Goal: Task Accomplishment & Management: Manage account settings

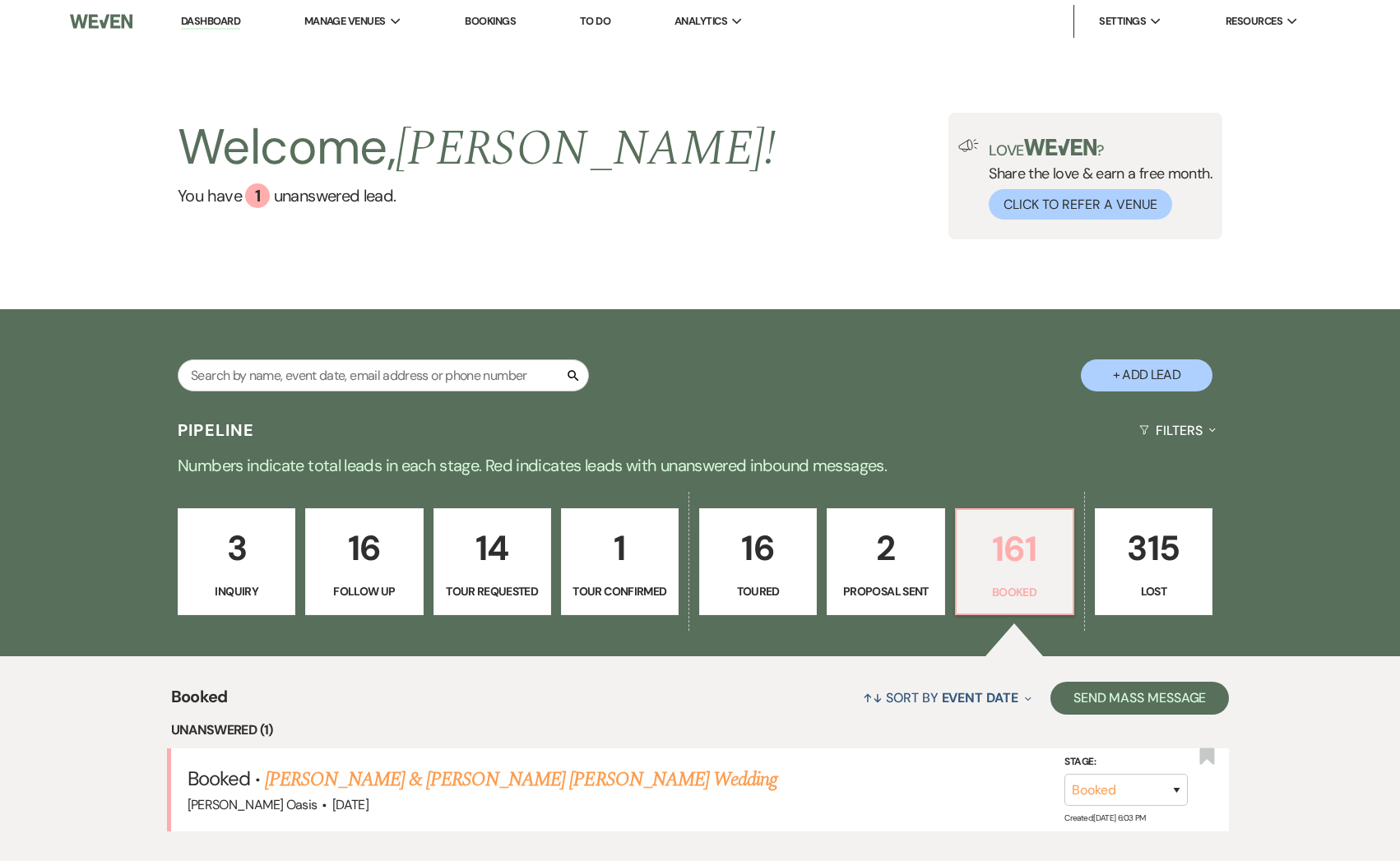
click at [998, 564] on p "161" at bounding box center [1014, 549] width 96 height 55
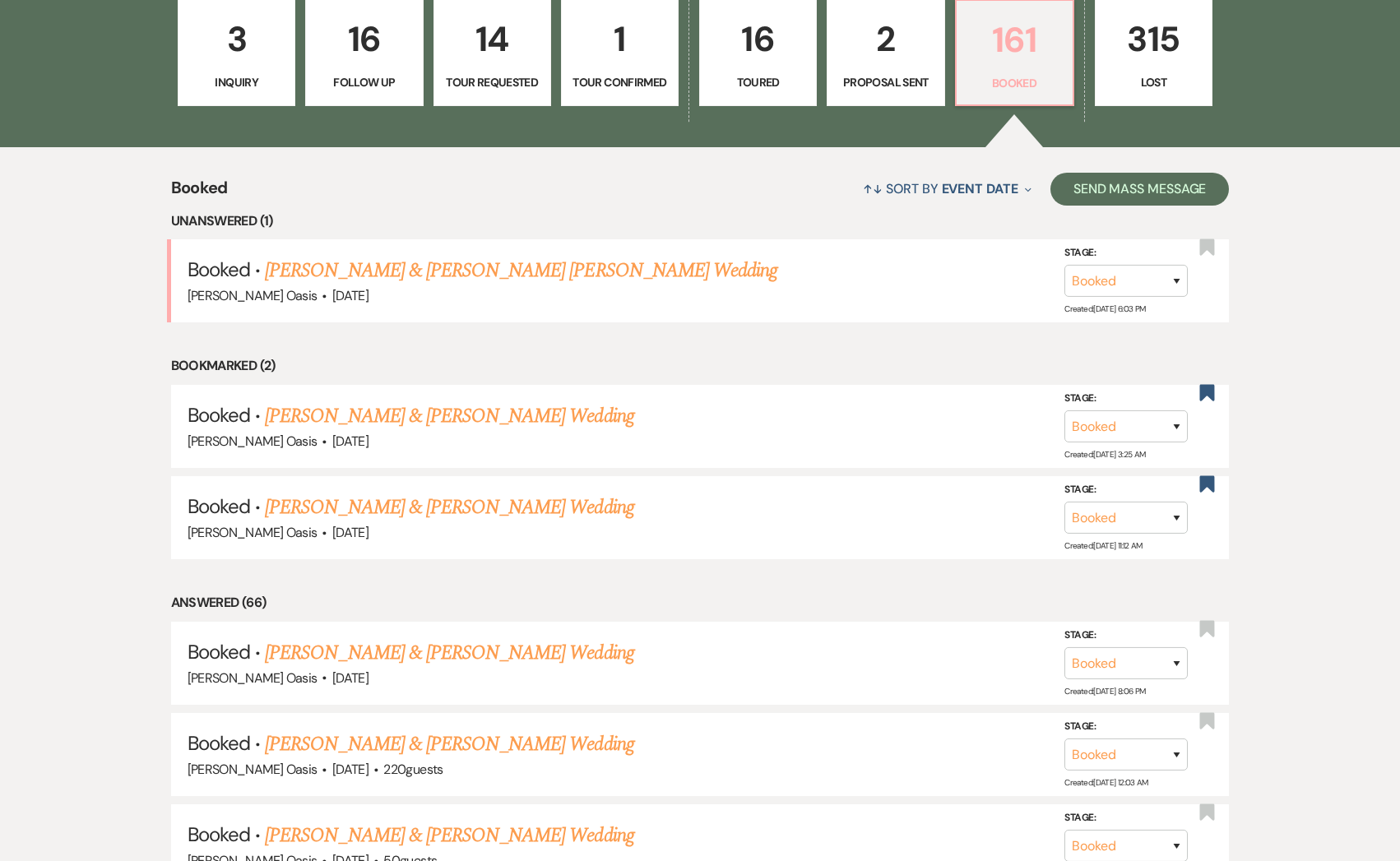
scroll to position [508, 0]
click at [1210, 383] on icon "Bookmark" at bounding box center [1207, 393] width 17 height 19
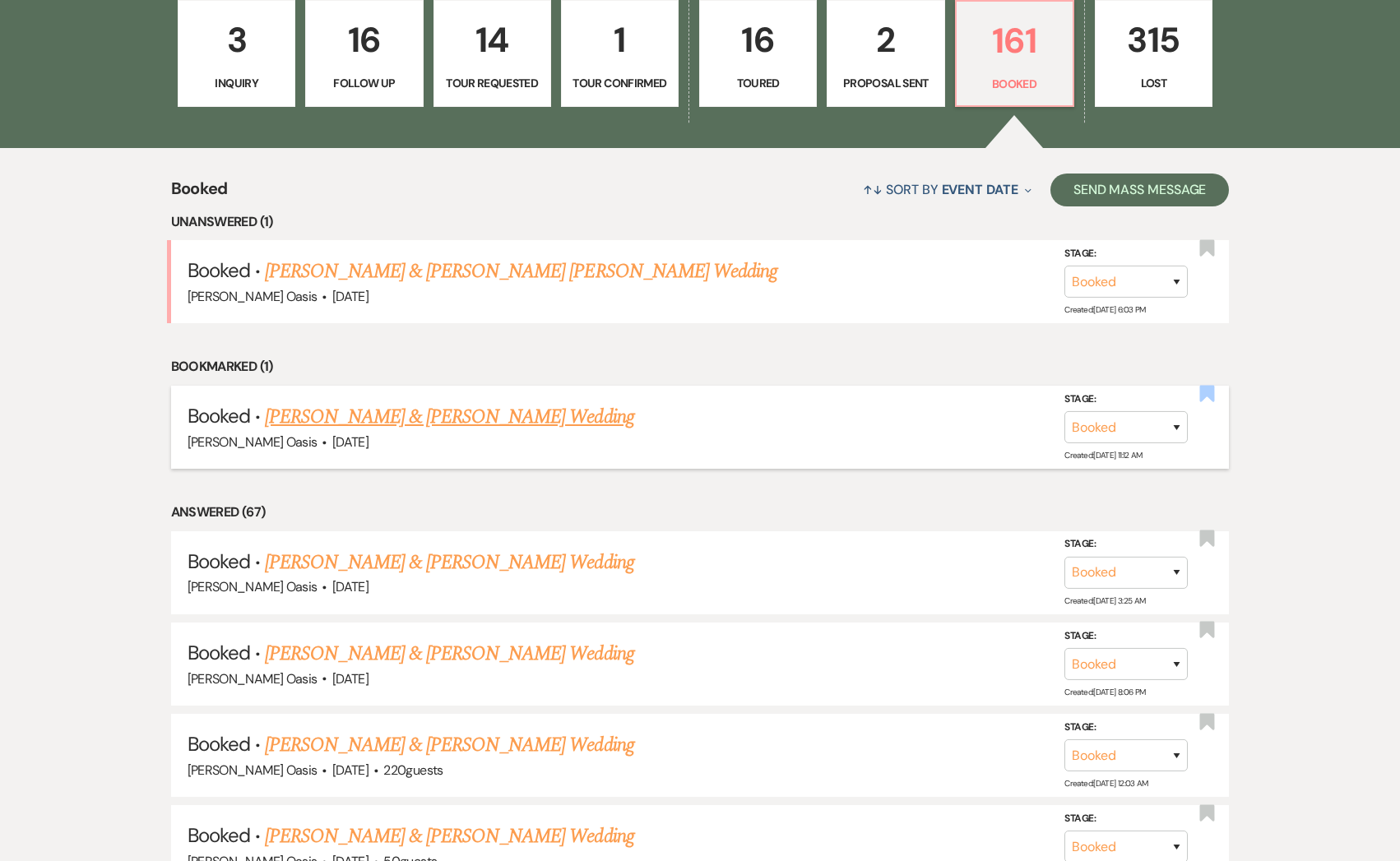
click at [1208, 398] on icon "Bookmark" at bounding box center [1207, 393] width 17 height 19
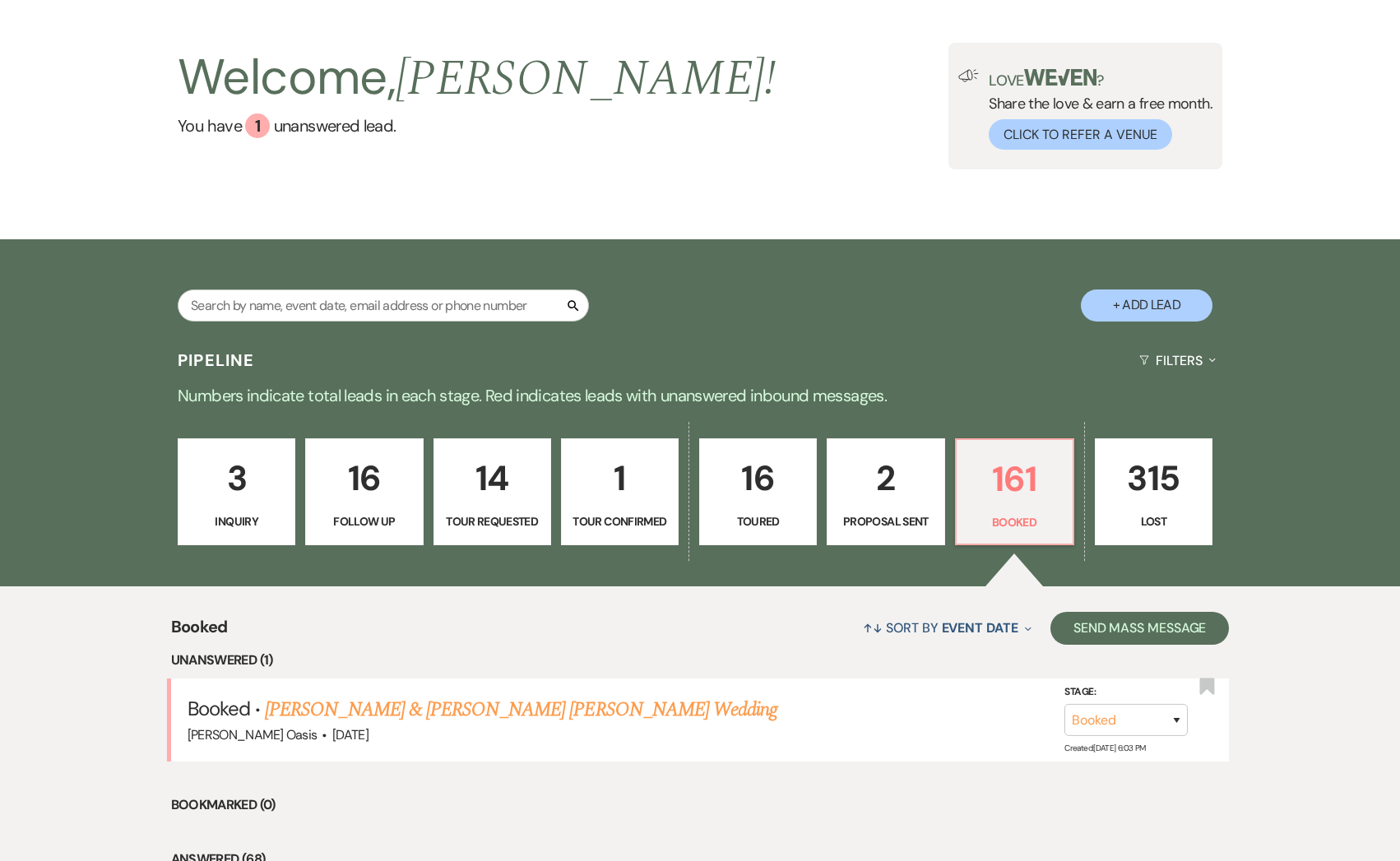
scroll to position [0, 0]
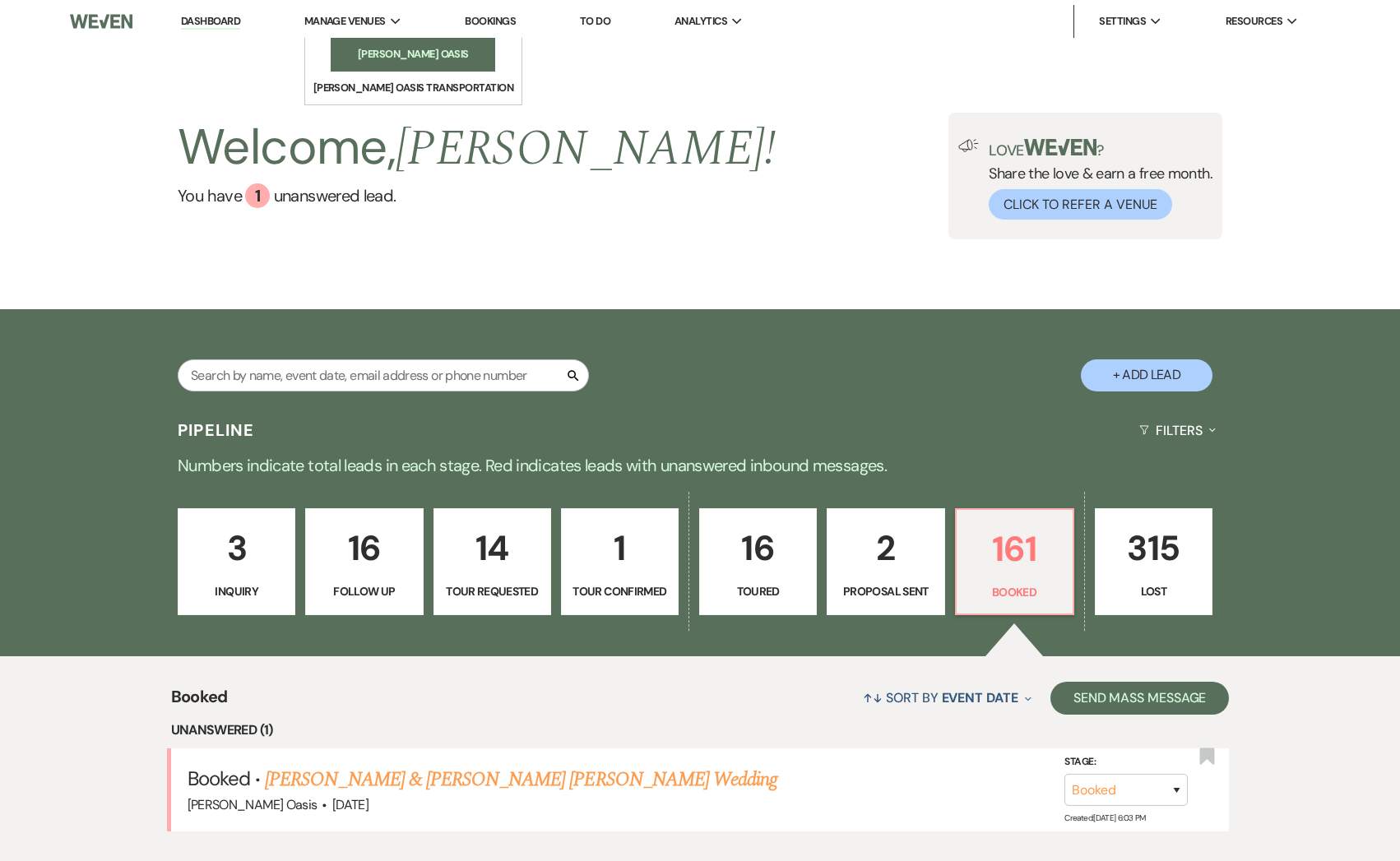
click at [349, 51] on li "[PERSON_NAME] Oasis" at bounding box center [412, 54] width 148 height 16
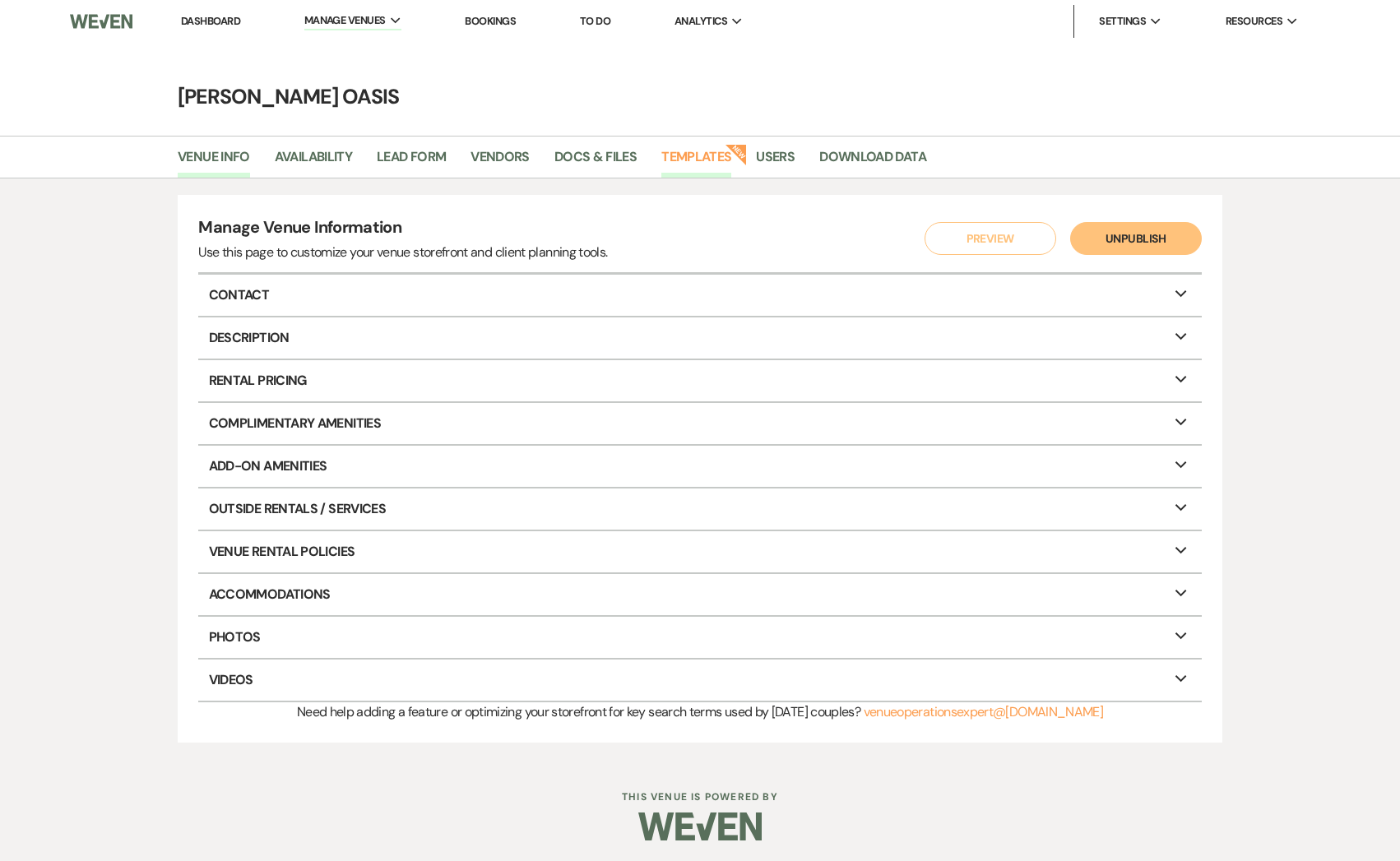
click at [680, 149] on link "Templates" at bounding box center [695, 161] width 70 height 31
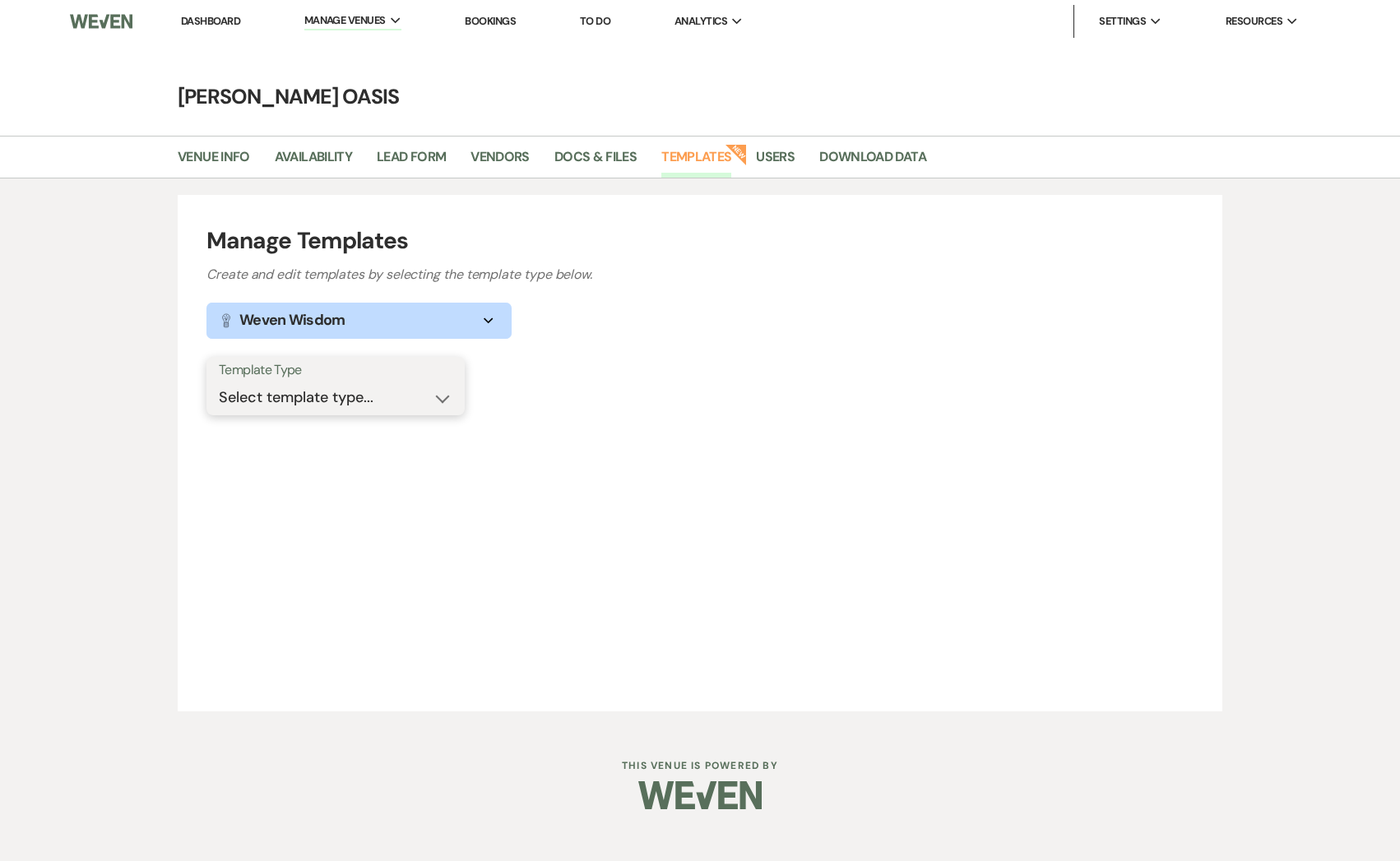
click at [305, 404] on select "Select template type... Task List Message Templates Payment Plan Inventory Item…" at bounding box center [335, 398] width 234 height 32
select select "Message Templates"
click at [219, 382] on select "Select template type... Task List Message Templates Payment Plan Inventory Item…" at bounding box center [335, 398] width 234 height 32
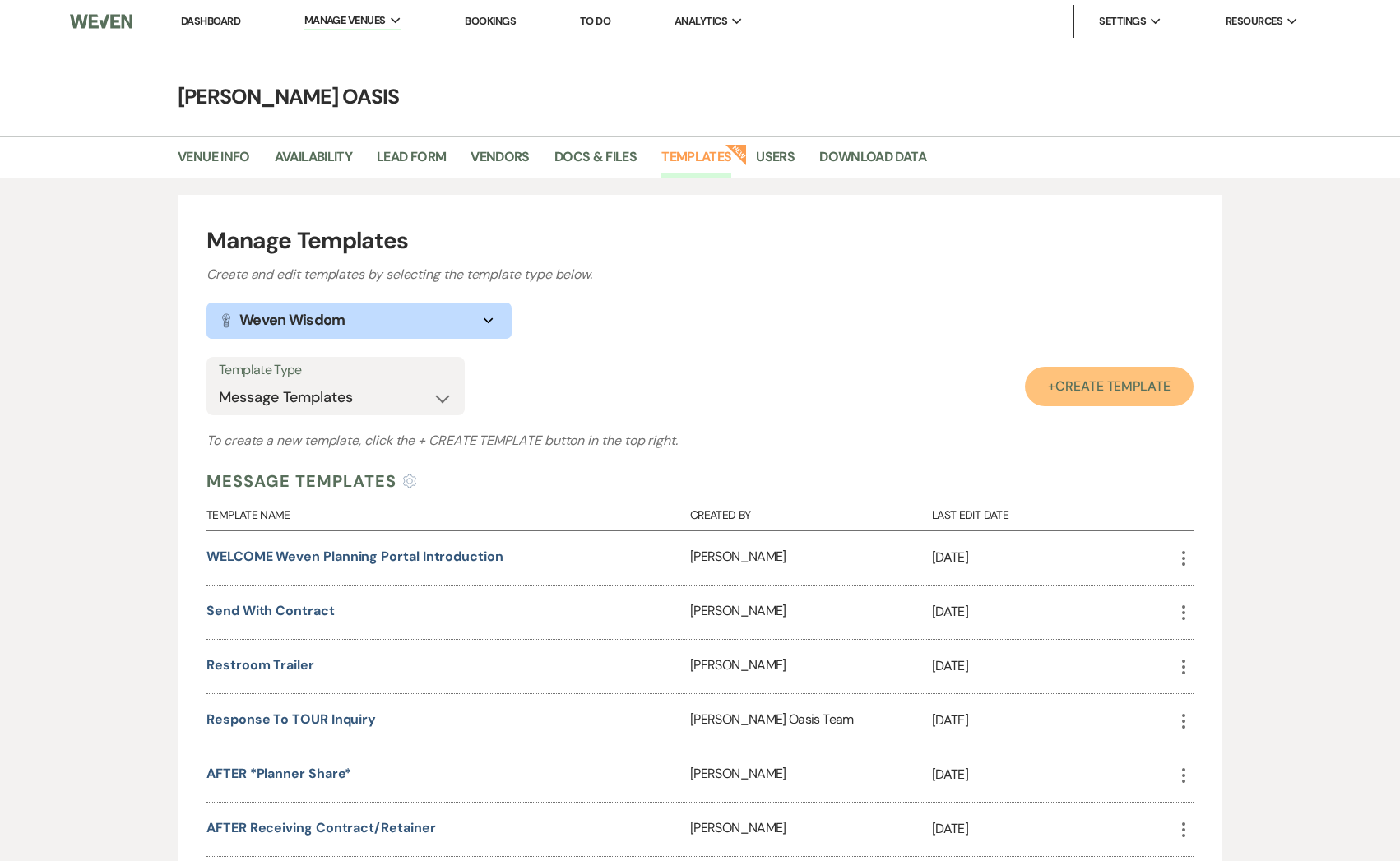
click at [1075, 400] on link "+ Create Template" at bounding box center [1109, 387] width 169 height 40
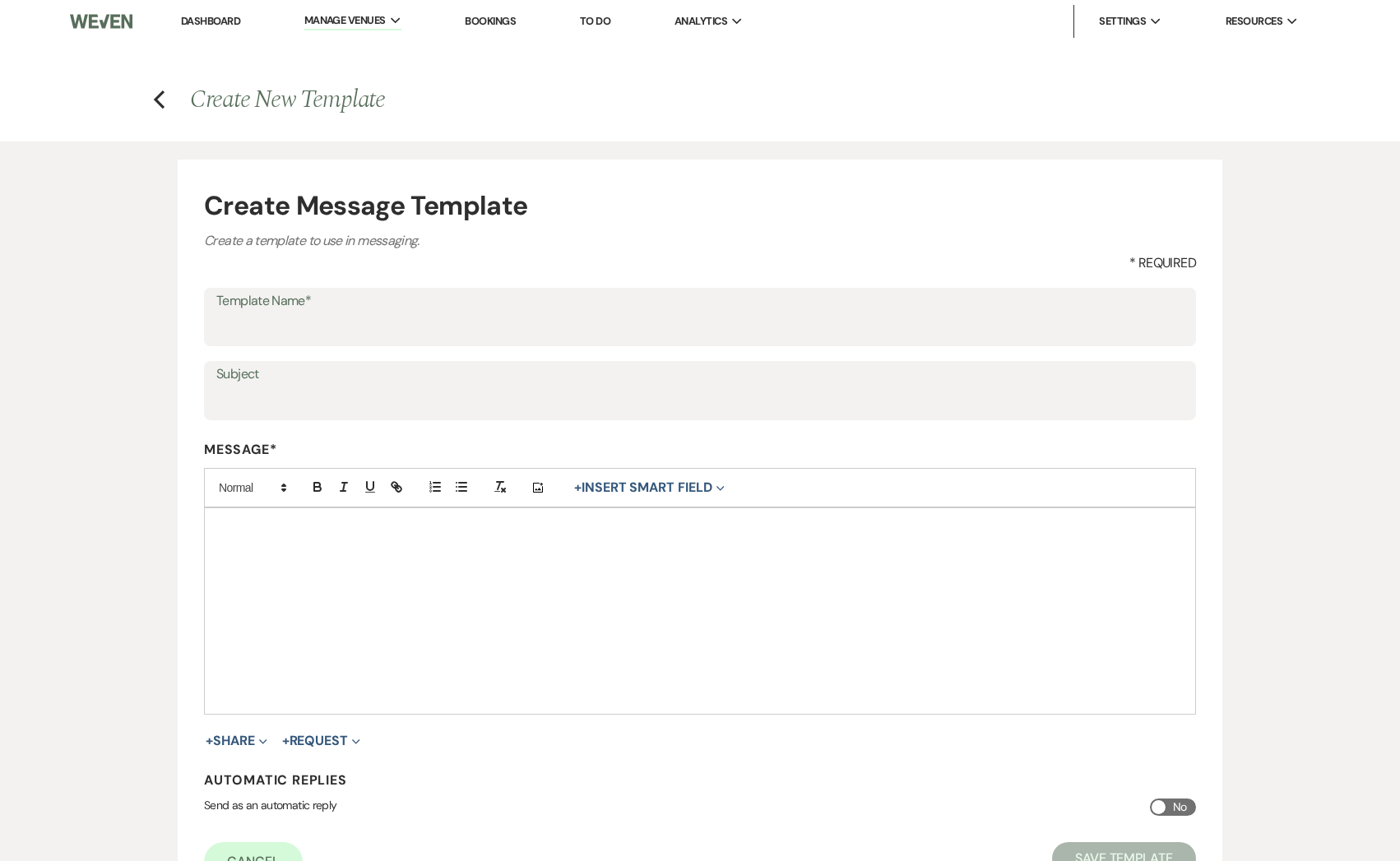
click at [294, 568] on div at bounding box center [700, 611] width 990 height 206
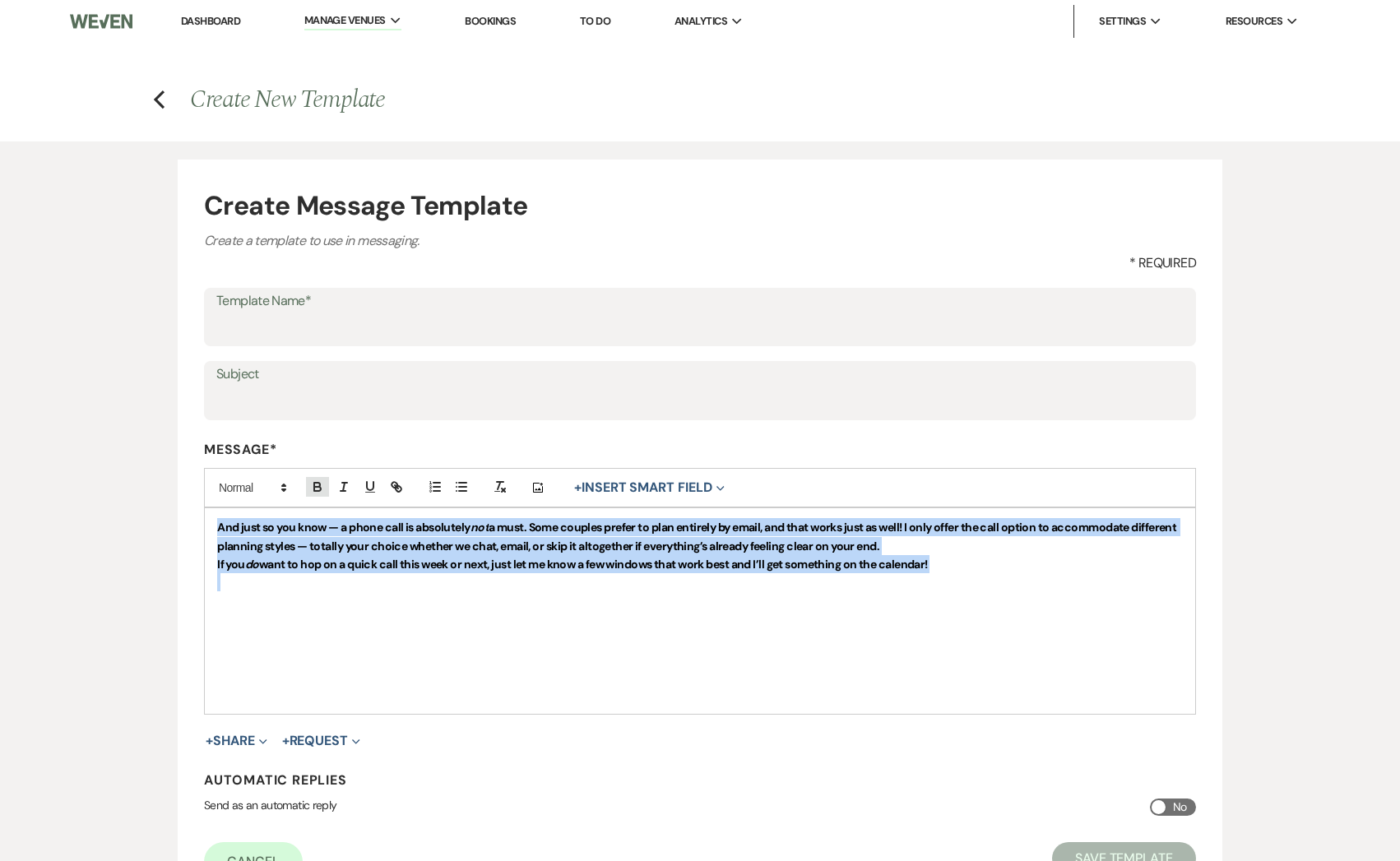
click at [319, 484] on icon "button" at bounding box center [316, 485] width 6 height 4
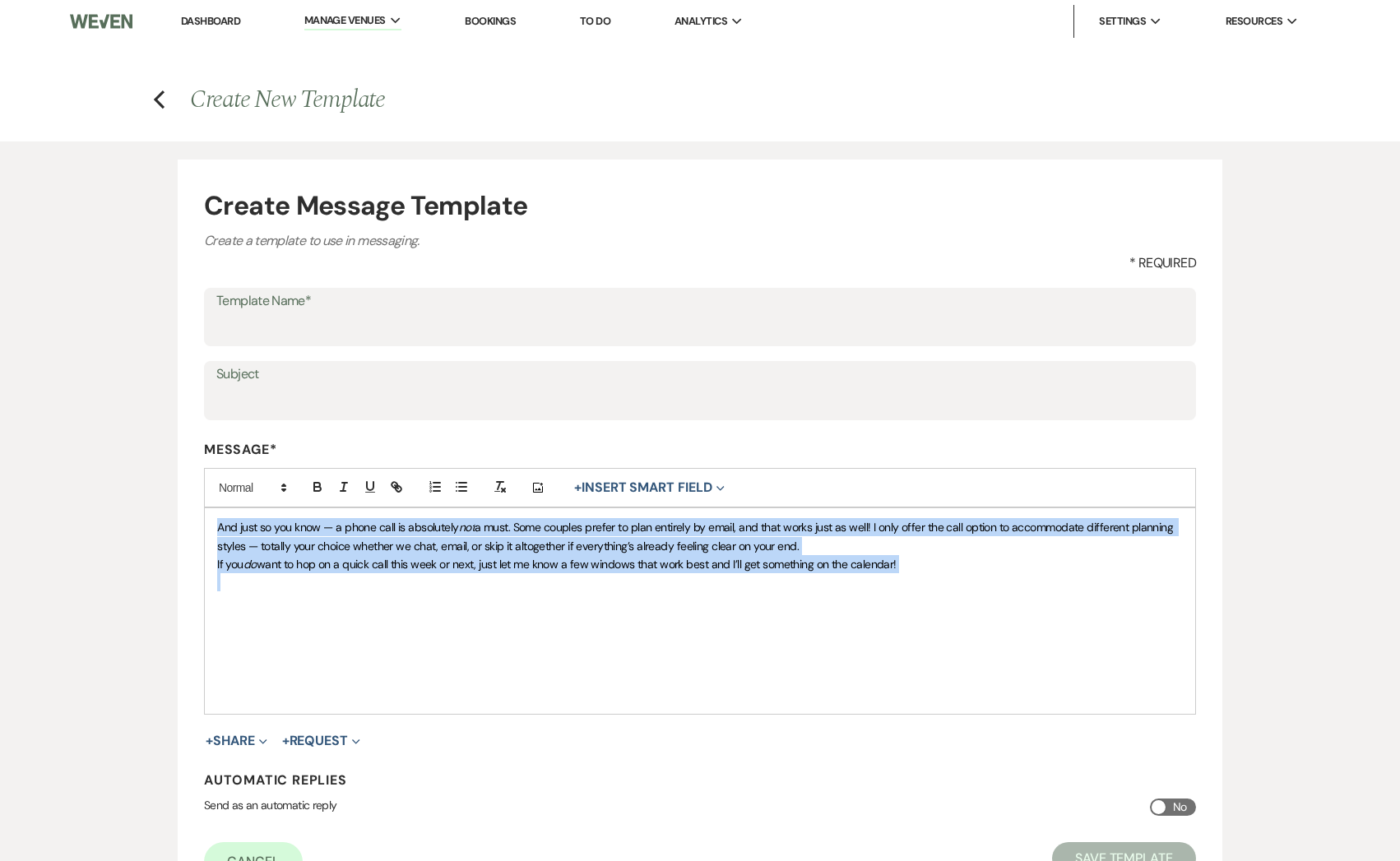
click at [295, 577] on p at bounding box center [700, 582] width 965 height 18
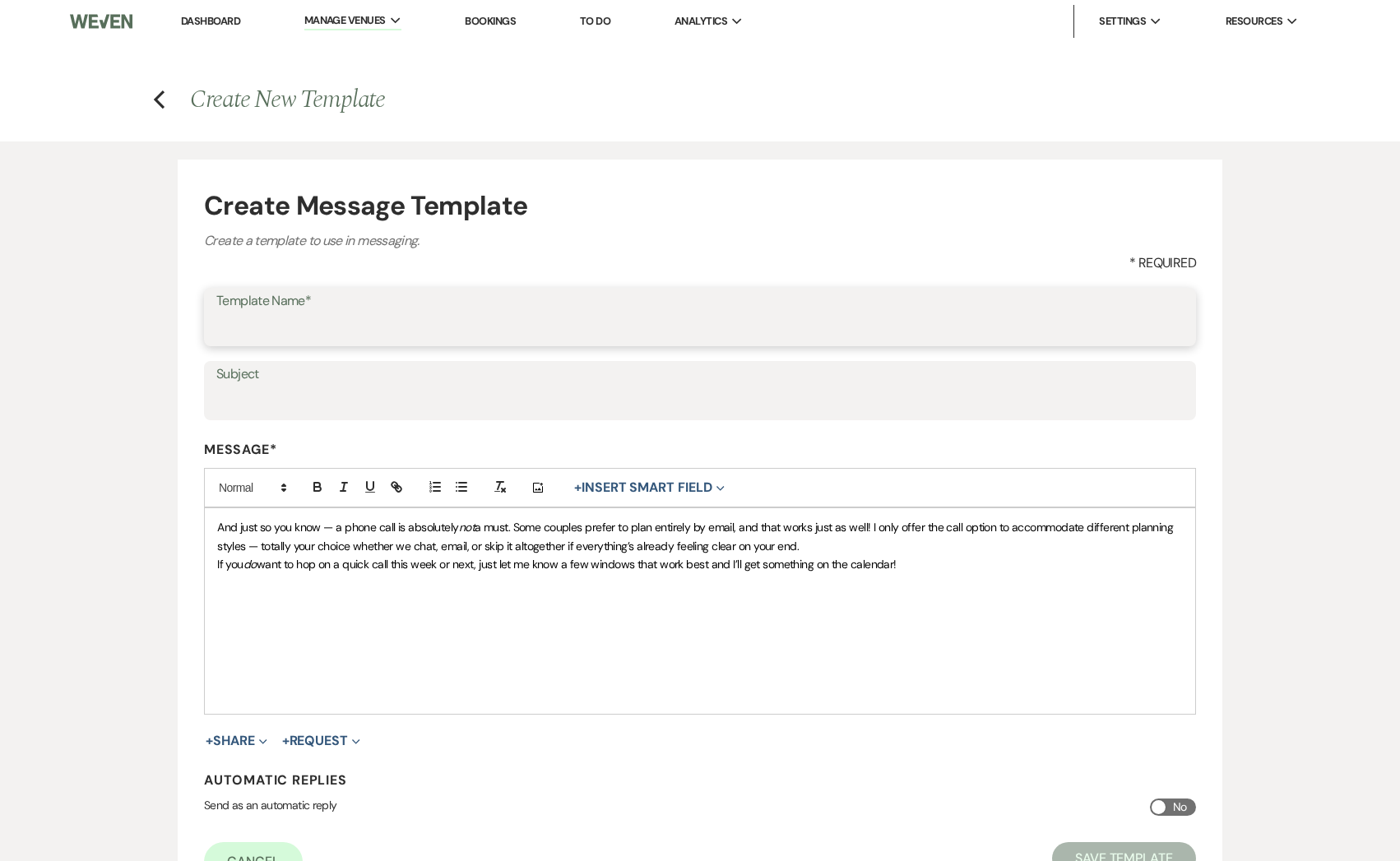
click at [260, 326] on input "Template Name*" at bounding box center [700, 328] width 967 height 32
type input "[PERSON_NAME] call"
click at [1065, 847] on button "Save Template" at bounding box center [1123, 858] width 144 height 33
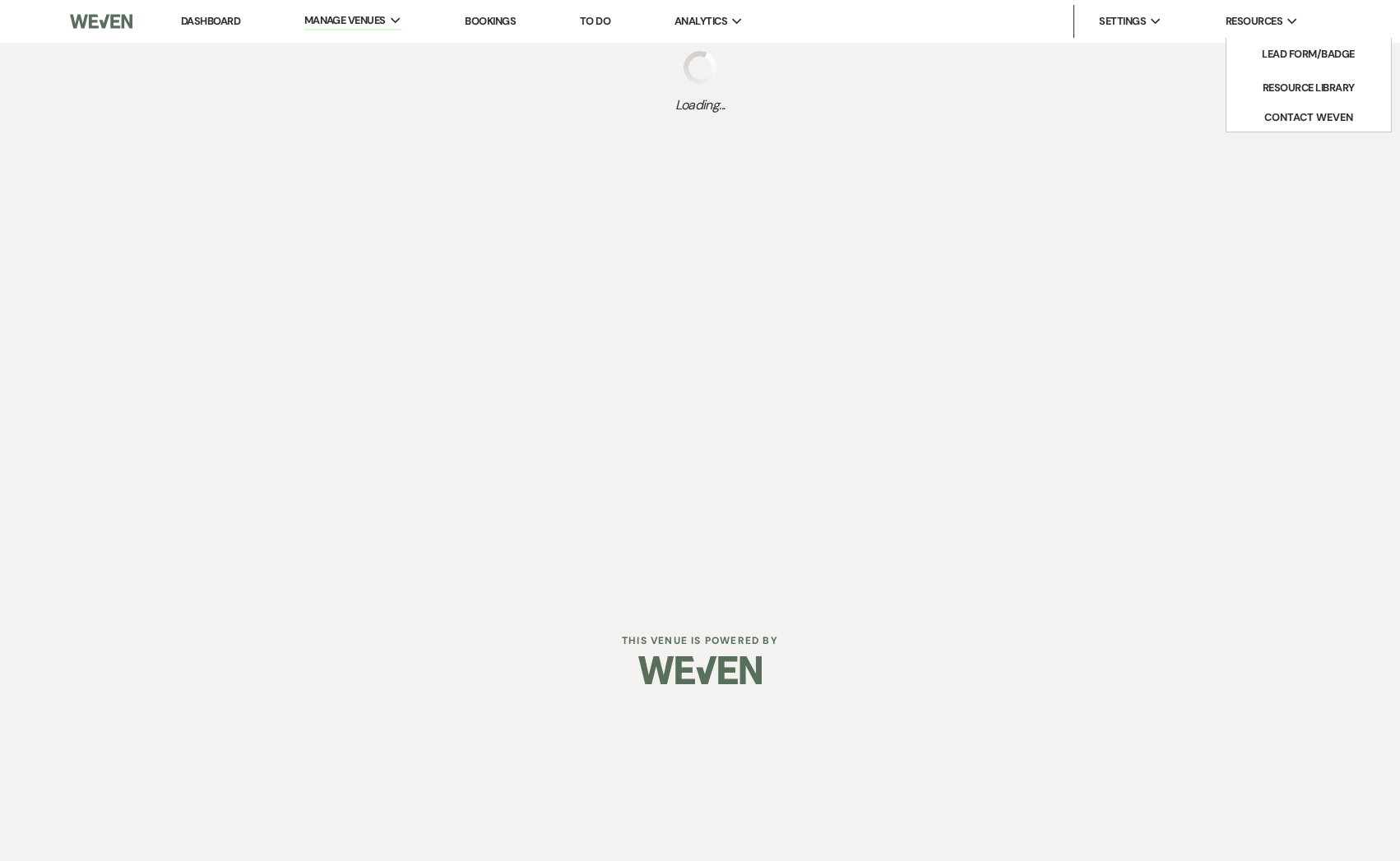
select select "Message Templates"
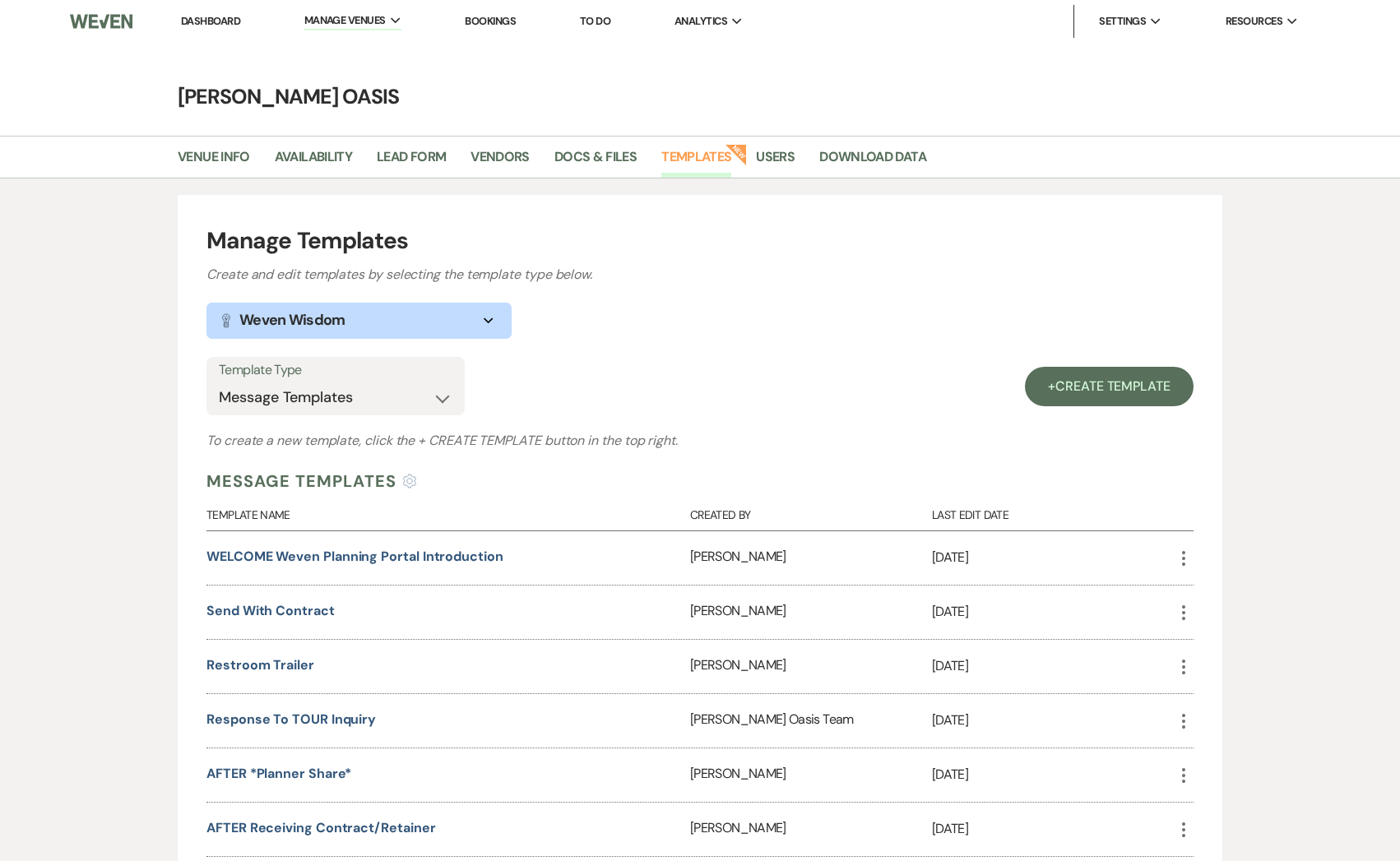
click at [209, 23] on link "Dashboard" at bounding box center [210, 21] width 59 height 14
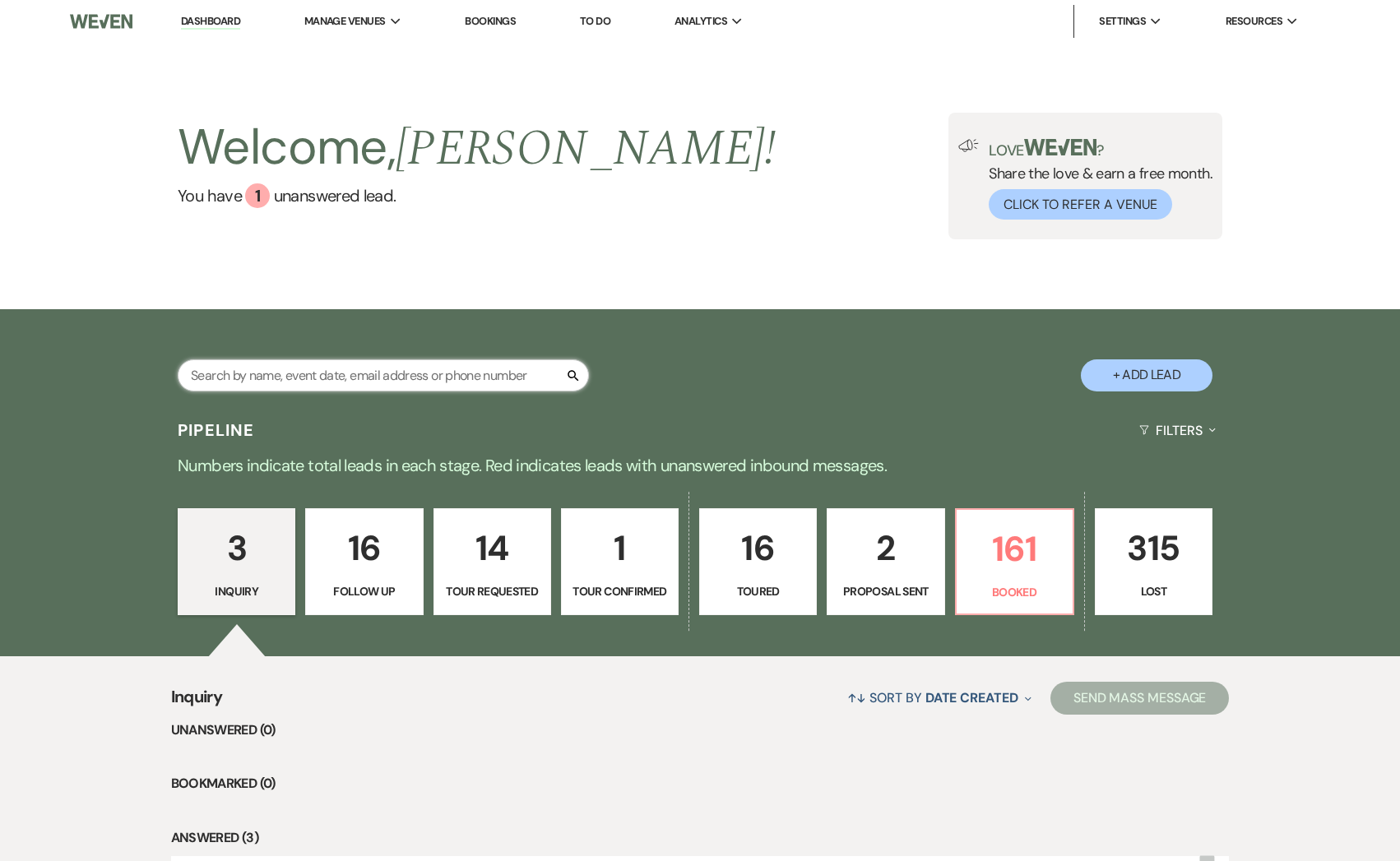
click at [282, 371] on input "text" at bounding box center [382, 376] width 411 height 32
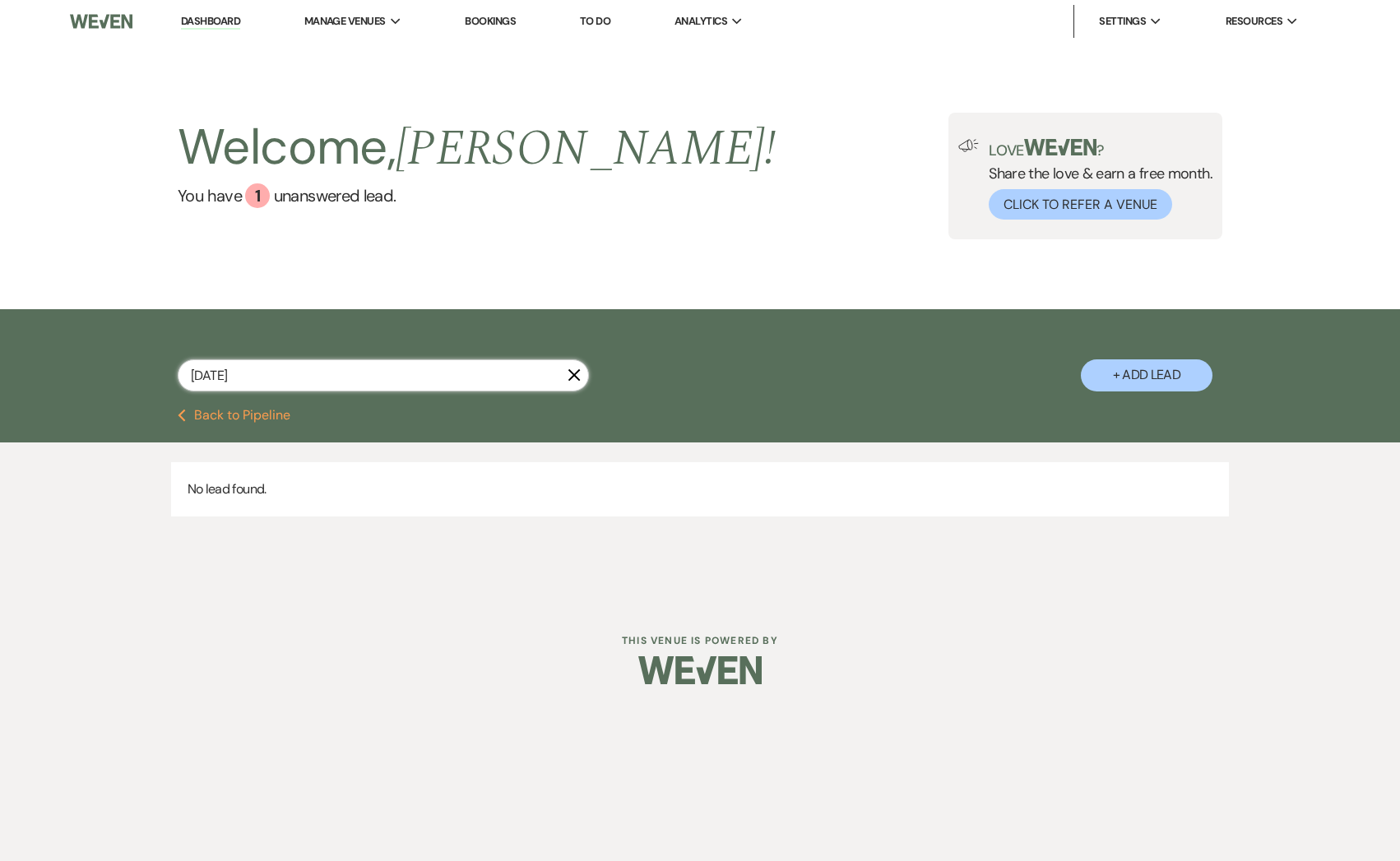
type input "[DATE]"
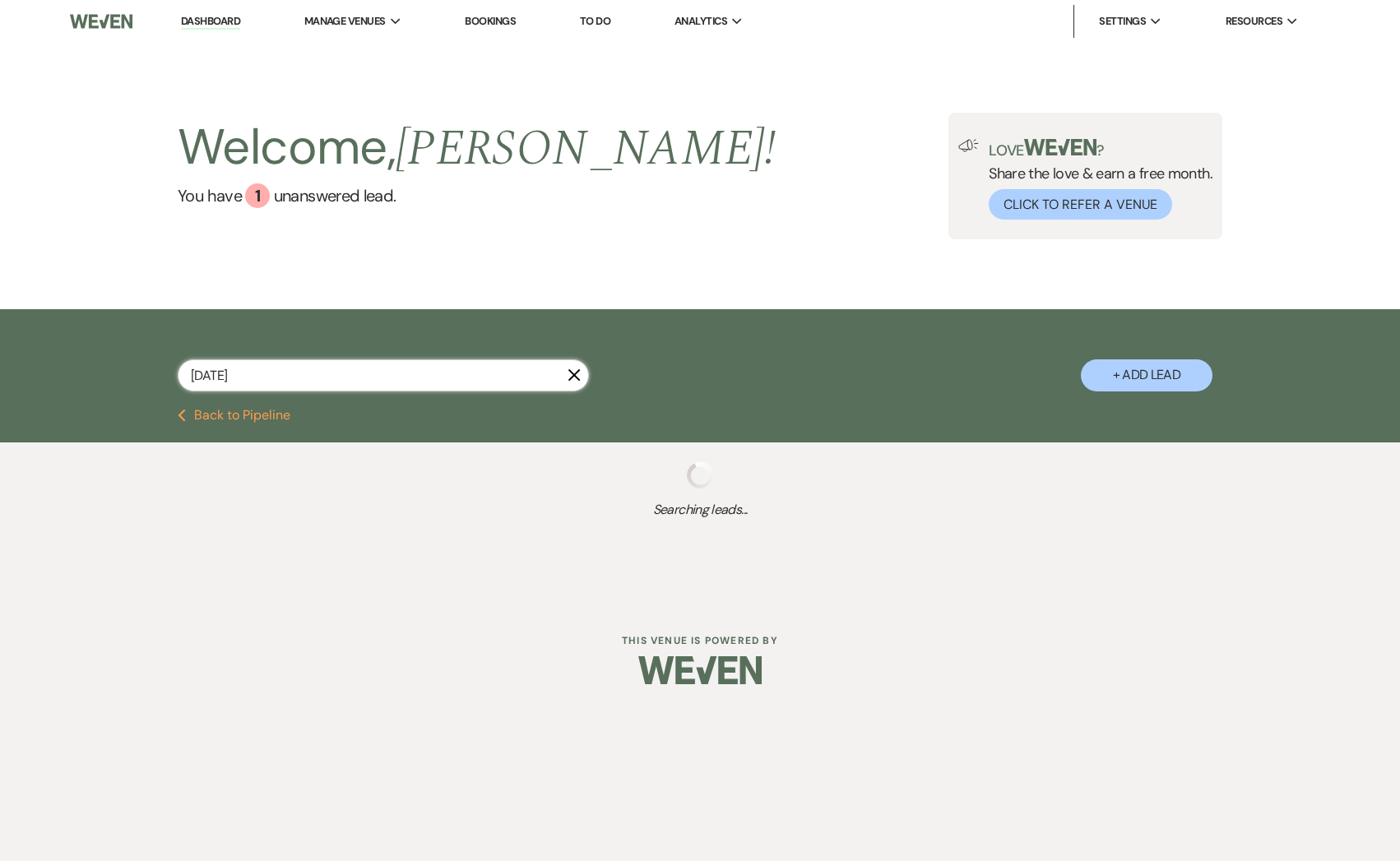
select select "8"
select select "5"
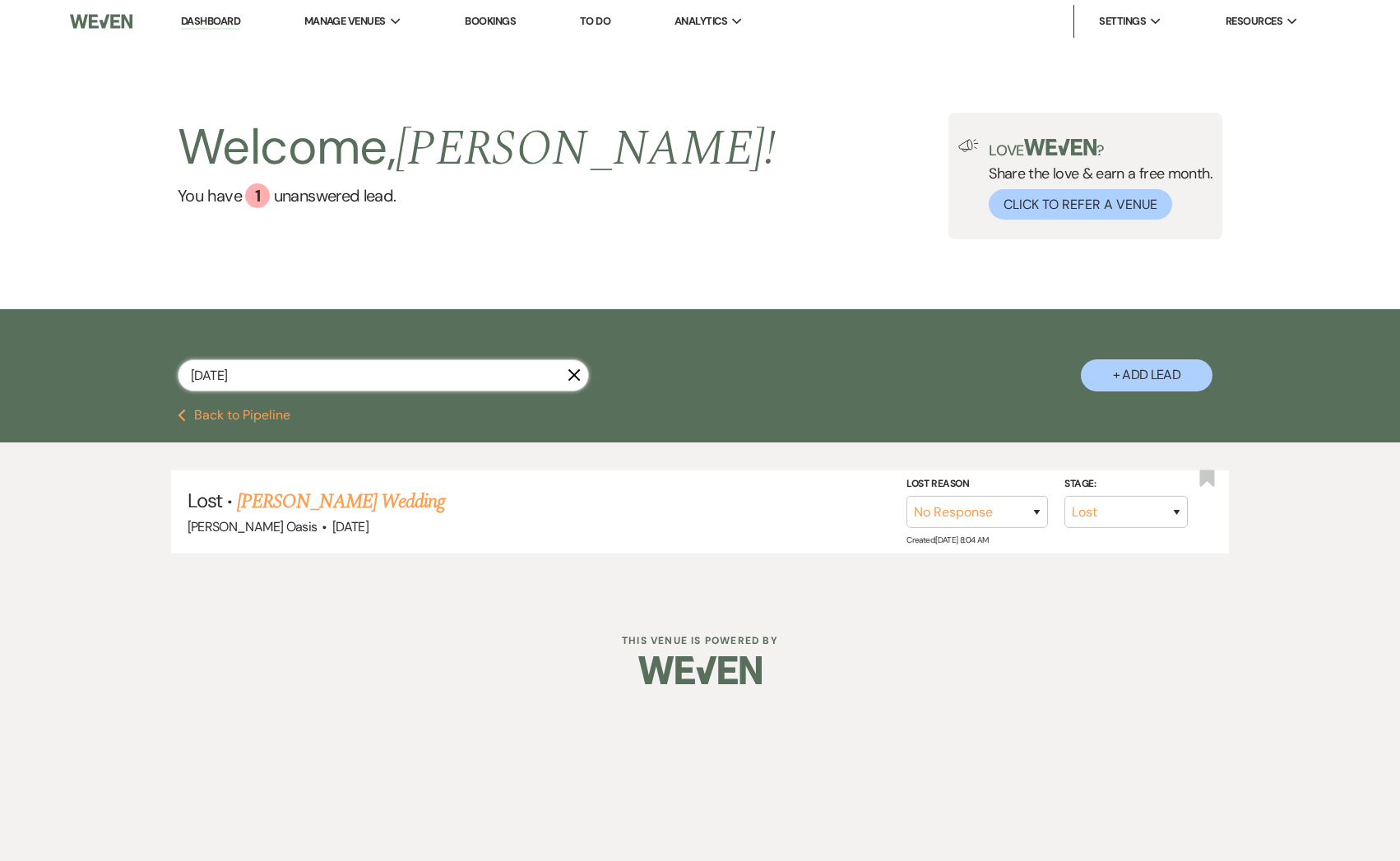
type input "[DATE]"
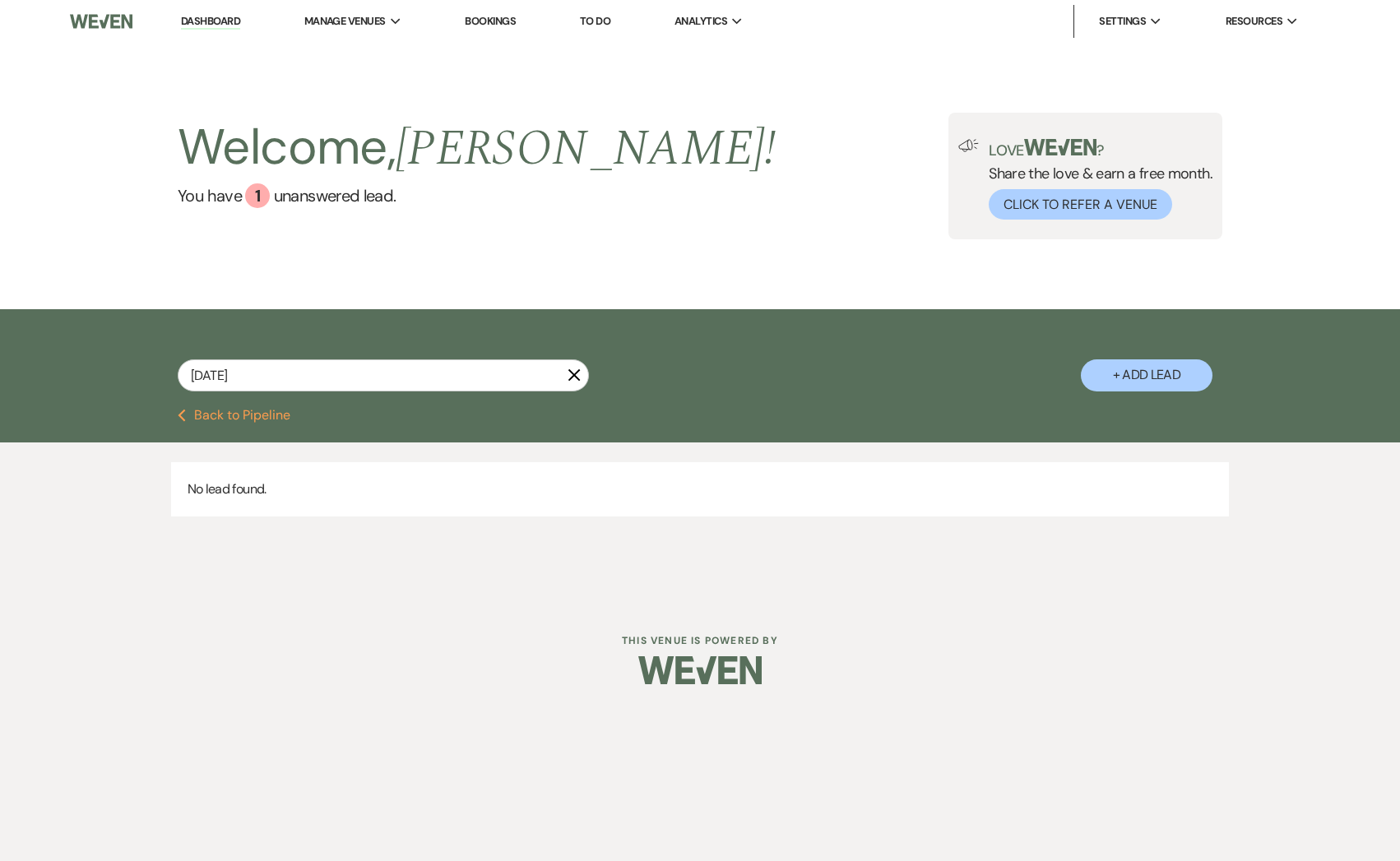
click at [209, 24] on link "Dashboard" at bounding box center [210, 22] width 59 height 16
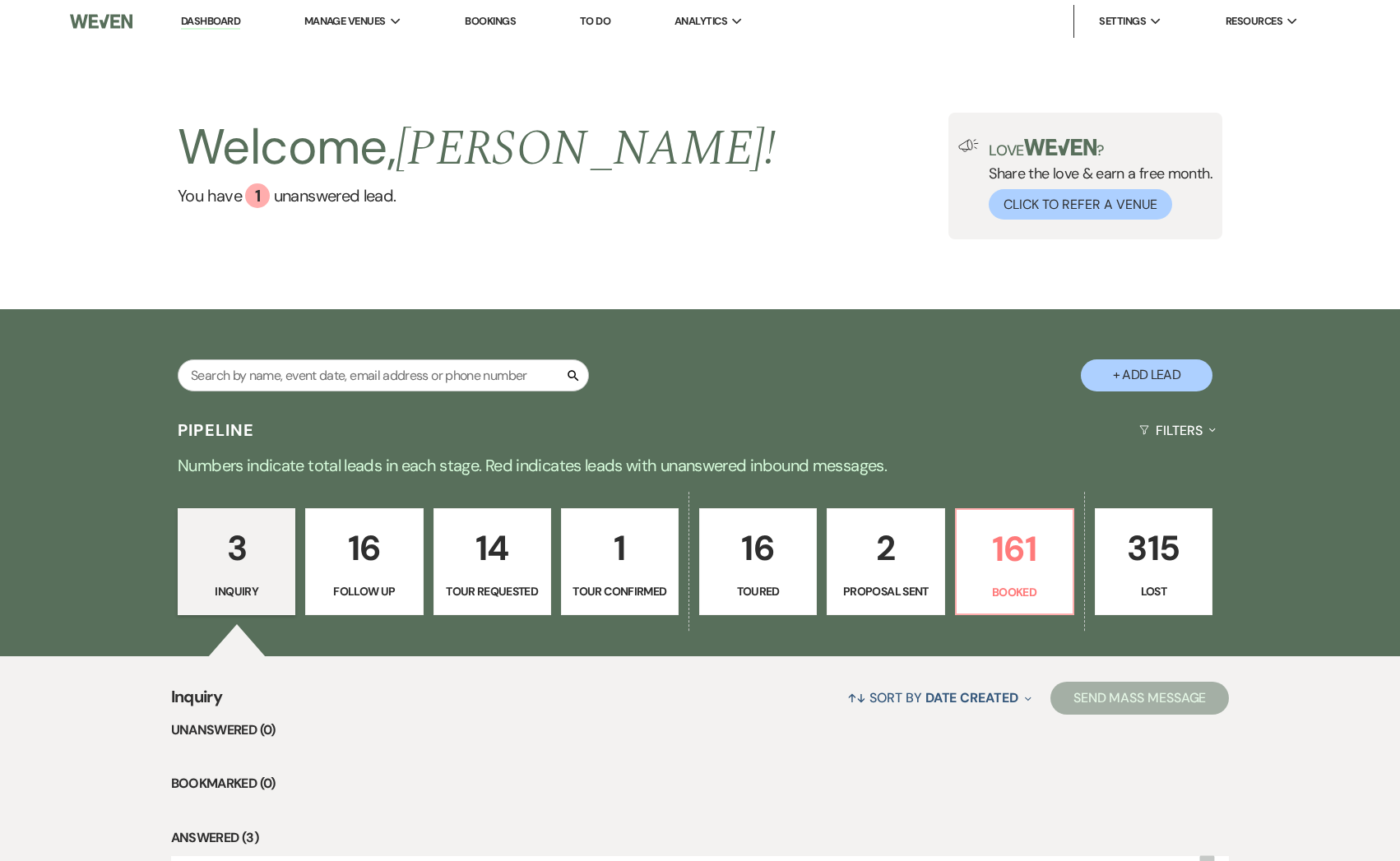
click at [209, 20] on link "Dashboard" at bounding box center [210, 22] width 59 height 16
click at [1016, 604] on link "161 Booked" at bounding box center [1014, 561] width 119 height 107
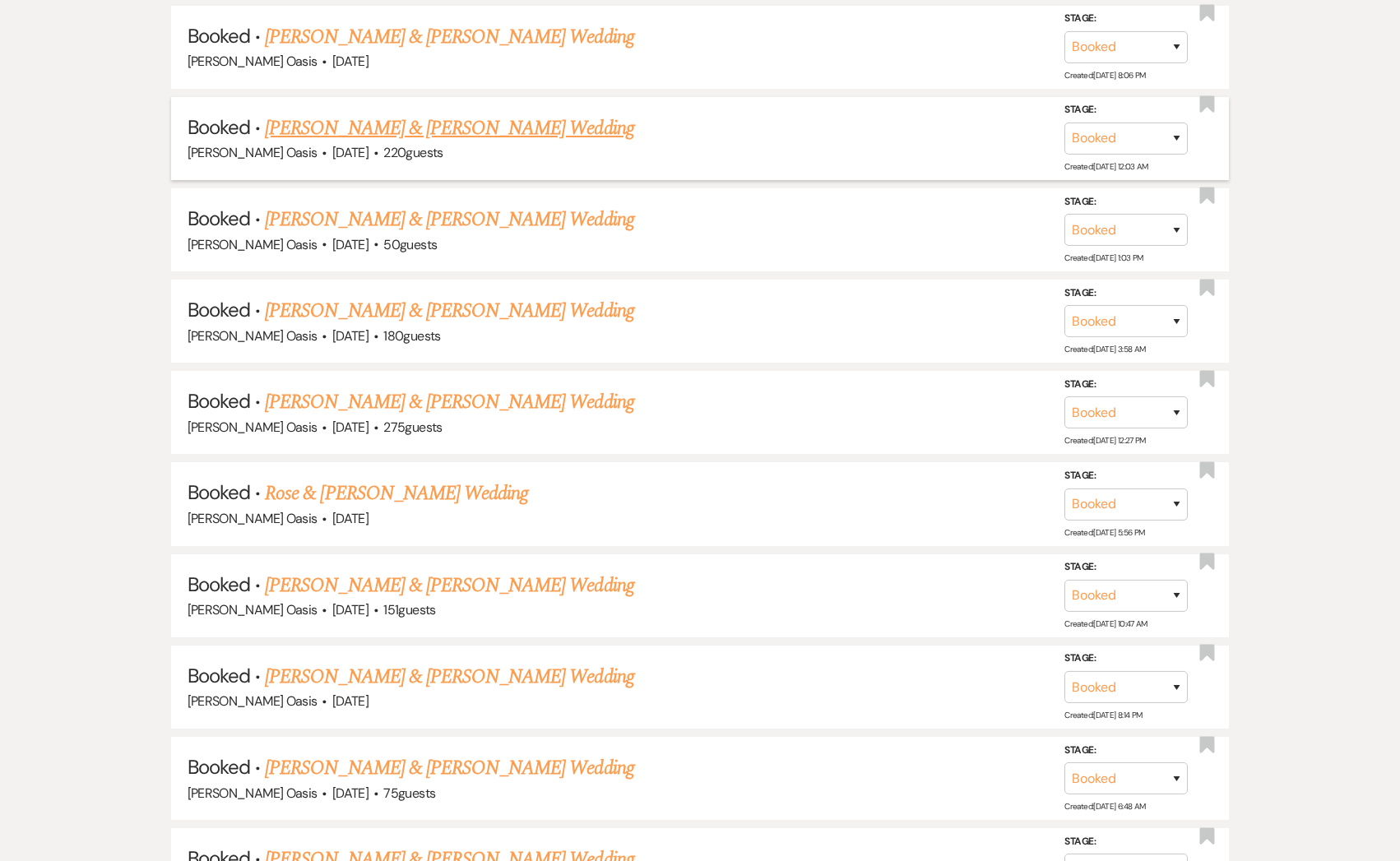
scroll to position [944, 0]
click at [496, 580] on link "[PERSON_NAME] & [PERSON_NAME] Wedding" at bounding box center [449, 584] width 369 height 30
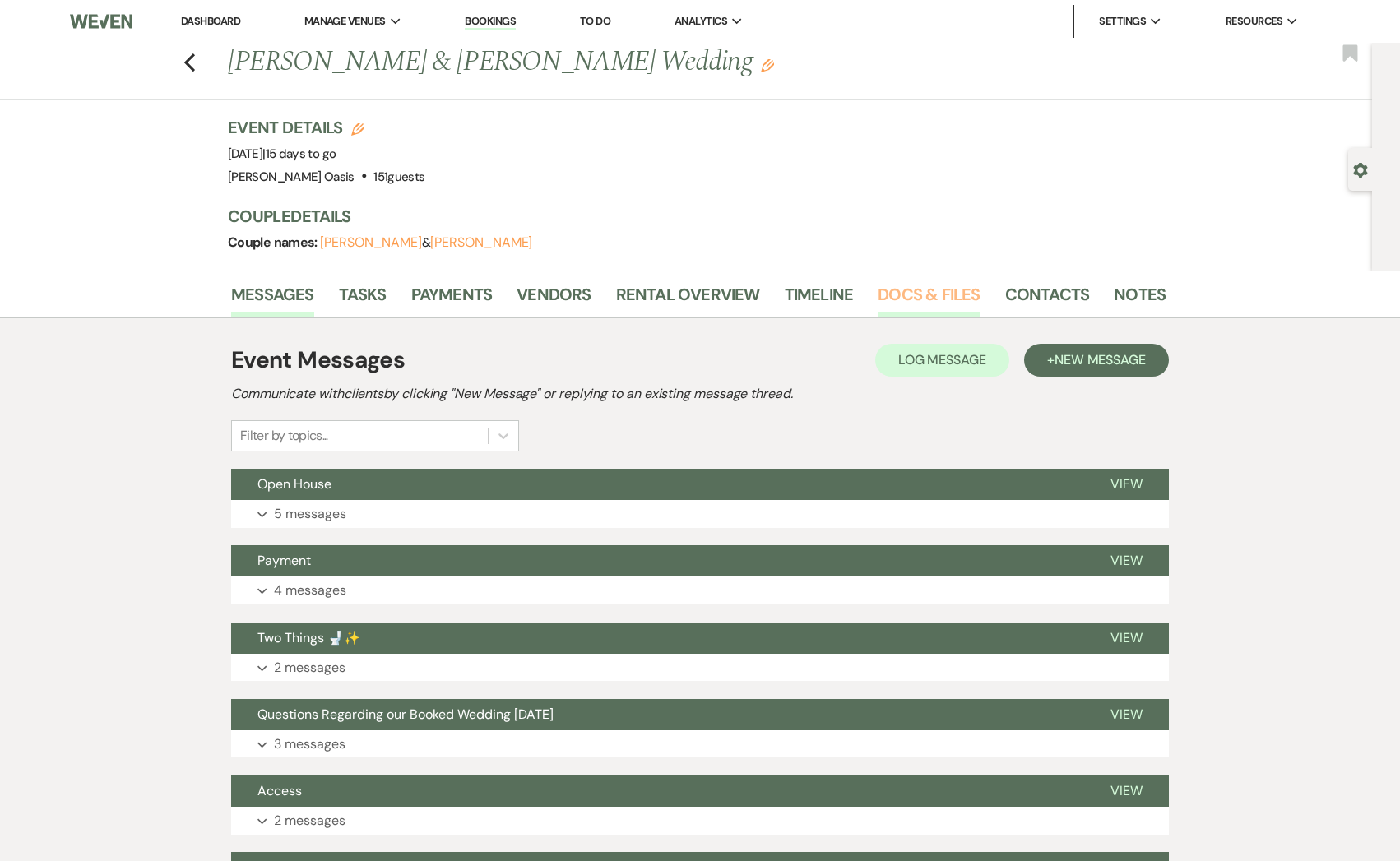
click at [916, 292] on link "Docs & Files" at bounding box center [928, 299] width 102 height 36
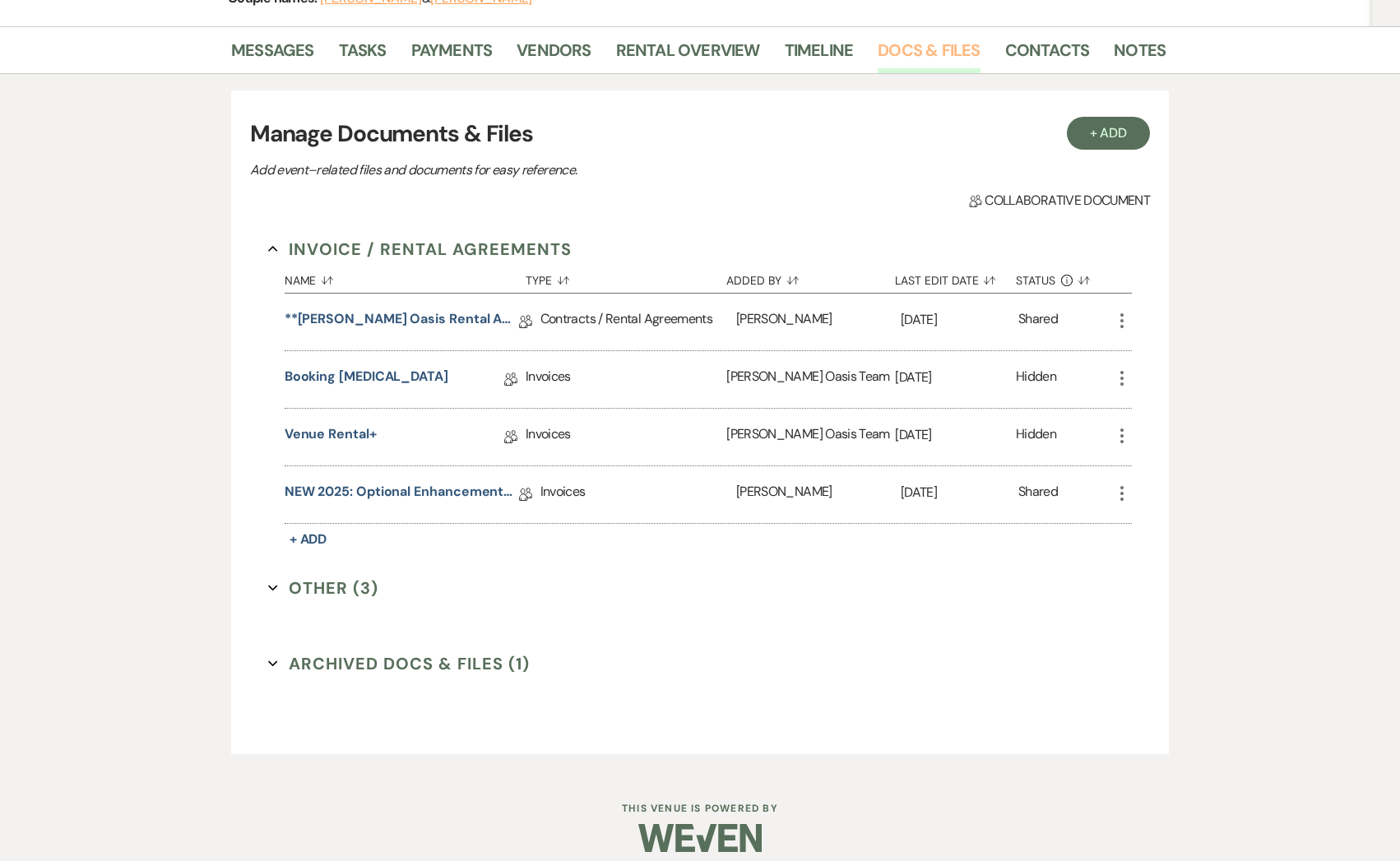
scroll to position [246, 0]
click at [435, 484] on link "NEW 2025: Optional Enhancements + Information" at bounding box center [402, 493] width 235 height 25
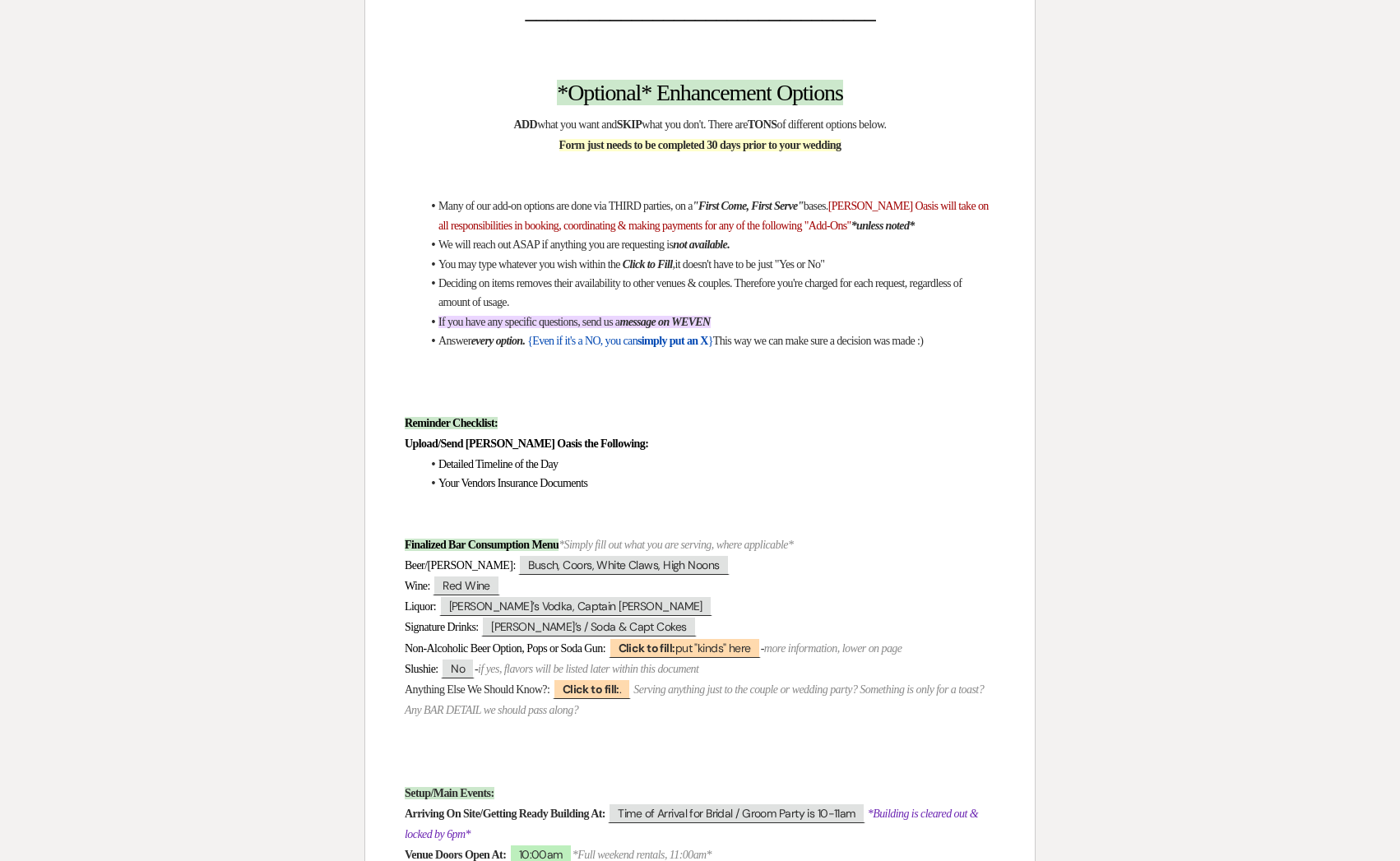
scroll to position [316, 0]
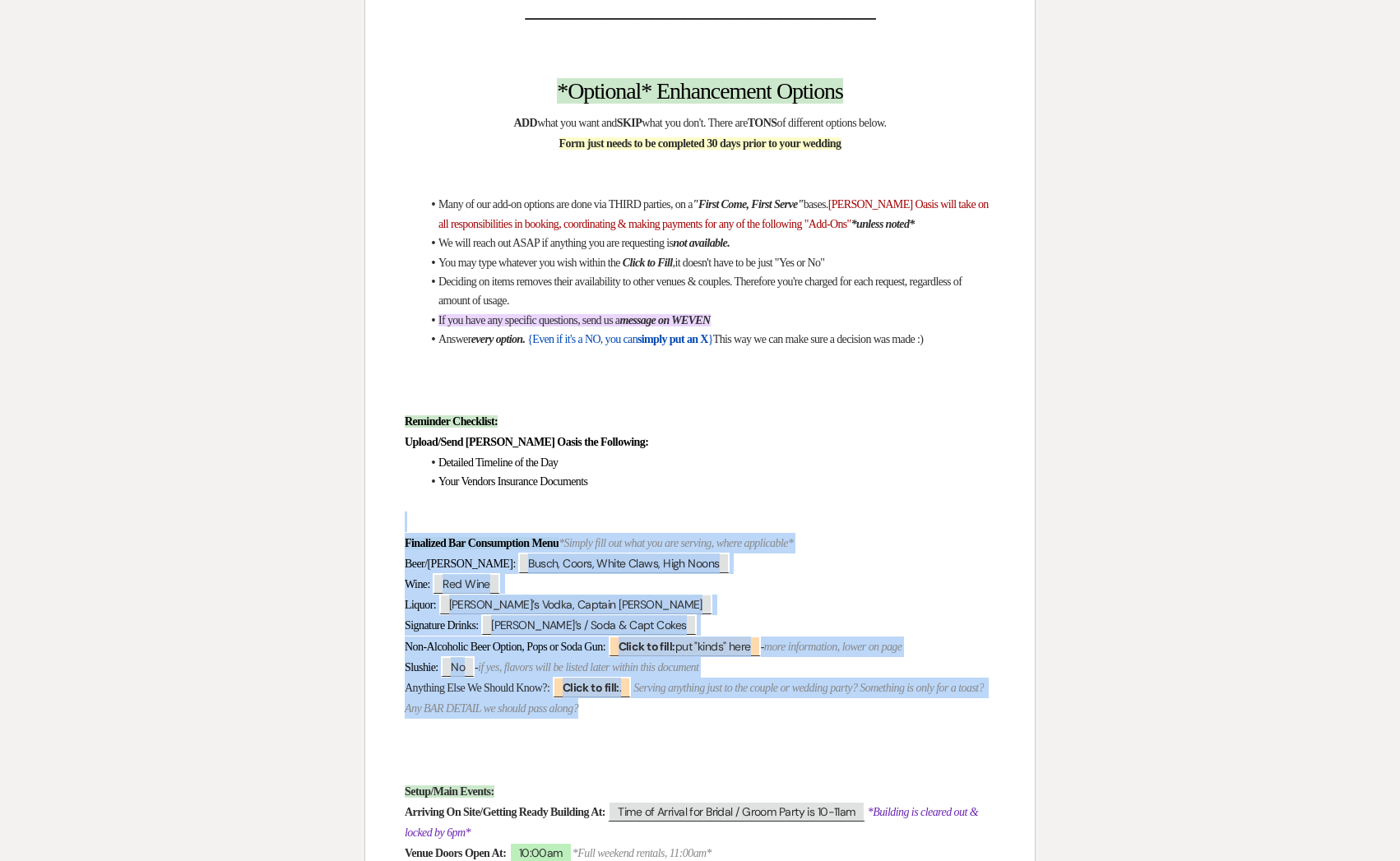
drag, startPoint x: 662, startPoint y: 700, endPoint x: 365, endPoint y: 510, distance: 352.6
copy div "Finalized Bar Consumption Menu *Simply fill out what you are serving, where app…"
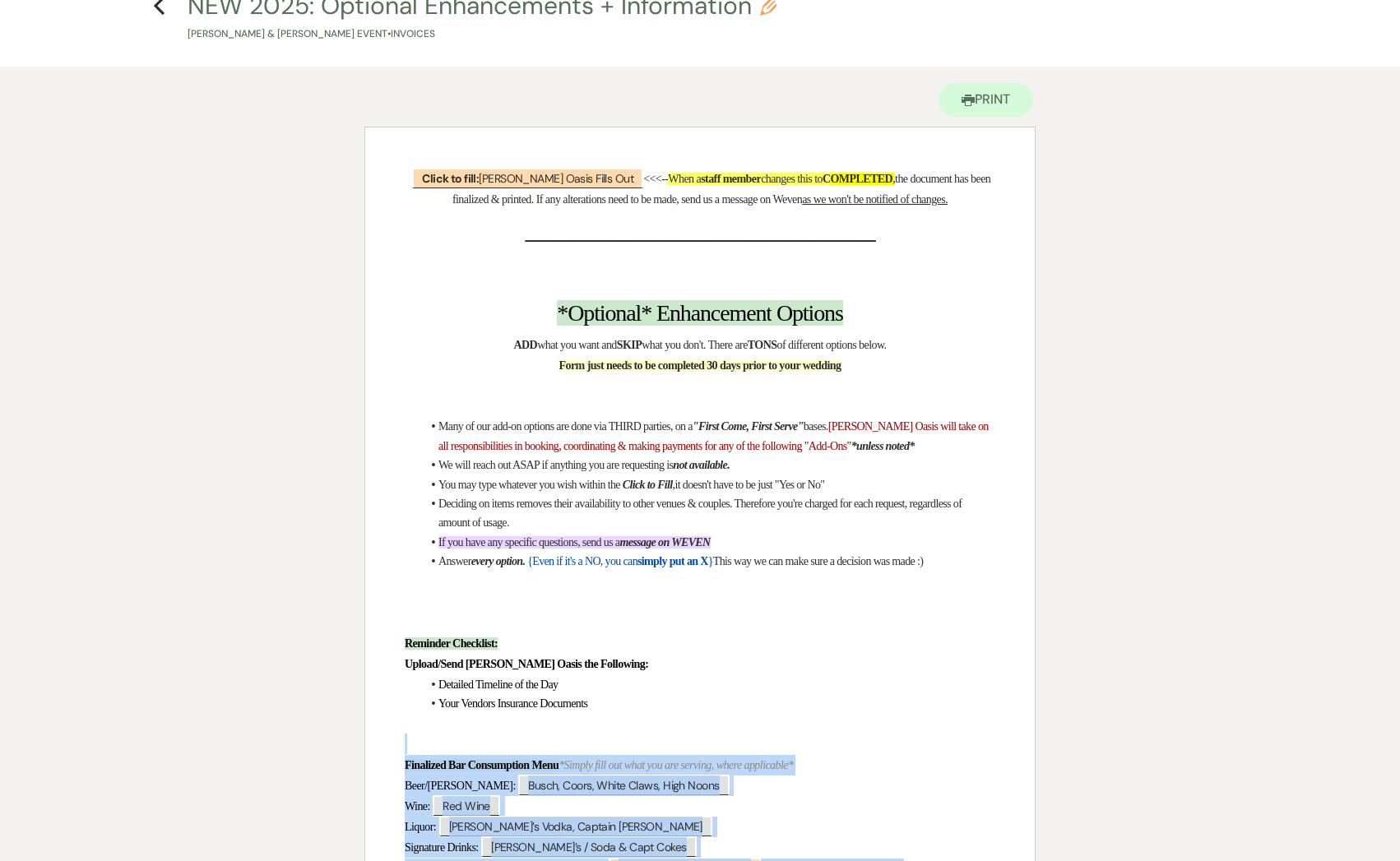
scroll to position [0, 0]
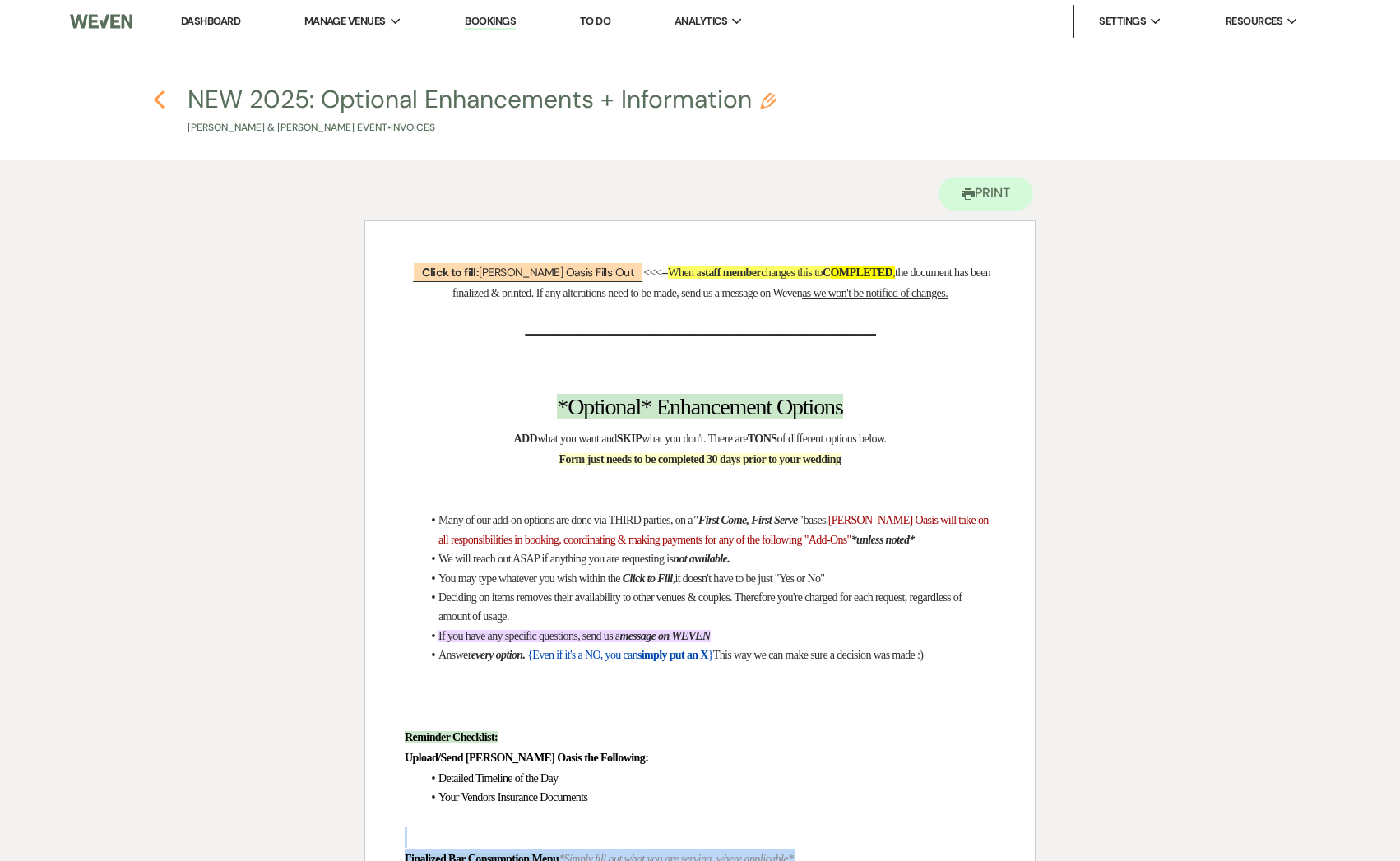
click at [161, 100] on icon "Previous" at bounding box center [159, 99] width 13 height 19
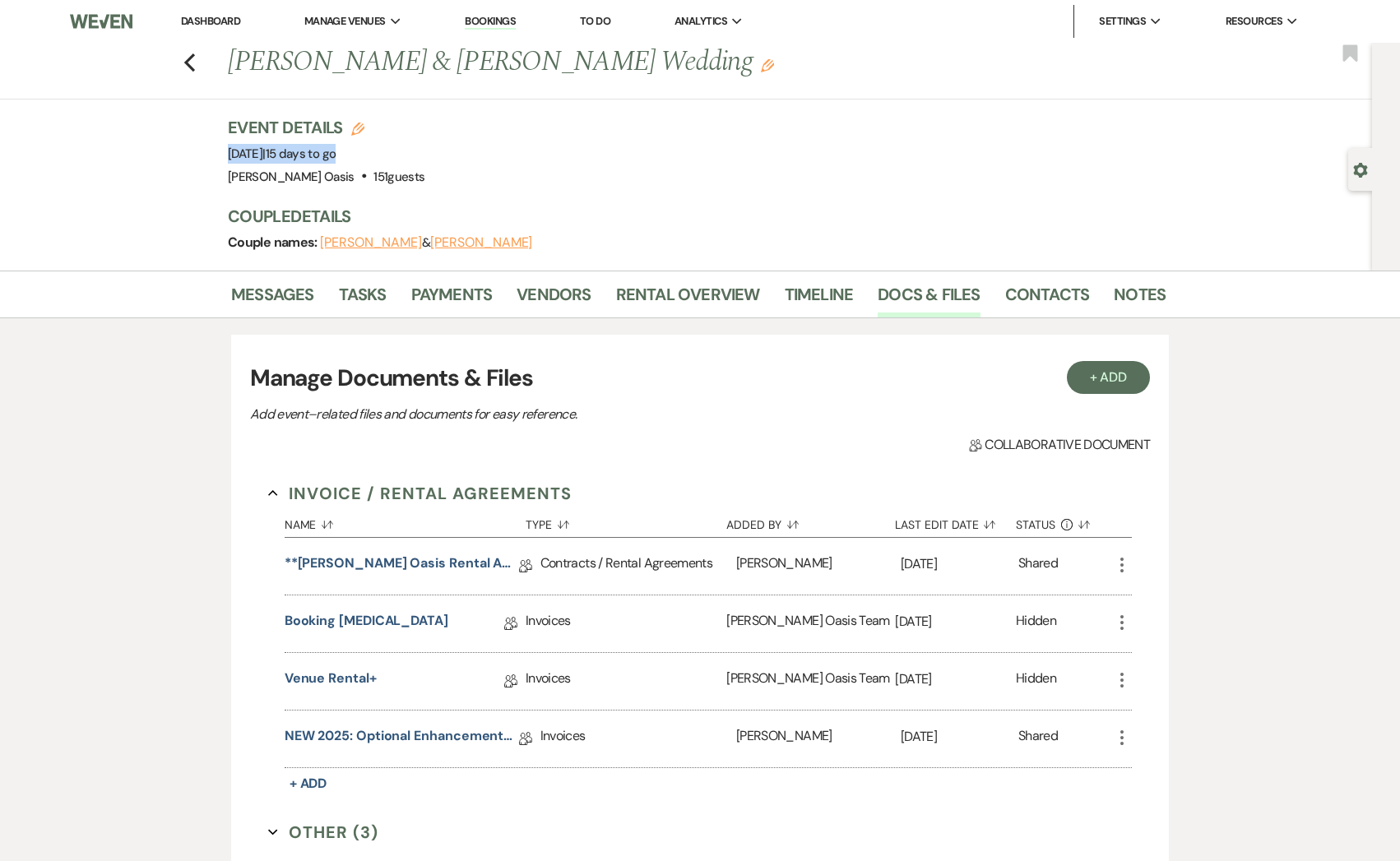
drag, startPoint x: 447, startPoint y: 159, endPoint x: 225, endPoint y: 156, distance: 222.0
click at [225, 157] on div "Previous [PERSON_NAME] & [PERSON_NAME] Wedding Edit Bookmark Gear Settings Even…" at bounding box center [685, 157] width 1371 height 228
copy span "[DATE] | 15 days to go"
click at [192, 54] on use "button" at bounding box center [189, 62] width 11 height 18
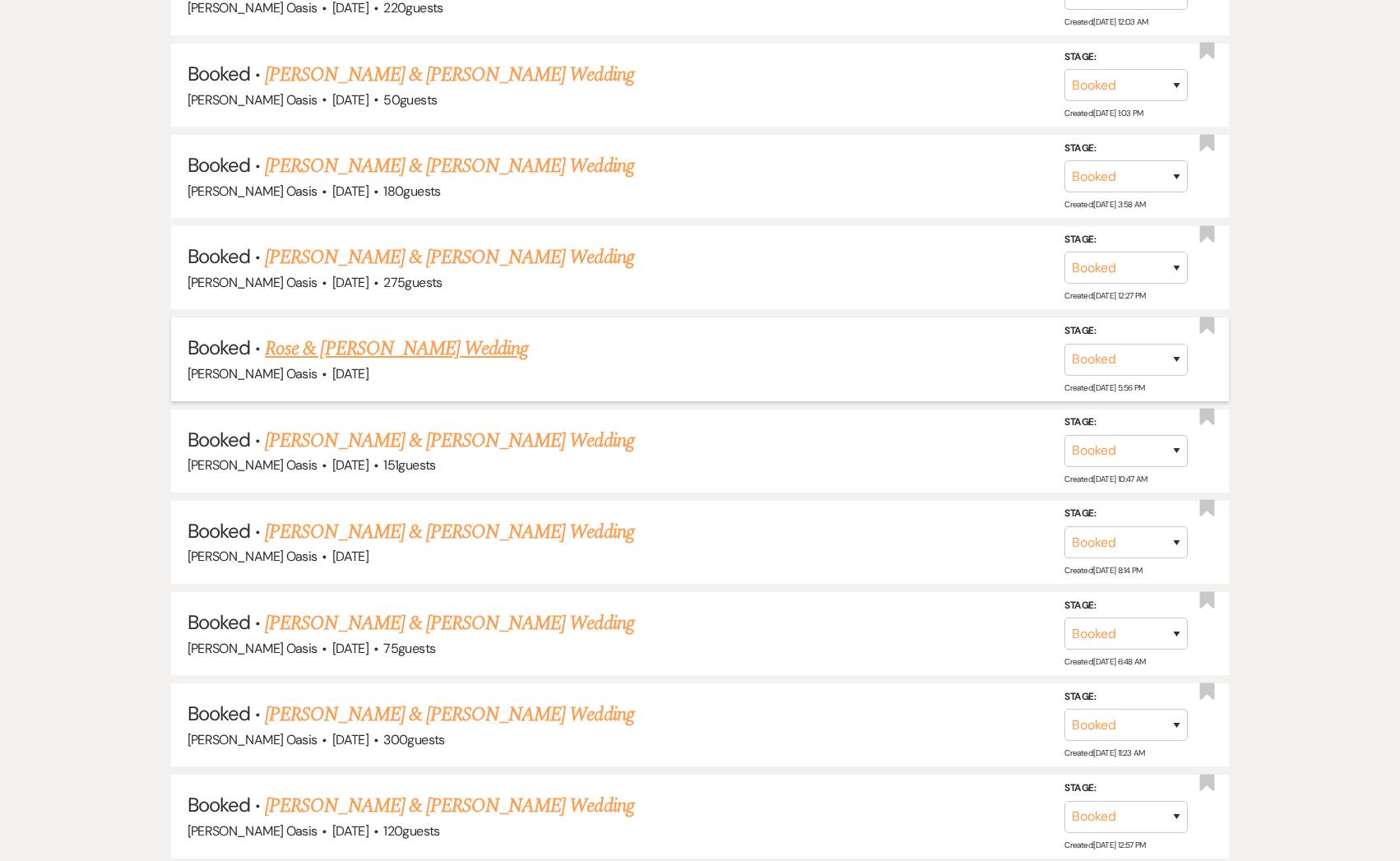
scroll to position [1088, 0]
click at [325, 531] on link "[PERSON_NAME] & [PERSON_NAME] Wedding" at bounding box center [449, 531] width 369 height 30
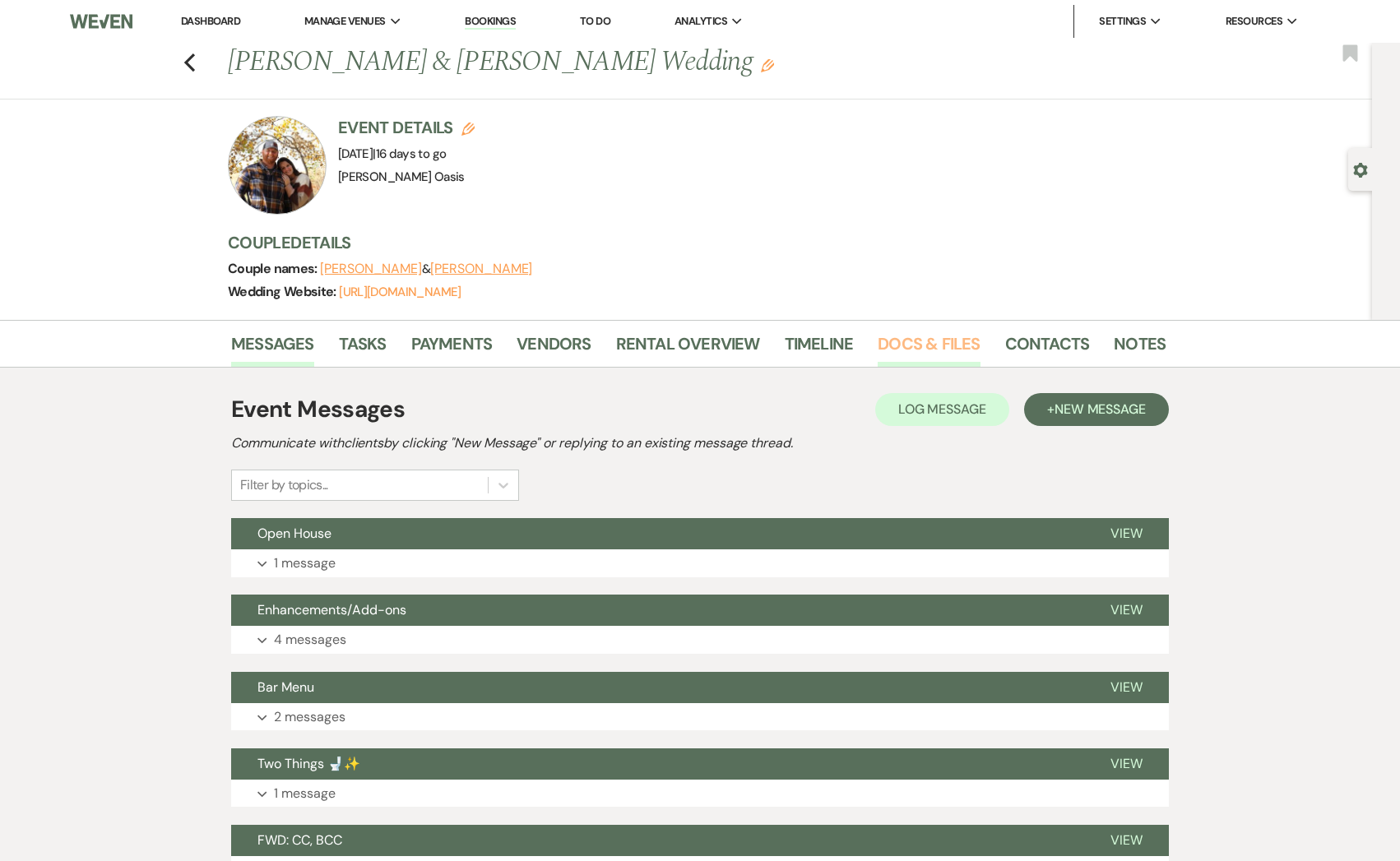
click at [932, 346] on link "Docs & Files" at bounding box center [928, 349] width 102 height 36
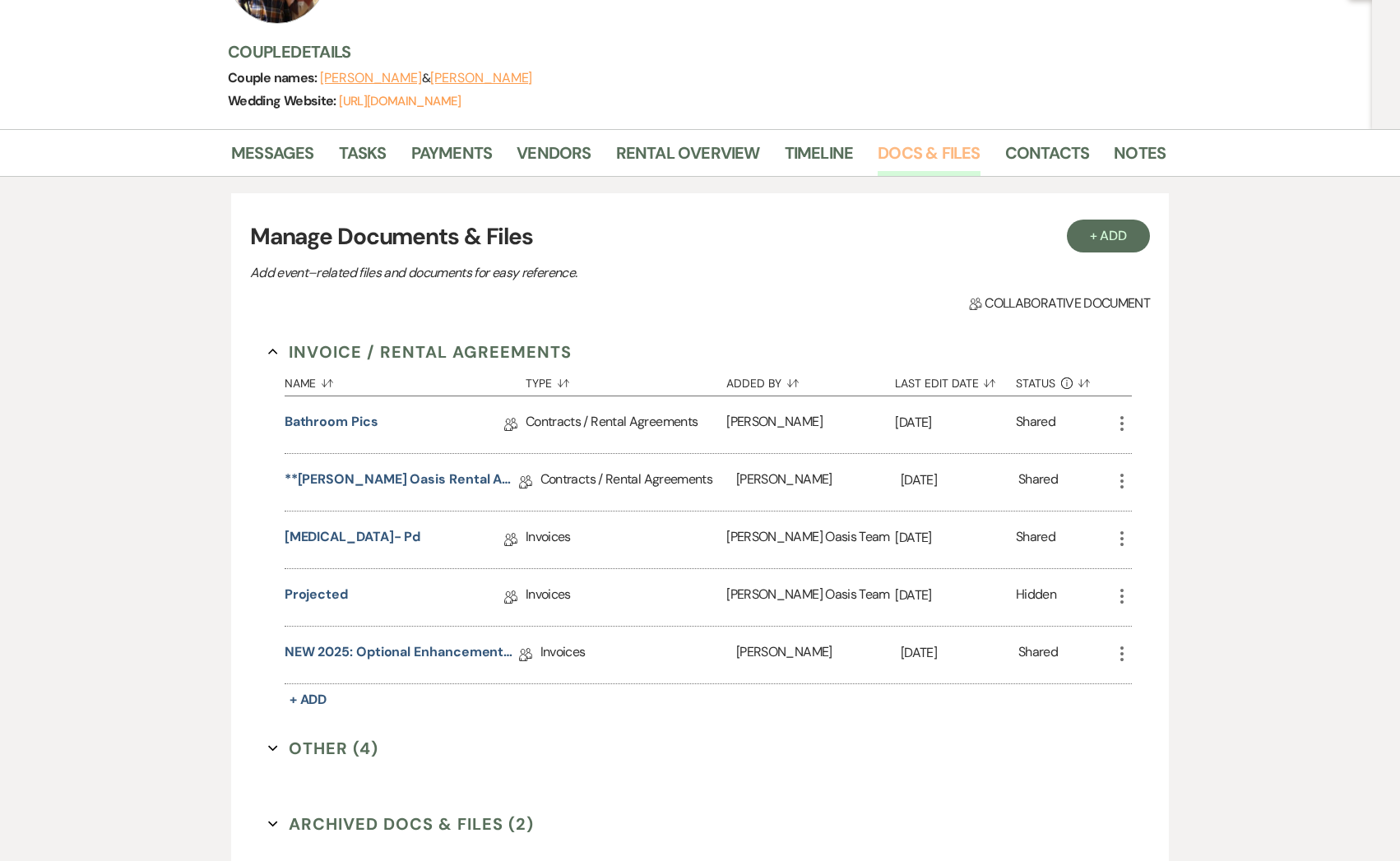
scroll to position [205, 0]
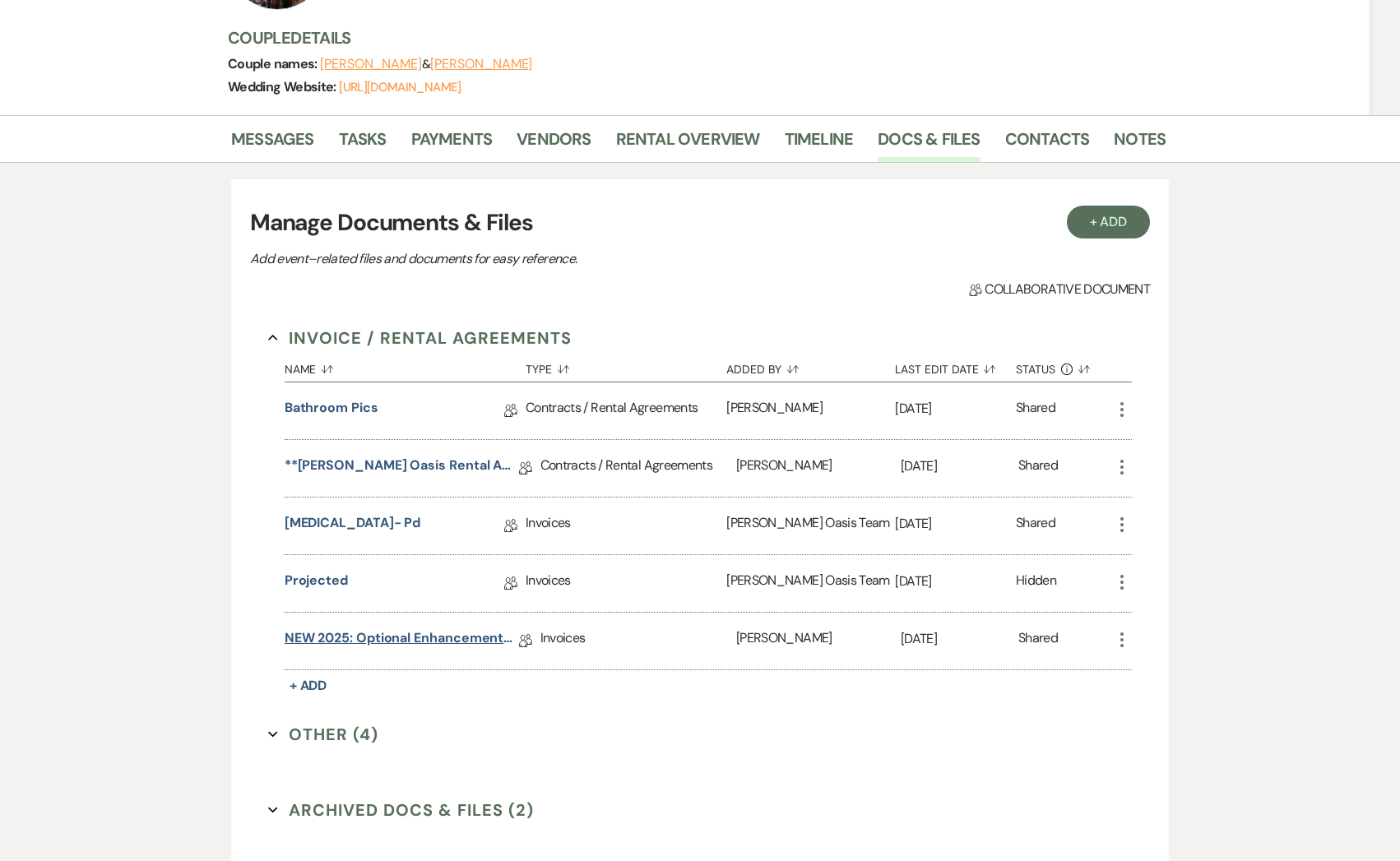
click at [358, 631] on link "NEW 2025: Optional Enhancements + Information" at bounding box center [402, 642] width 235 height 25
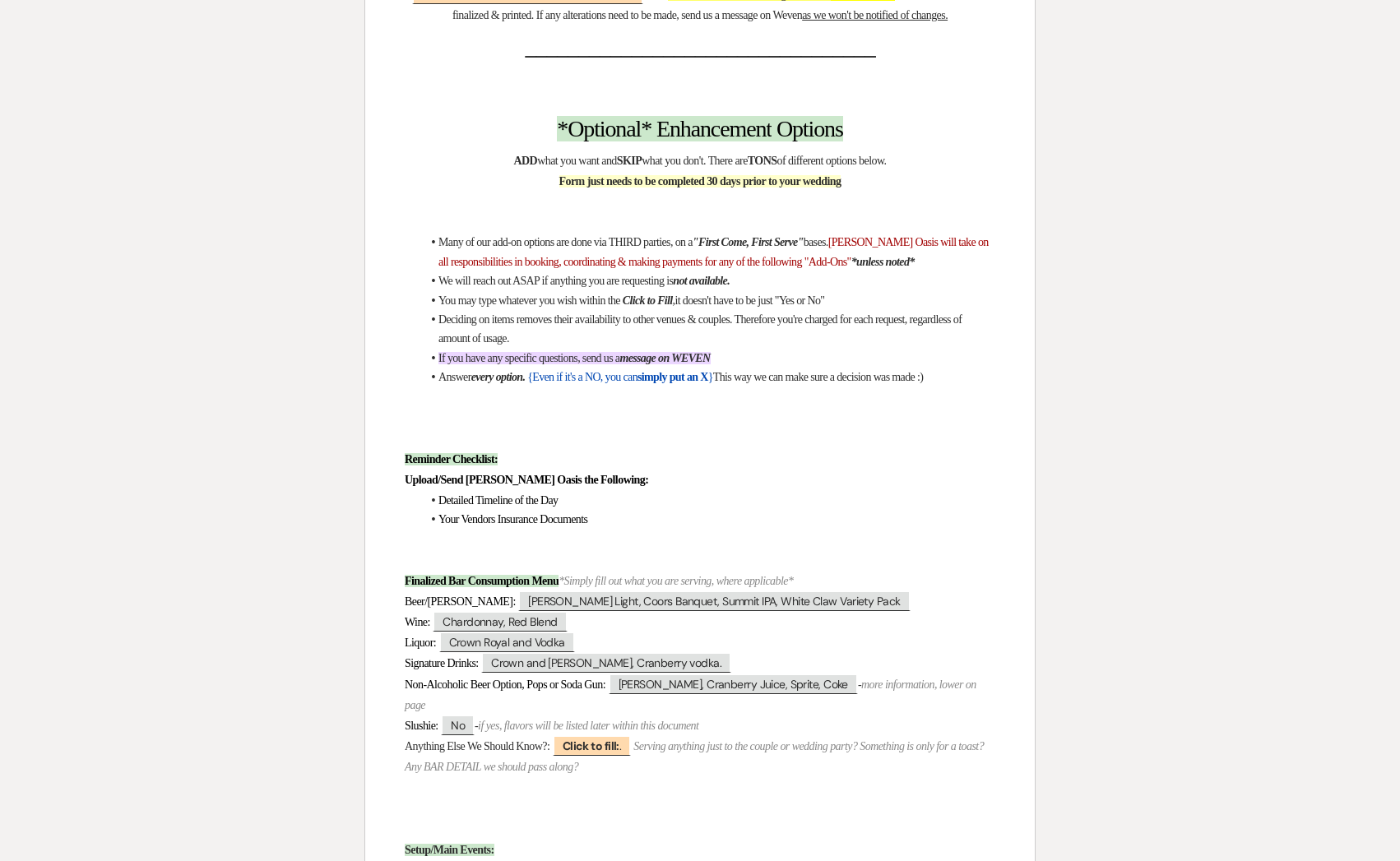
scroll to position [277, 0]
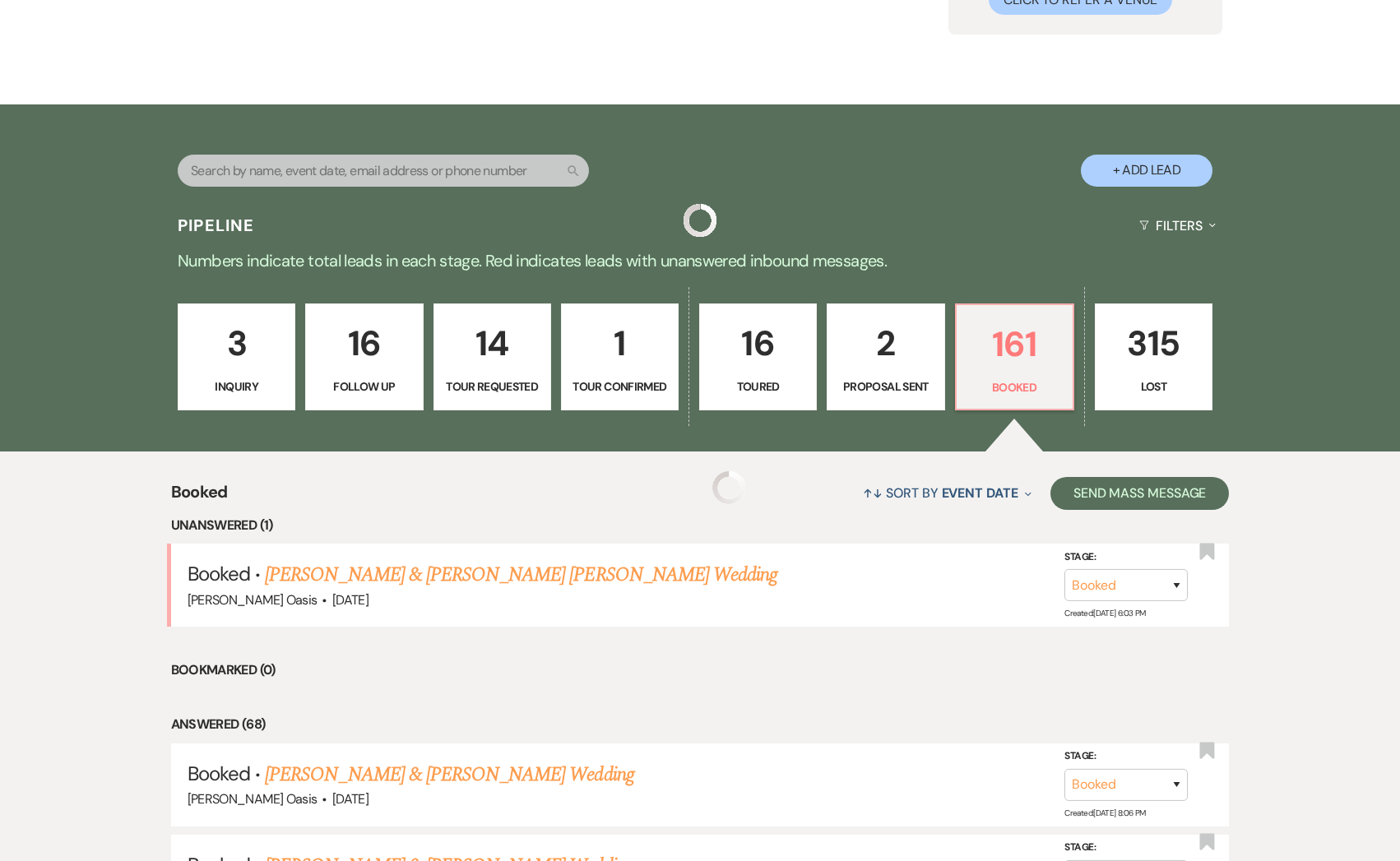
scroll to position [1088, 0]
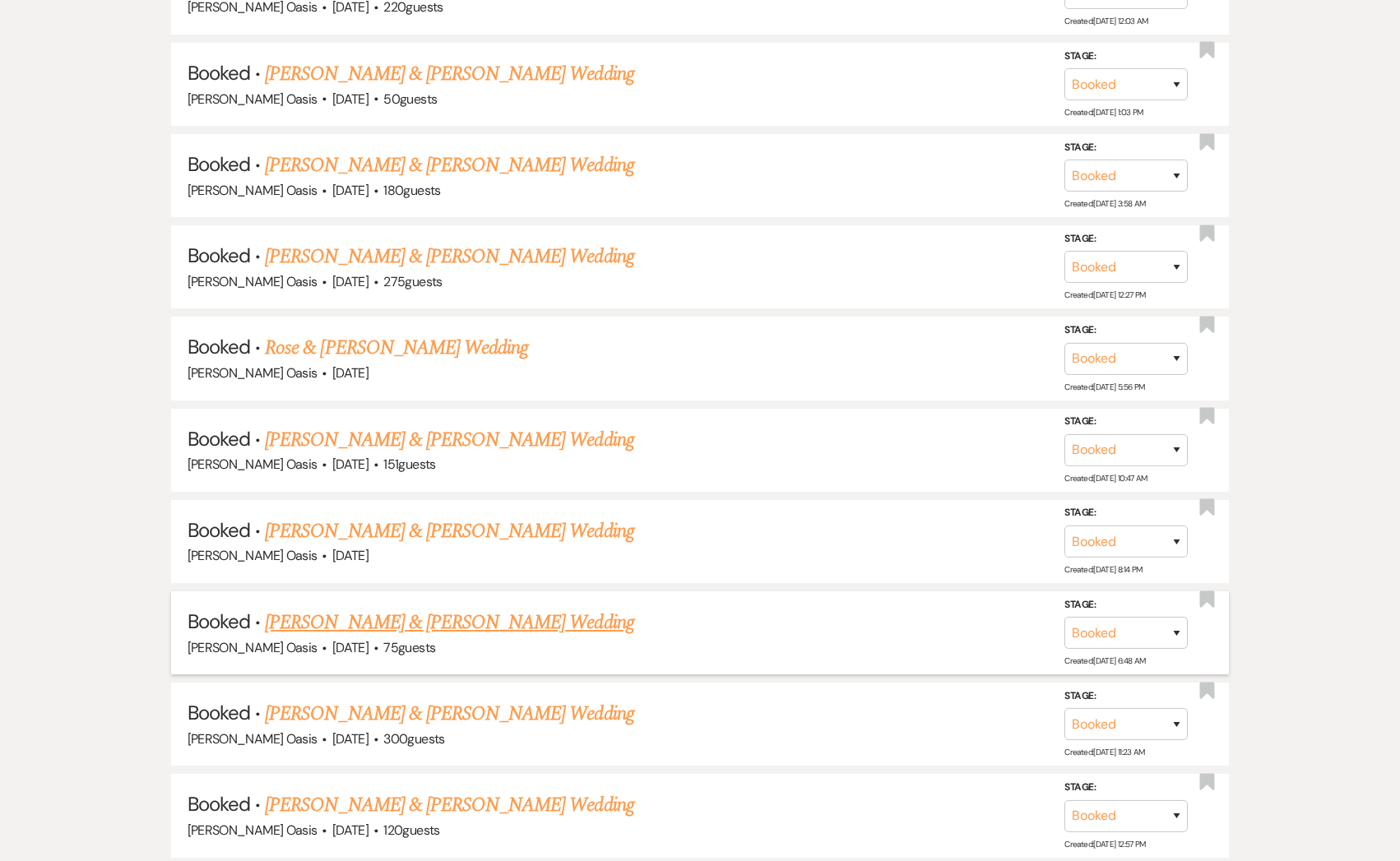
click at [350, 619] on link "[PERSON_NAME] & [PERSON_NAME] Wedding" at bounding box center [449, 622] width 369 height 30
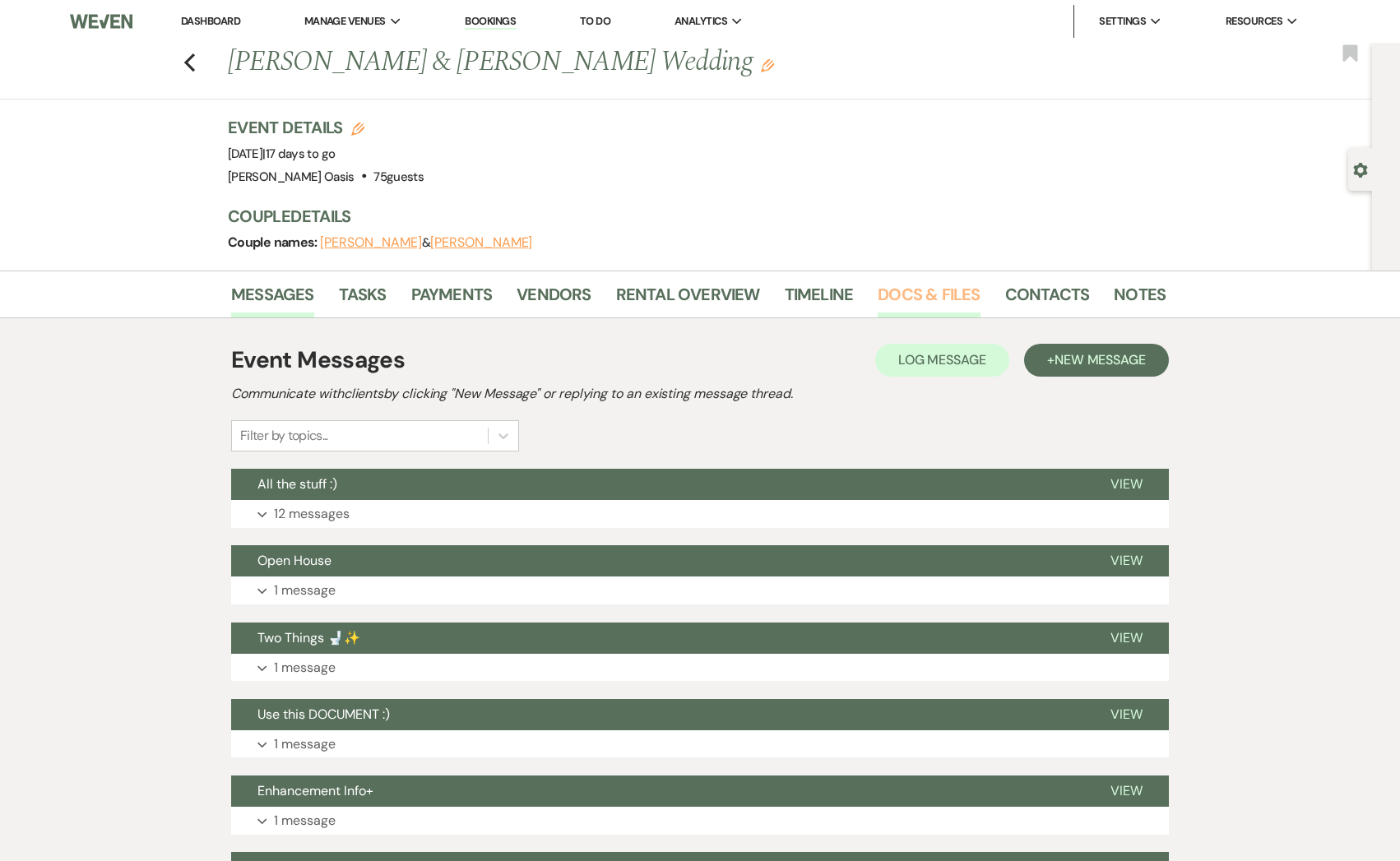
click at [887, 304] on link "Docs & Files" at bounding box center [928, 299] width 102 height 36
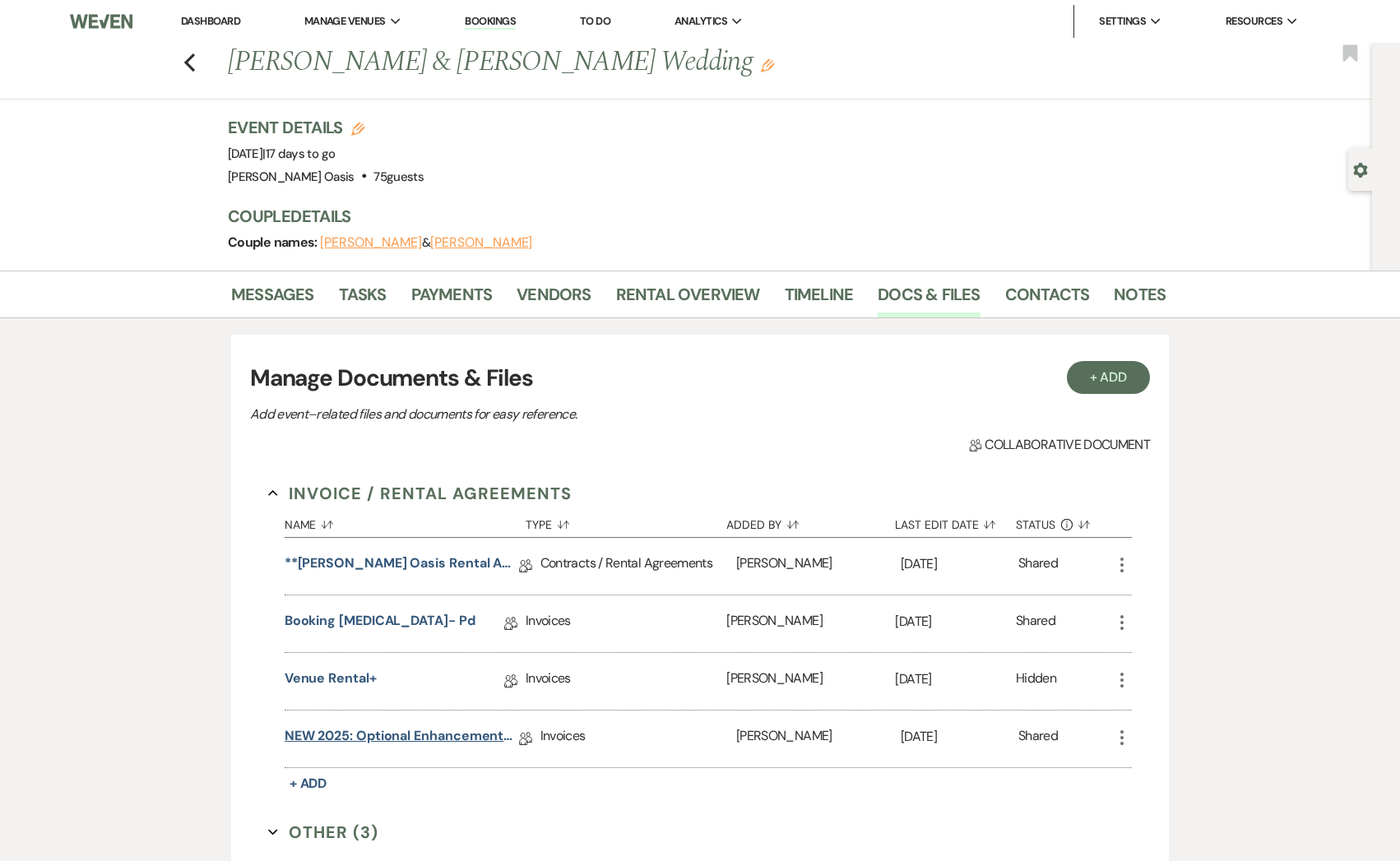
click at [397, 740] on link "NEW 2025: Optional Enhancements + Information" at bounding box center [402, 739] width 235 height 25
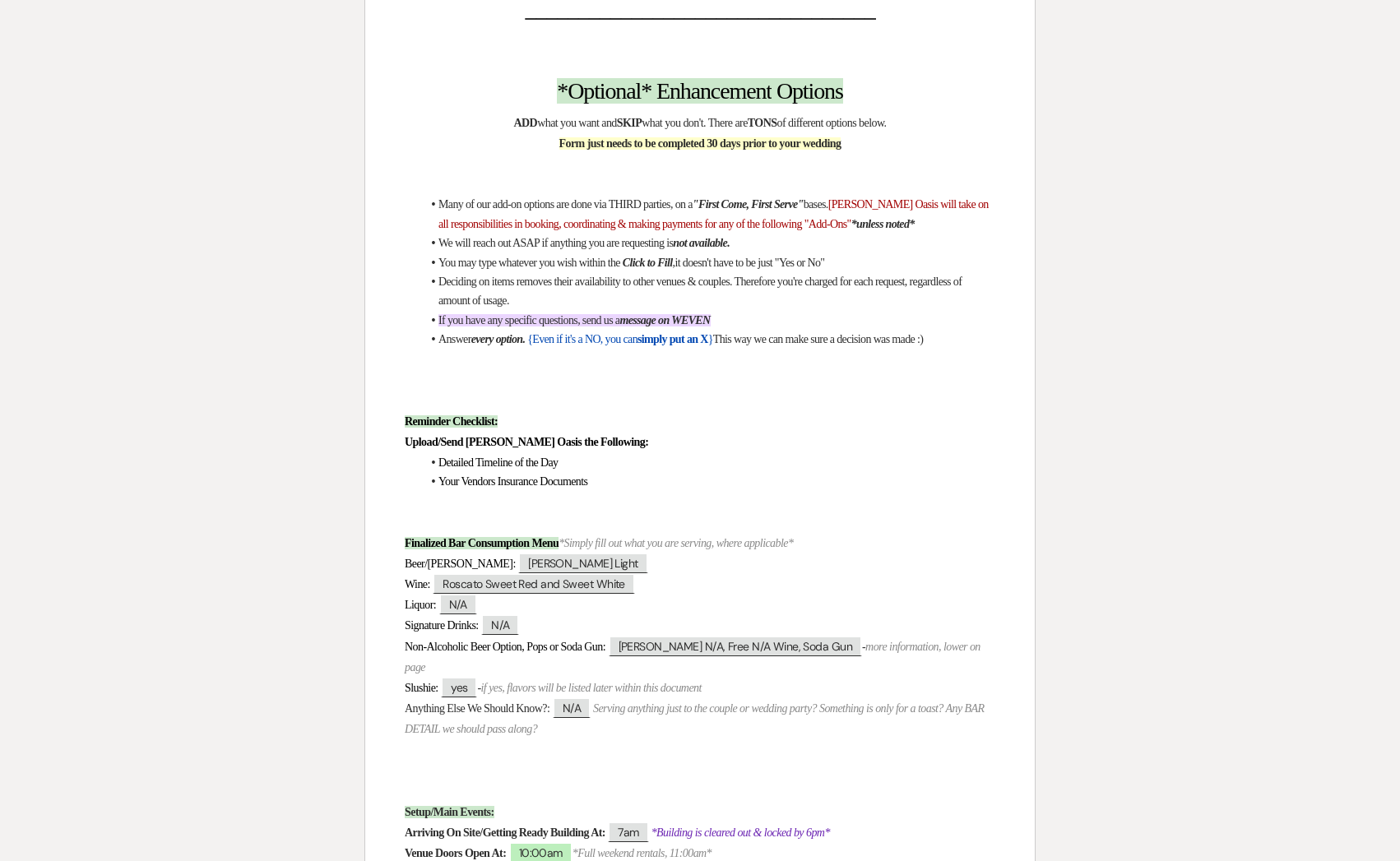
scroll to position [317, 0]
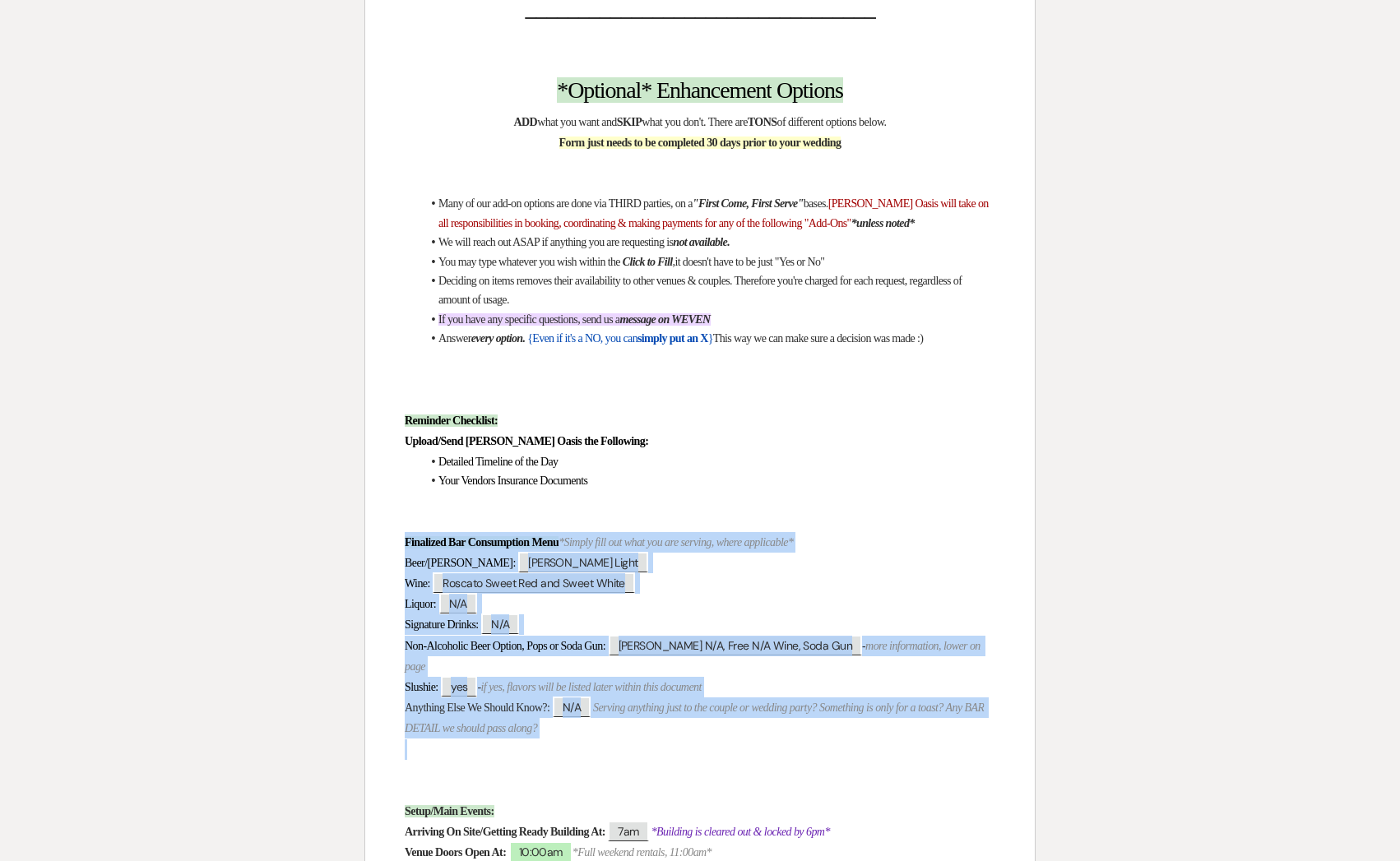
drag, startPoint x: 397, startPoint y: 737, endPoint x: 367, endPoint y: 548, distance: 191.4
copy div "Finalized Bar Consumption Menu *Simply fill out what you are serving, where app…"
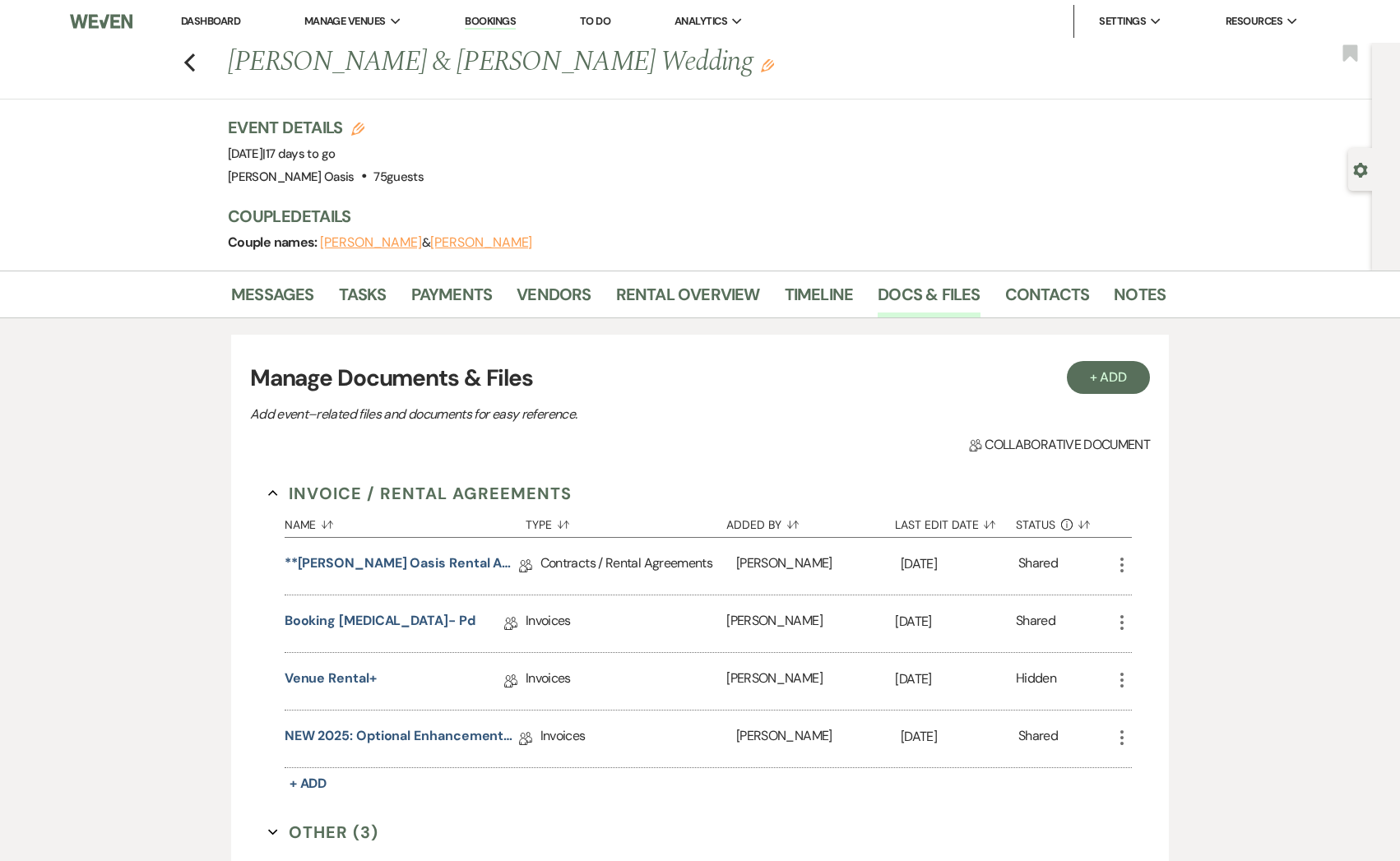
drag, startPoint x: 368, startPoint y: 150, endPoint x: 216, endPoint y: 148, distance: 152.0
click at [216, 148] on div "Previous [PERSON_NAME] & [PERSON_NAME] Wedding Edit Bookmark Gear Settings Even…" at bounding box center [685, 157] width 1371 height 228
copy span "[DATE]"
click at [185, 56] on icon "Previous" at bounding box center [189, 62] width 13 height 19
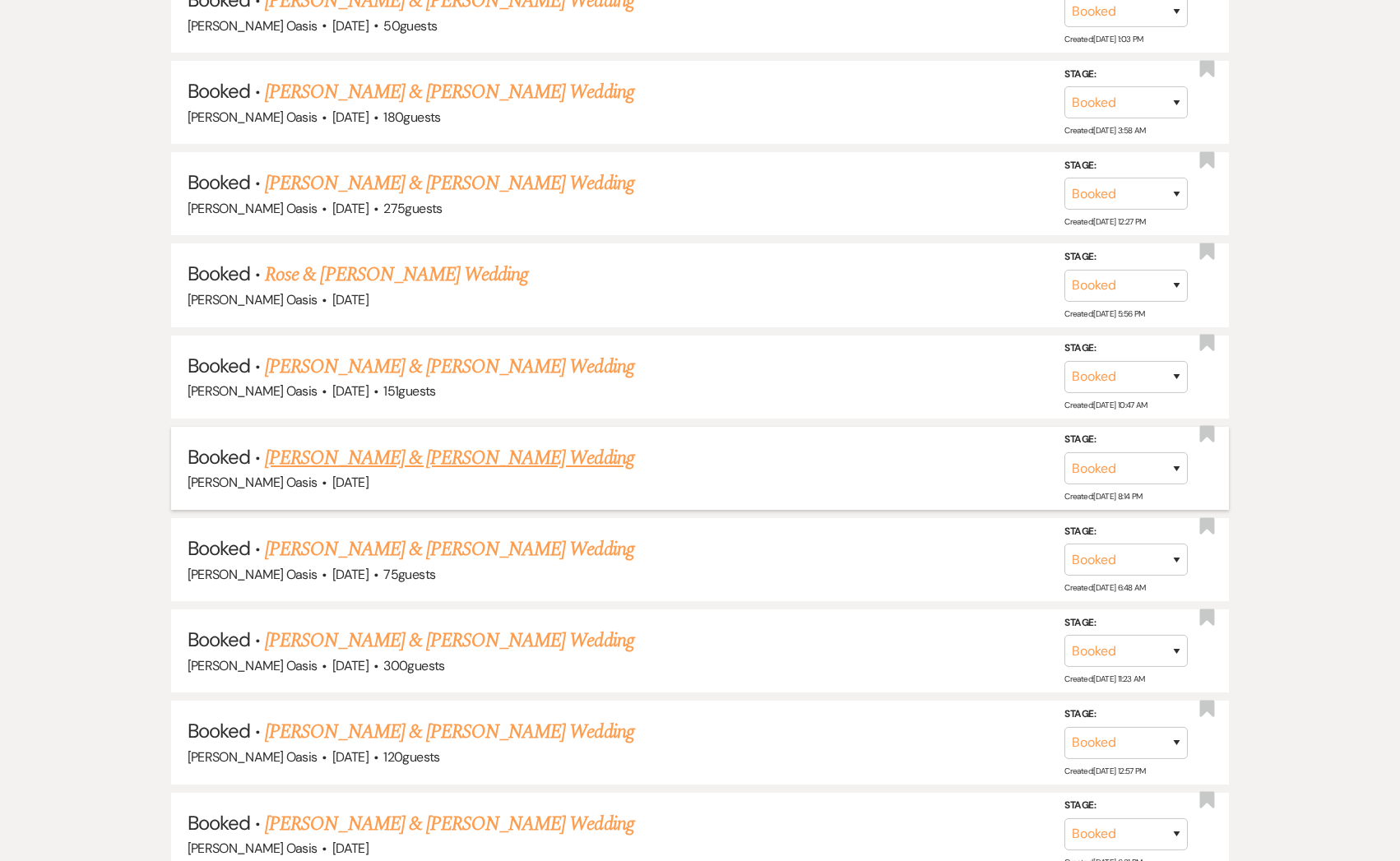
scroll to position [1162, 0]
click at [358, 723] on link "[PERSON_NAME] & [PERSON_NAME] Wedding" at bounding box center [449, 731] width 369 height 30
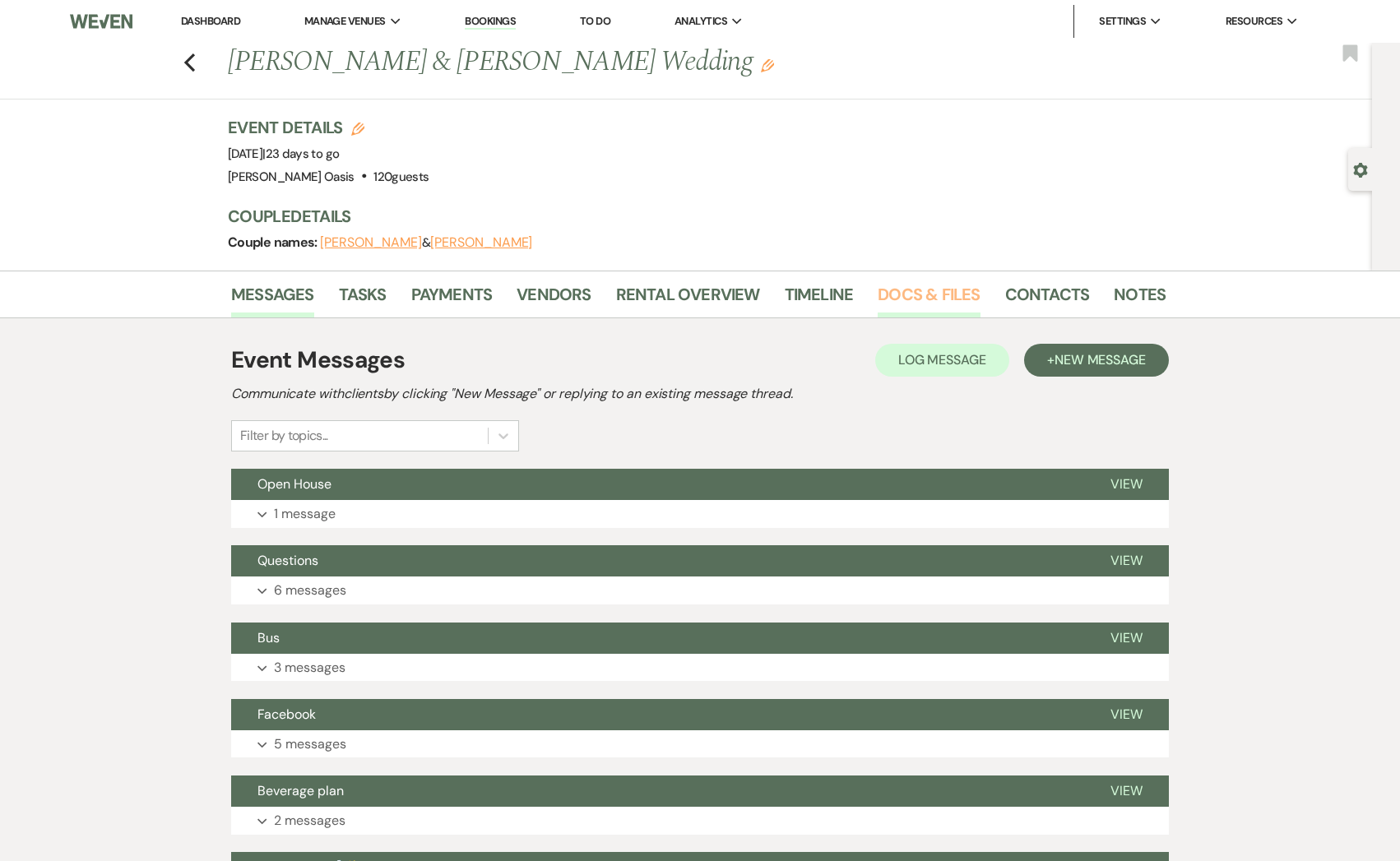
click at [911, 298] on link "Docs & Files" at bounding box center [928, 299] width 102 height 36
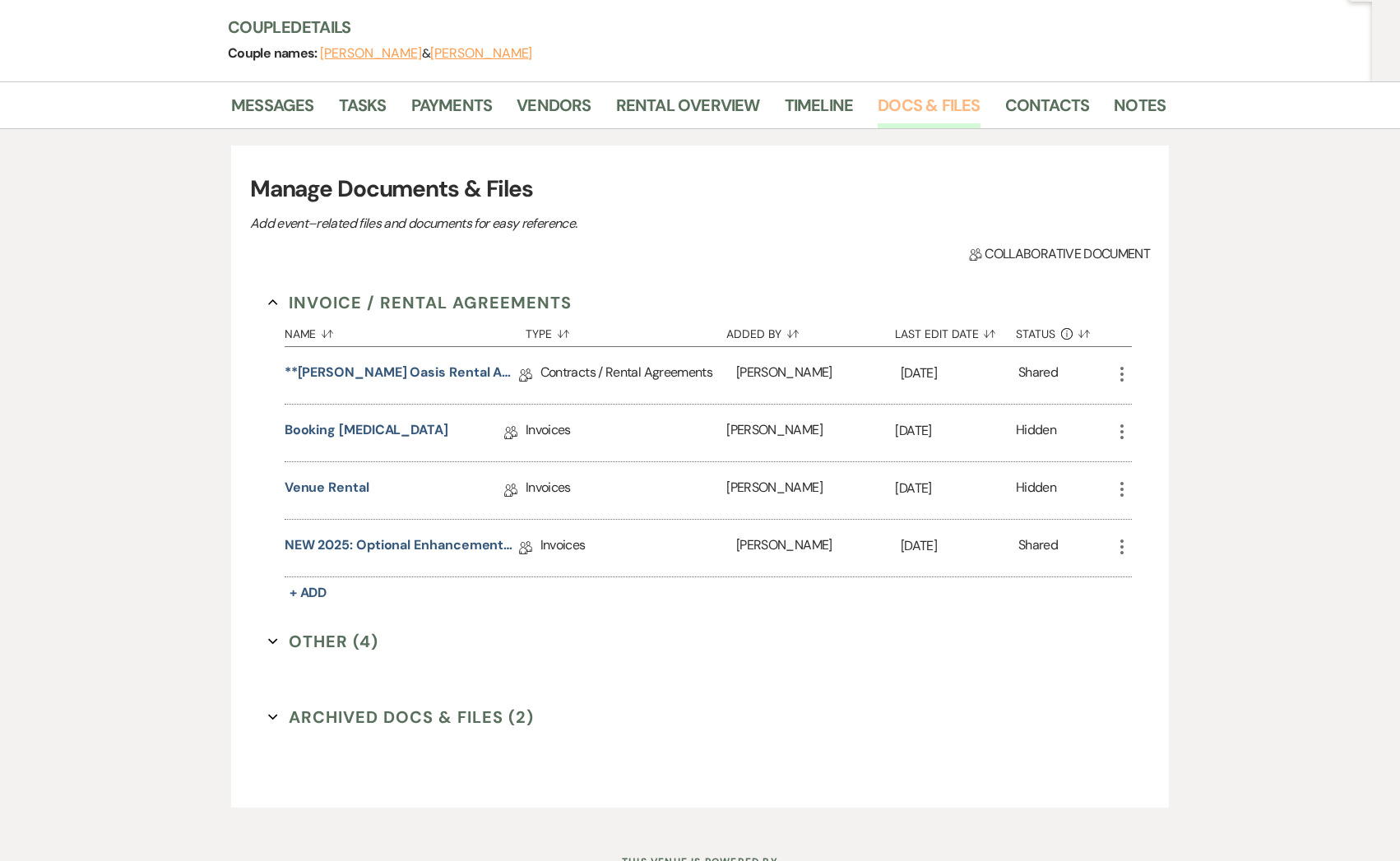
scroll to position [191, 0]
click at [301, 543] on link "NEW 2025: Optional Enhancements + Information" at bounding box center [402, 548] width 235 height 25
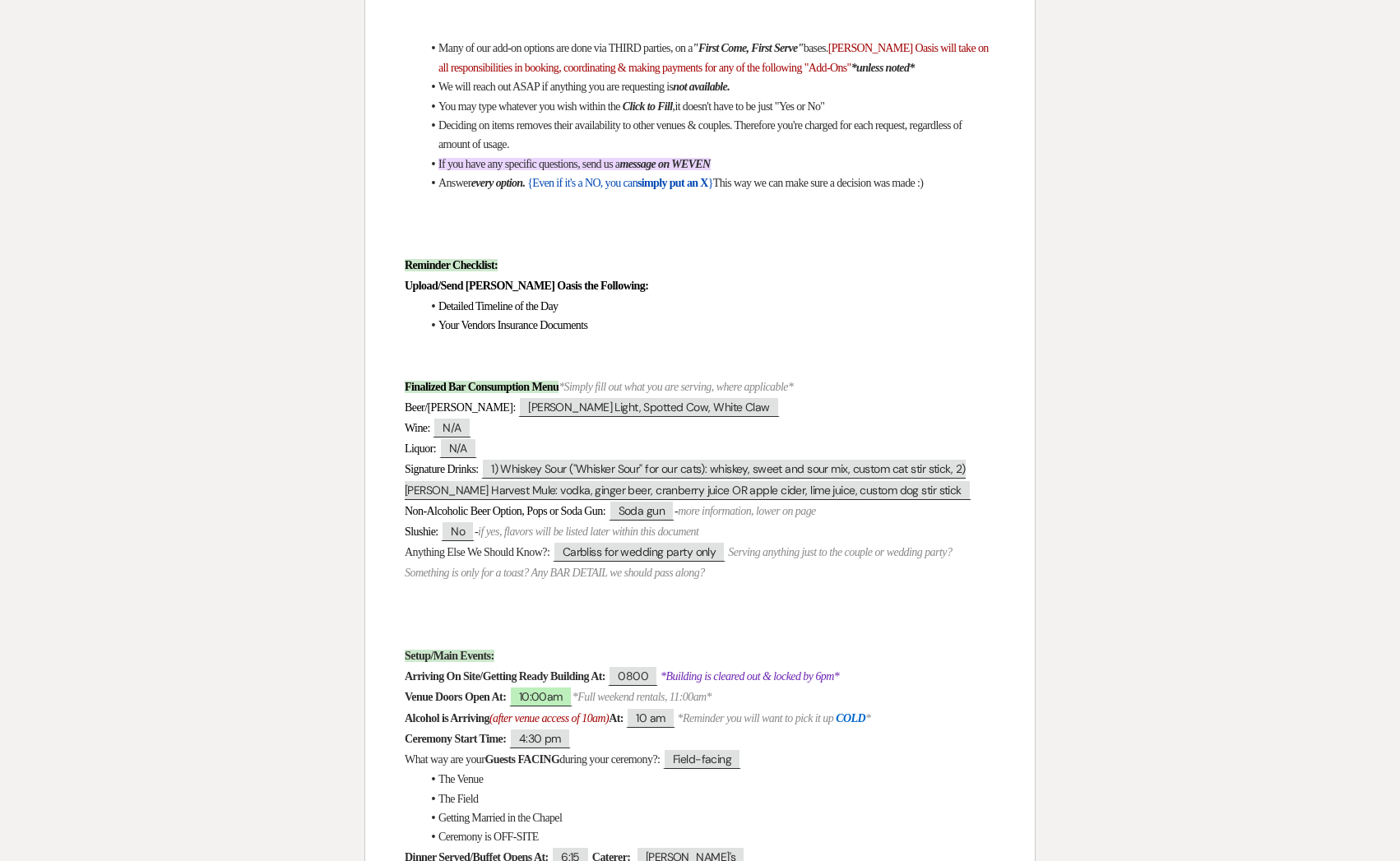
scroll to position [543, 0]
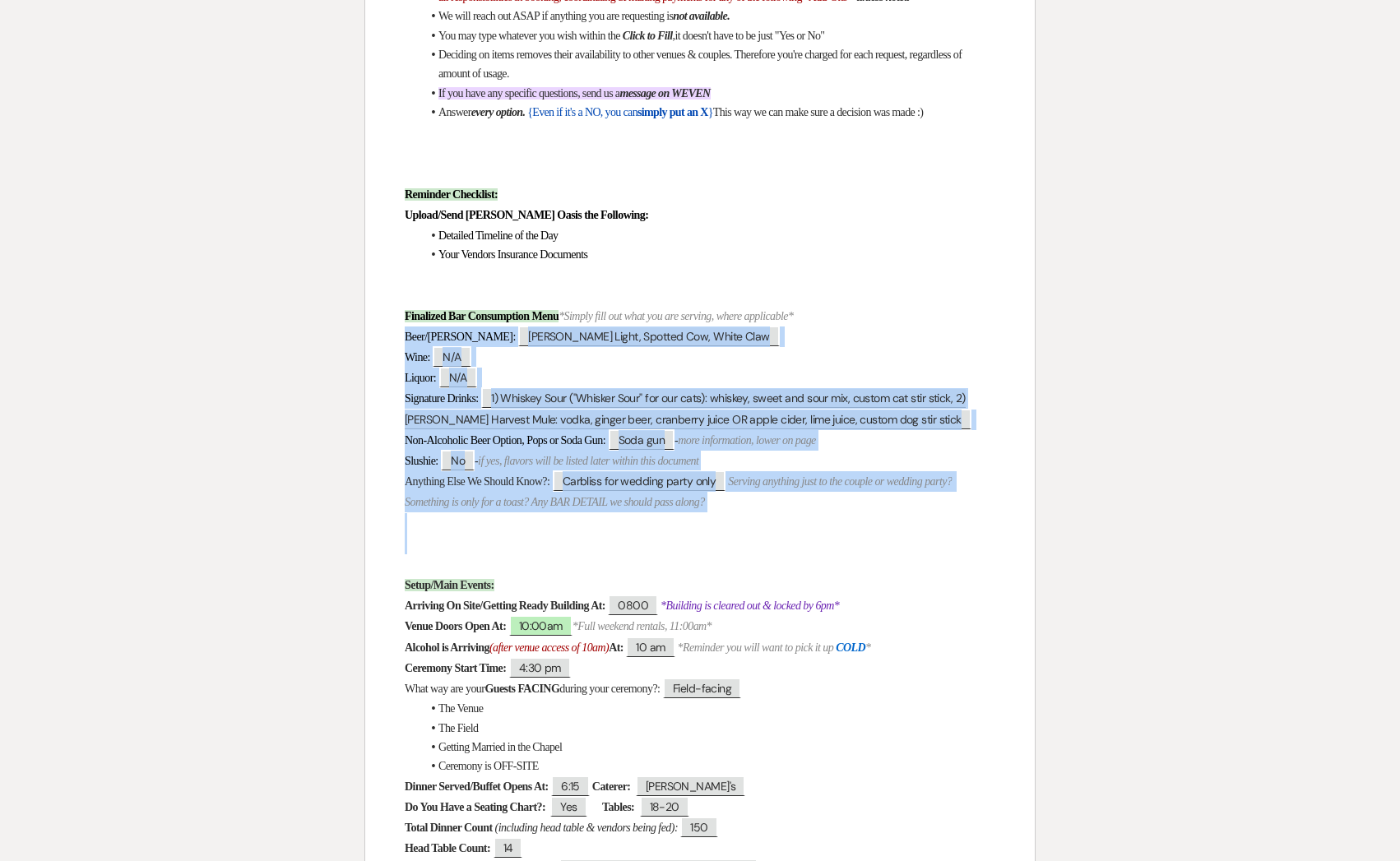
drag, startPoint x: 435, startPoint y: 536, endPoint x: 376, endPoint y: 329, distance: 215.2
copy div "Beer/[PERSON_NAME]: ﻿ [PERSON_NAME] Light, Spotted Cow, White Claw ﻿ Wine: ﻿ N/…"
click at [518, 328] on span "[PERSON_NAME] Light, Spotted Cow, White Claw" at bounding box center [648, 336] width 261 height 21
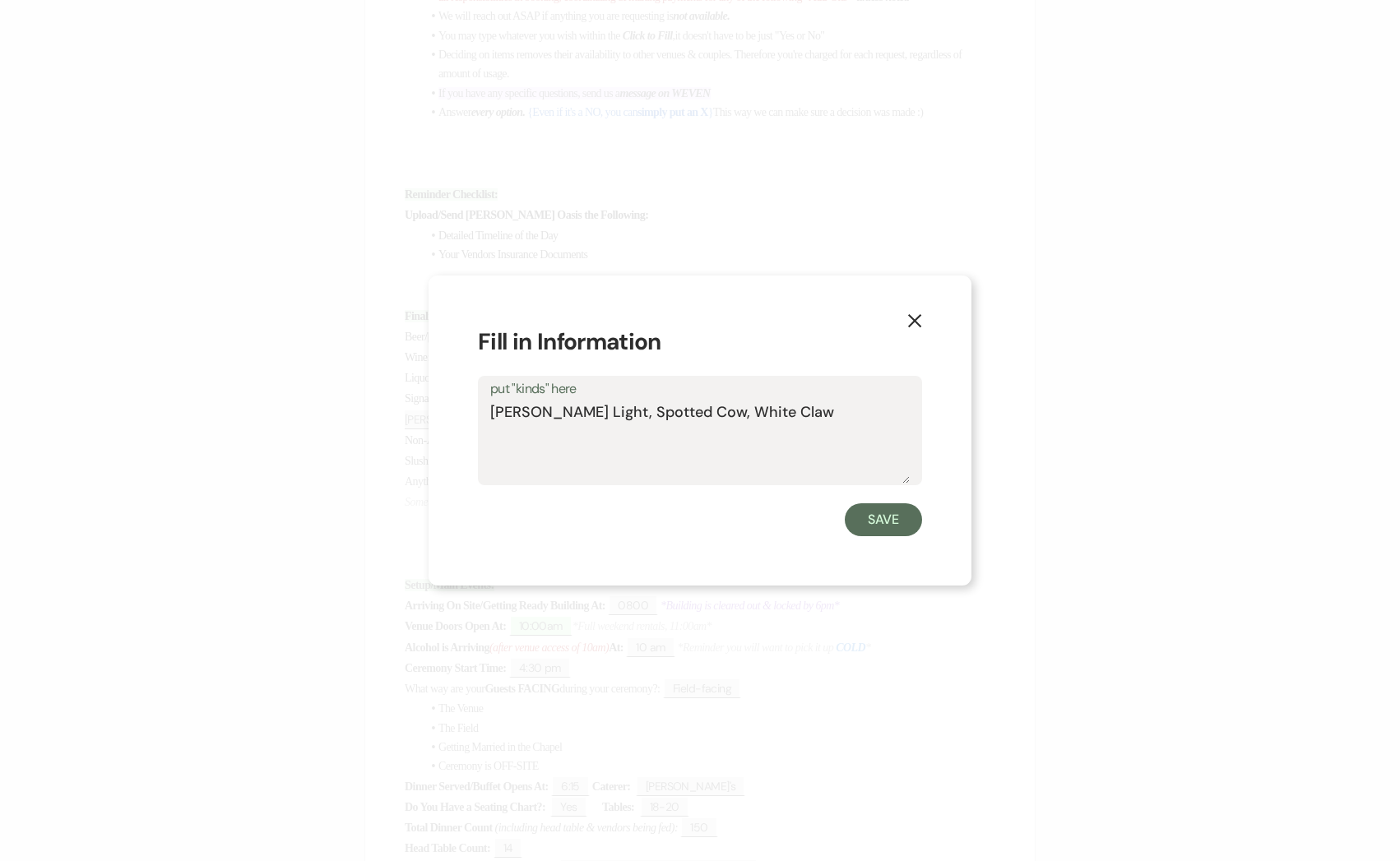
click at [909, 324] on icon "X" at bounding box center [915, 321] width 15 height 15
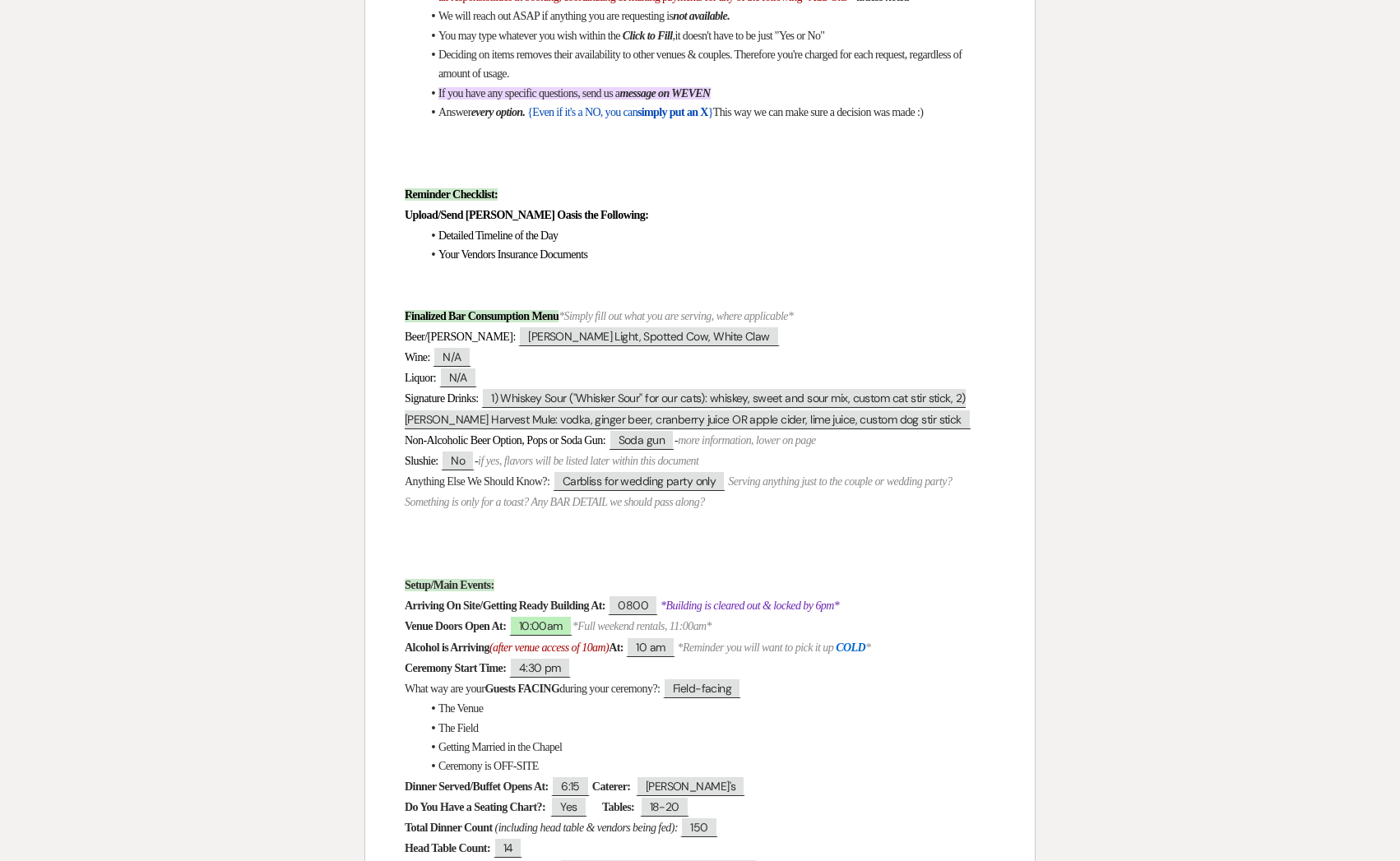
scroll to position [0, 0]
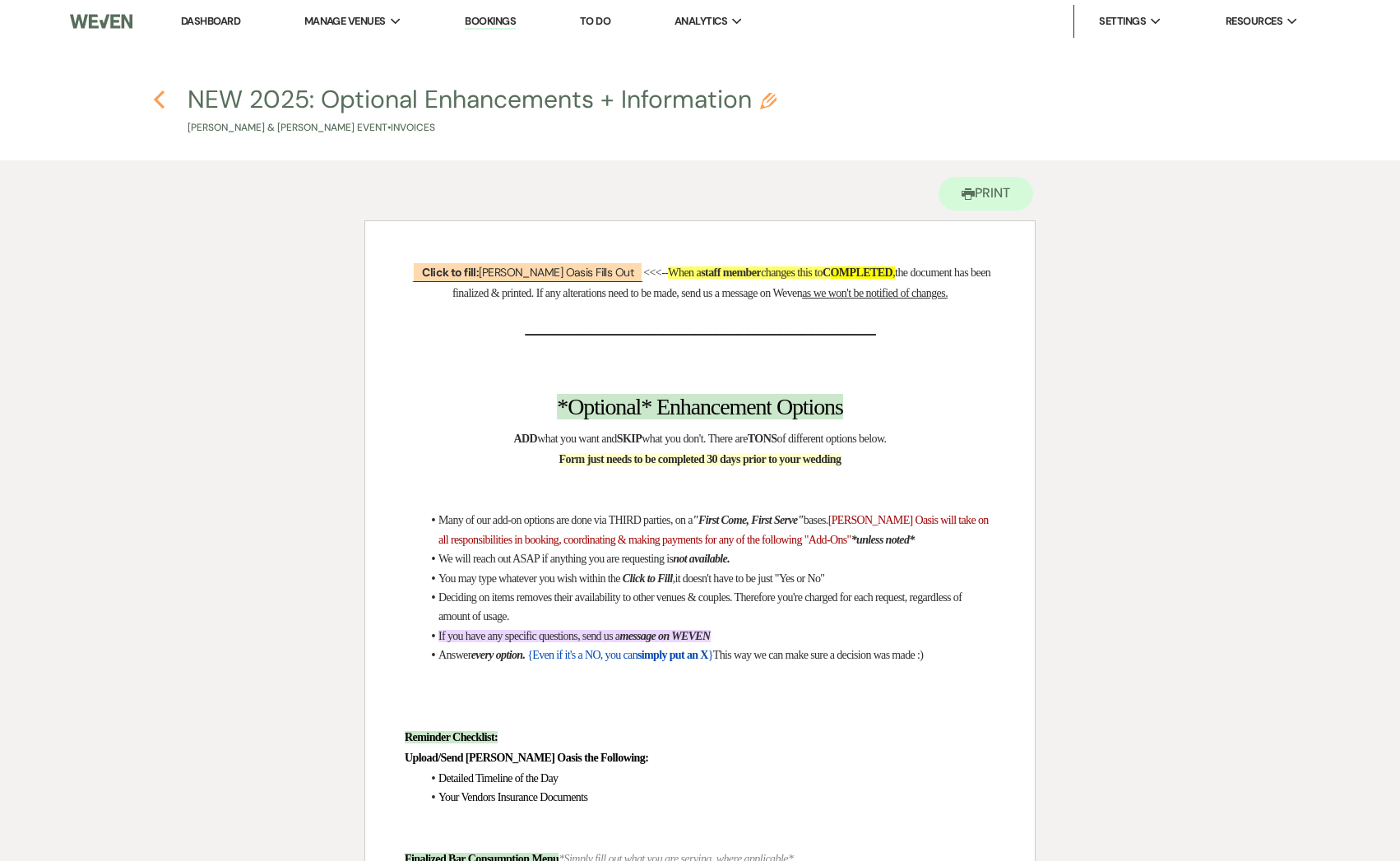
click at [161, 94] on use "button" at bounding box center [159, 99] width 11 height 18
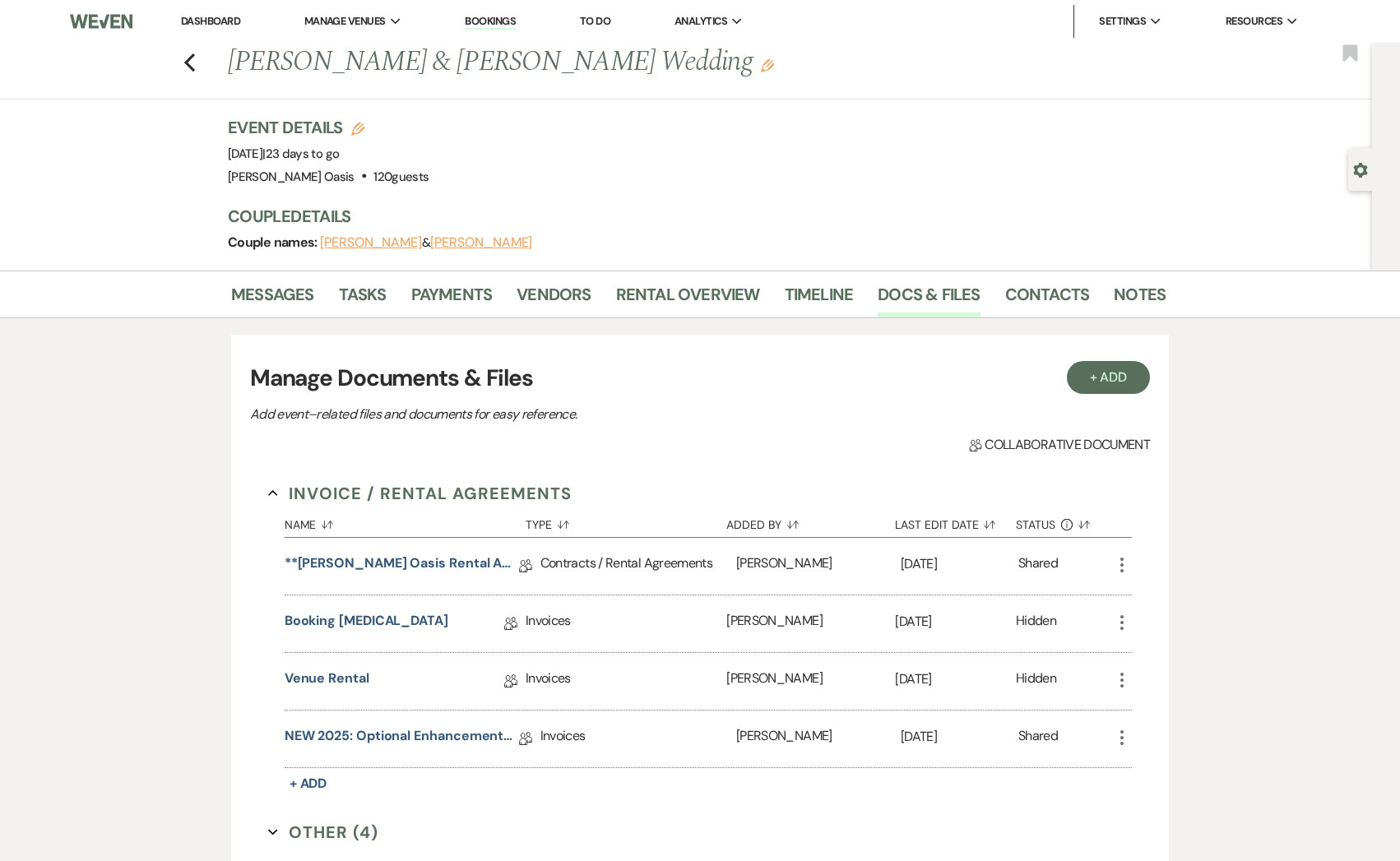
drag, startPoint x: 372, startPoint y: 152, endPoint x: 215, endPoint y: 145, distance: 157.2
click at [215, 145] on div "Previous [PERSON_NAME] & [PERSON_NAME] Wedding Edit Bookmark Gear Settings Even…" at bounding box center [685, 157] width 1371 height 228
copy span "[DATE]"
click at [188, 59] on use "button" at bounding box center [189, 62] width 11 height 18
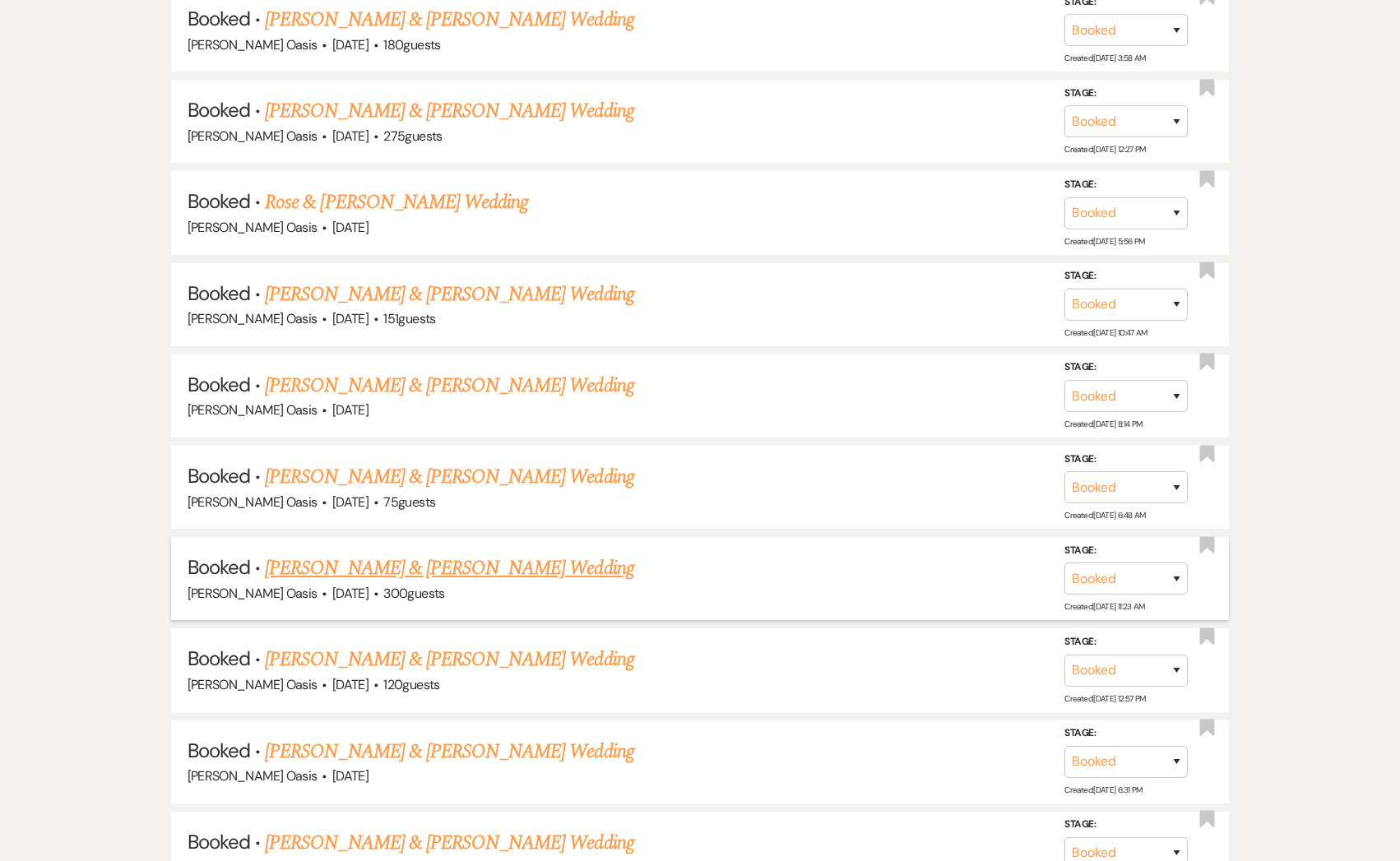
scroll to position [1239, 0]
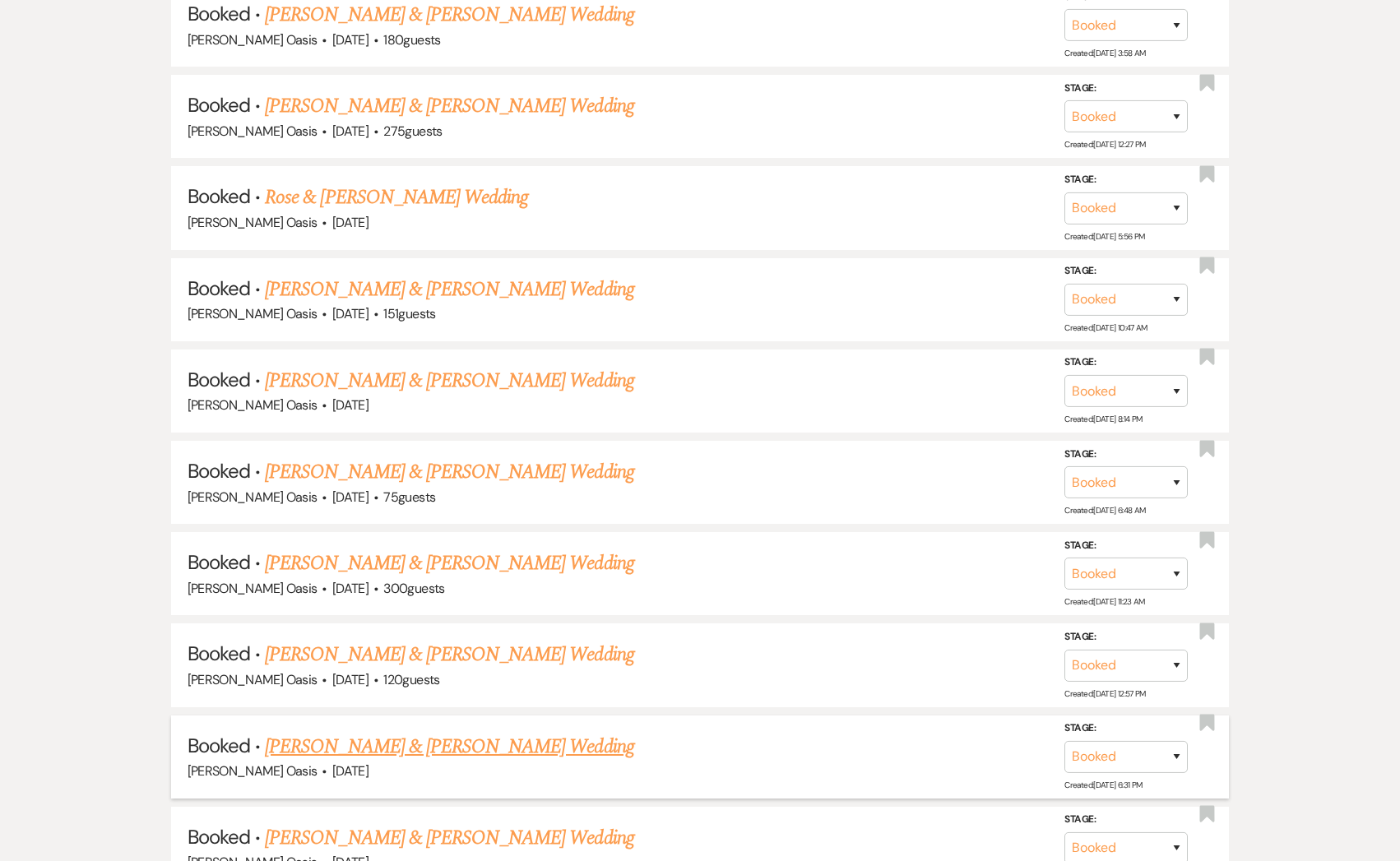
click at [370, 734] on link "[PERSON_NAME] & [PERSON_NAME] Wedding" at bounding box center [449, 746] width 369 height 30
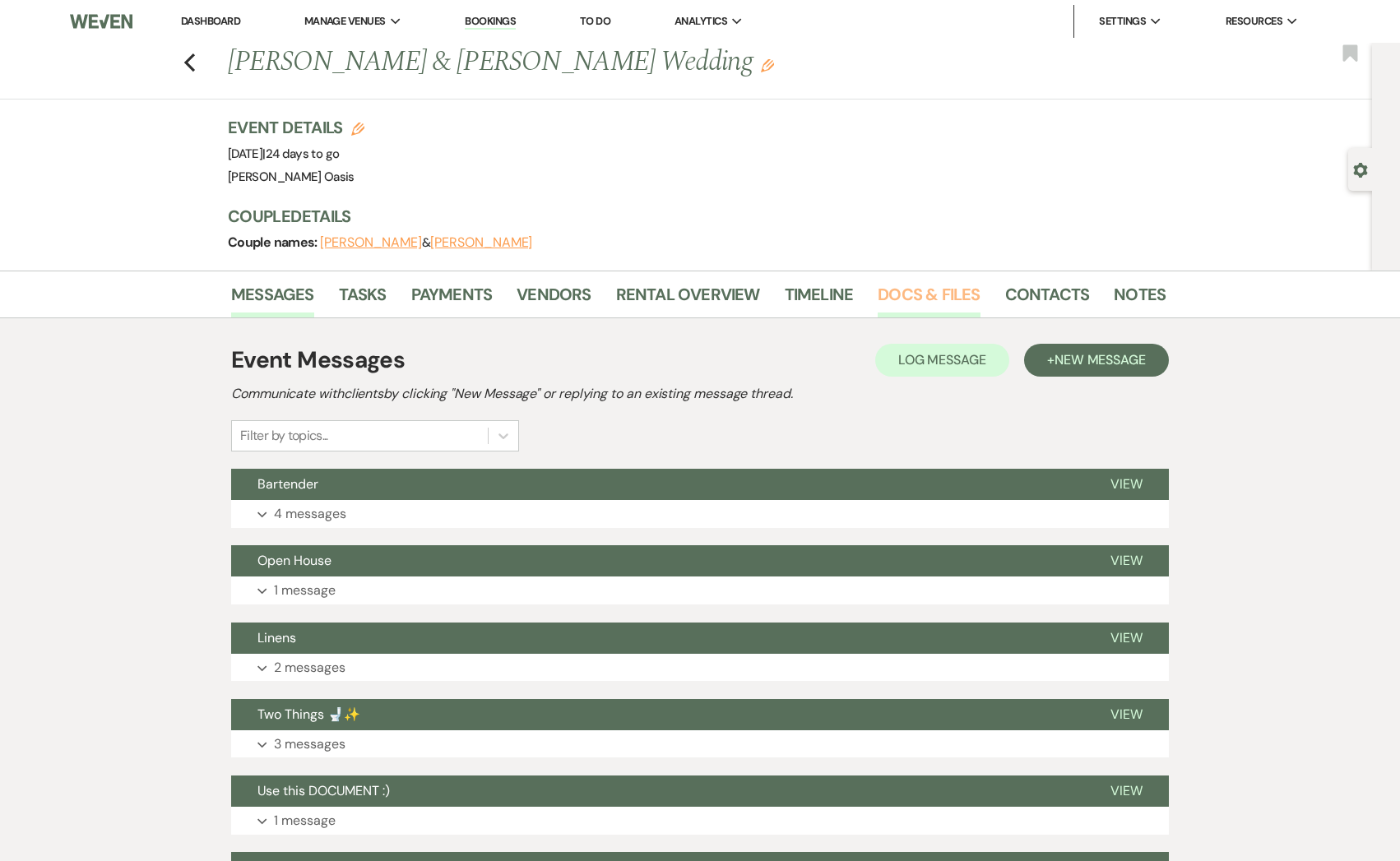
click at [937, 282] on link "Docs & Files" at bounding box center [928, 299] width 102 height 36
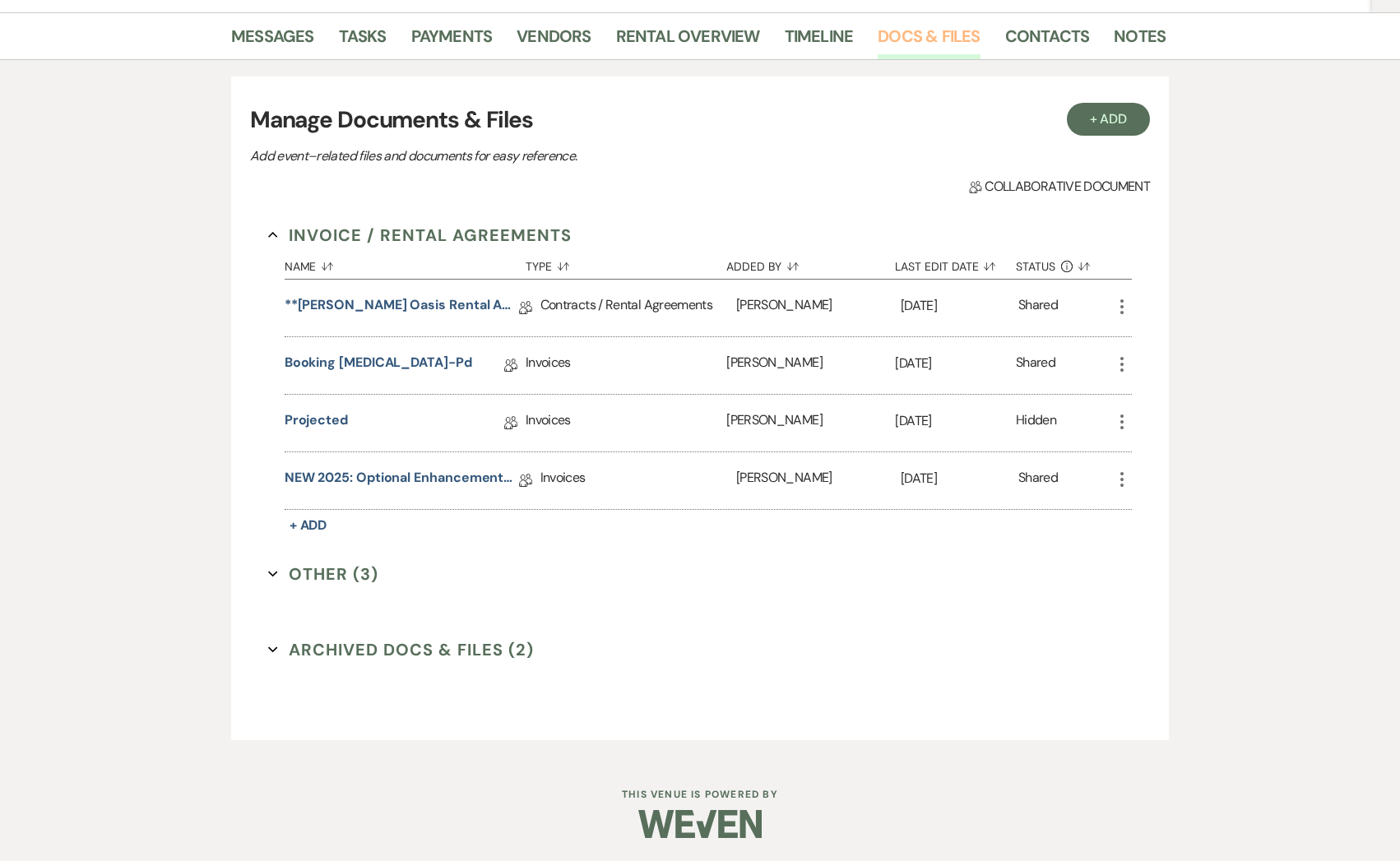
scroll to position [260, 0]
click at [403, 477] on link "NEW 2025: Optional Enhancements + Information" at bounding box center [402, 479] width 235 height 25
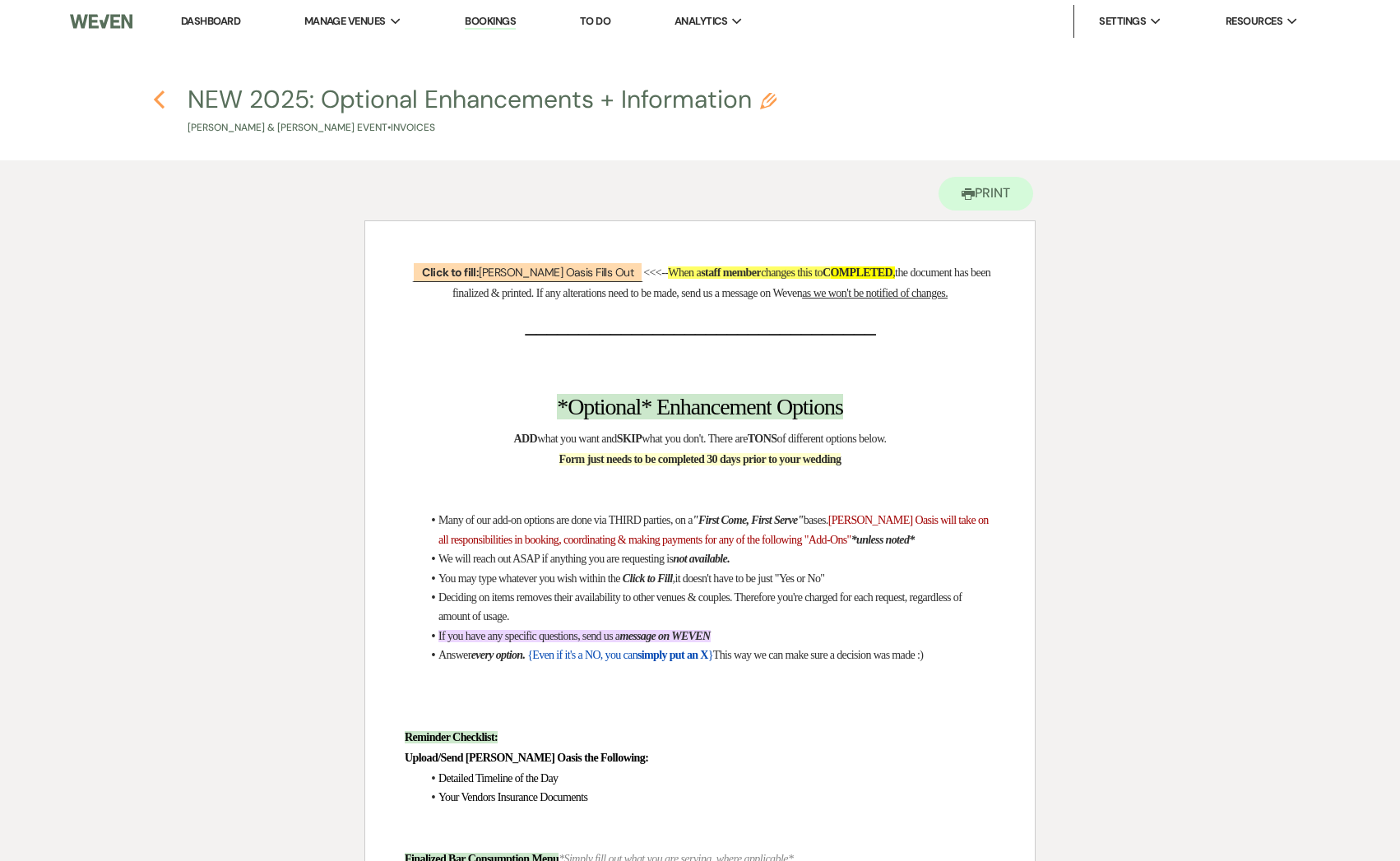
click at [159, 100] on icon "Previous" at bounding box center [159, 99] width 13 height 19
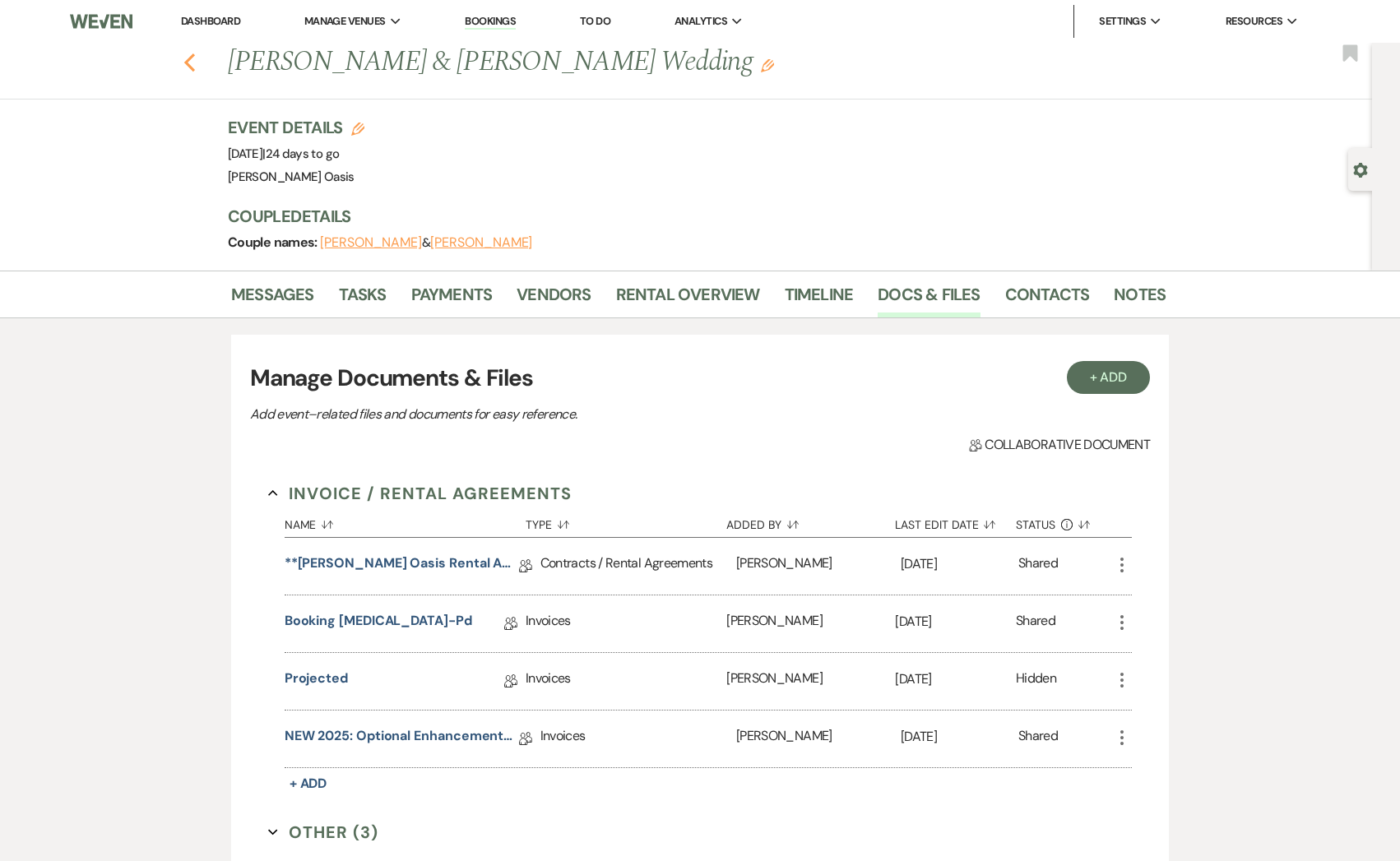
click at [186, 63] on use "button" at bounding box center [189, 62] width 11 height 18
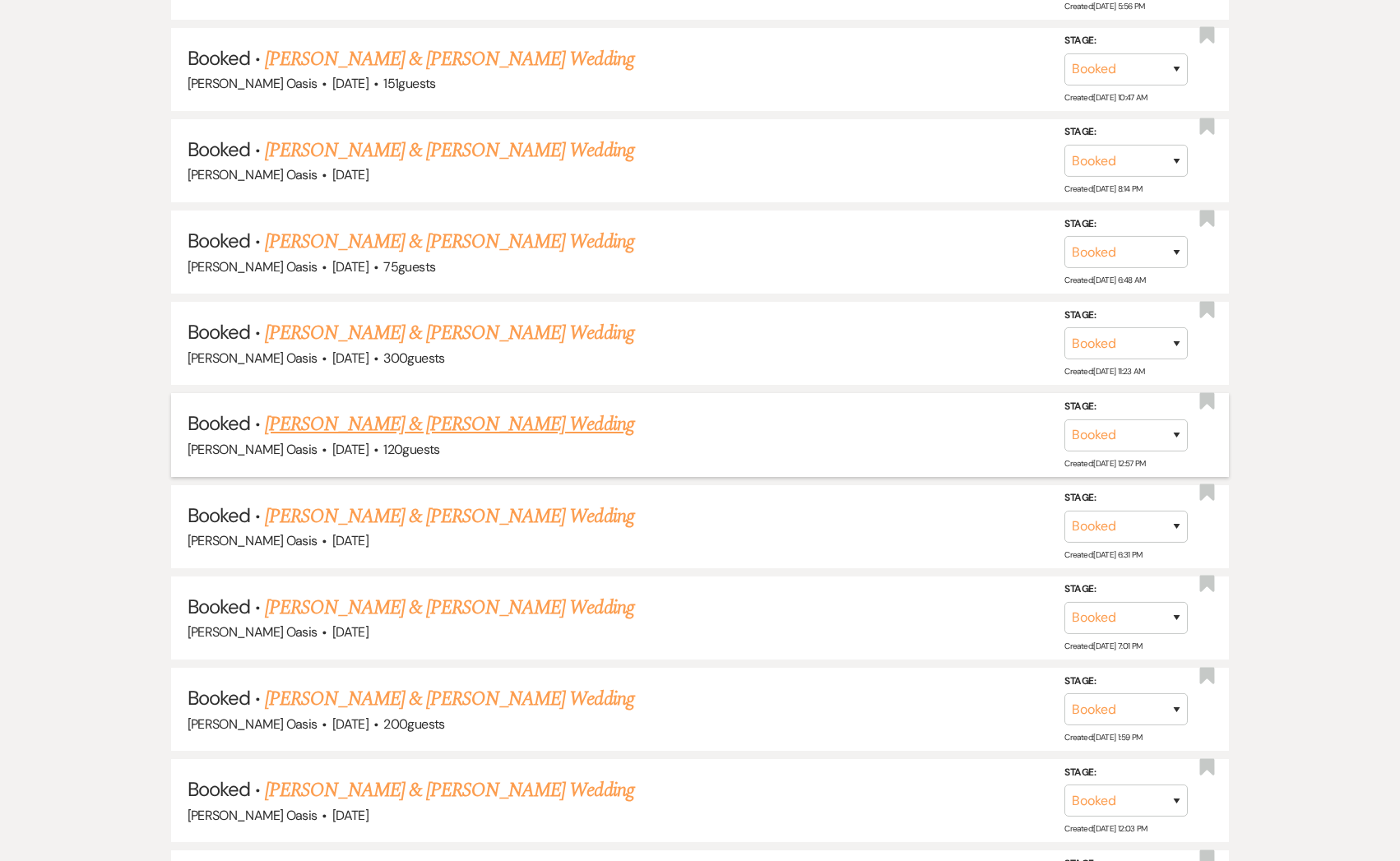
scroll to position [1470, 0]
click at [516, 593] on link "[PERSON_NAME] & [PERSON_NAME] Wedding" at bounding box center [449, 607] width 369 height 30
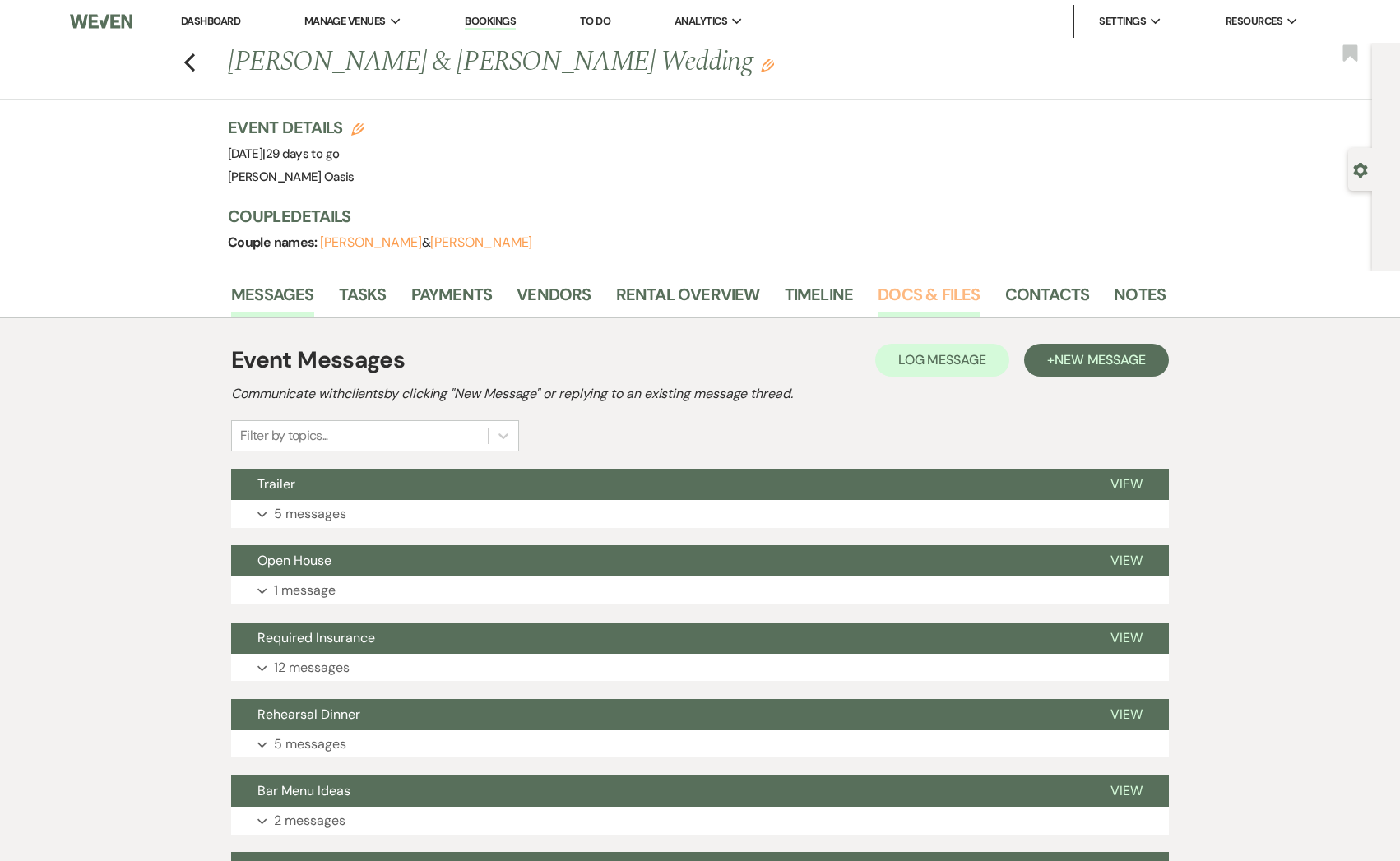
click at [929, 291] on link "Docs & Files" at bounding box center [928, 299] width 102 height 36
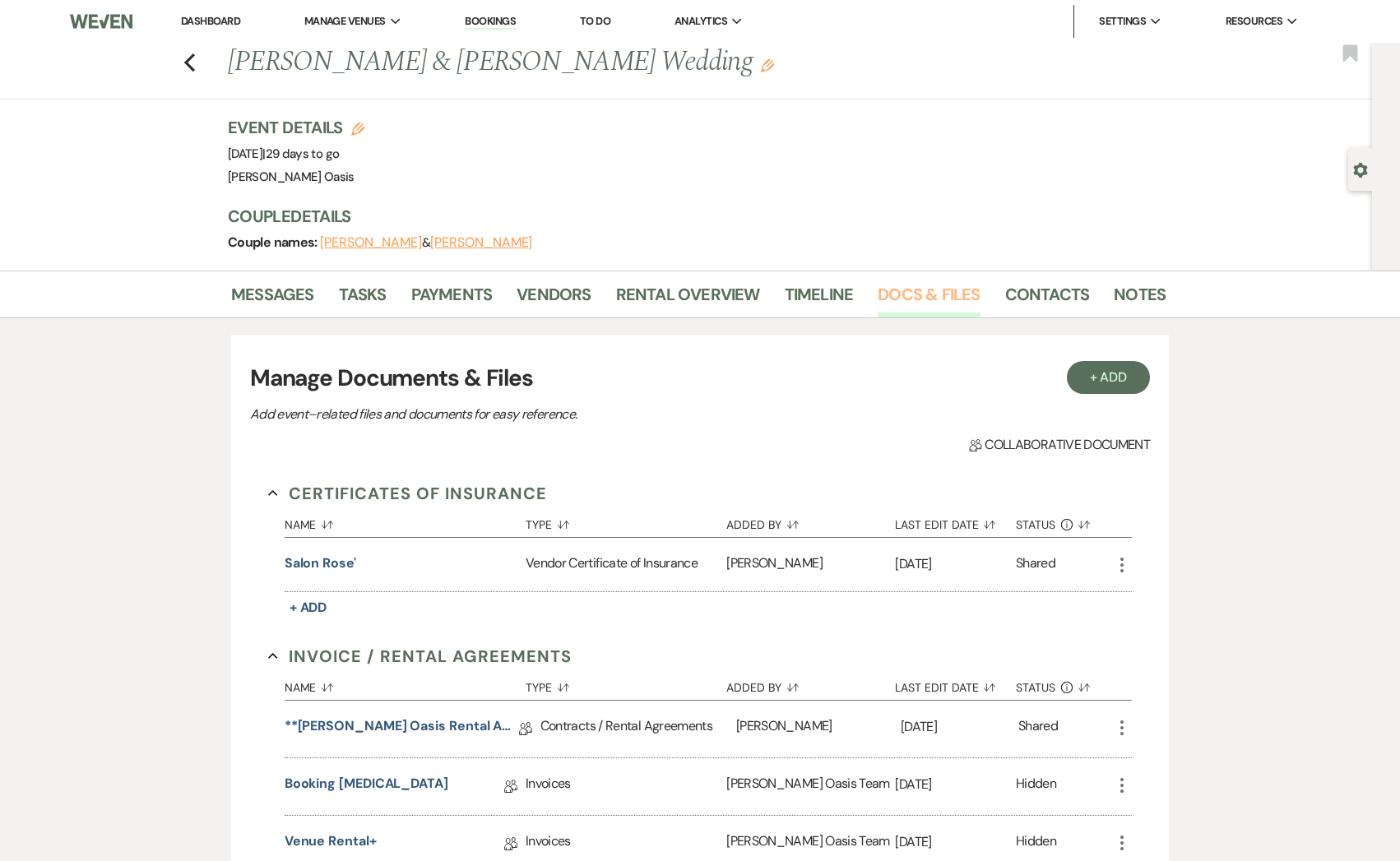
scroll to position [75, 0]
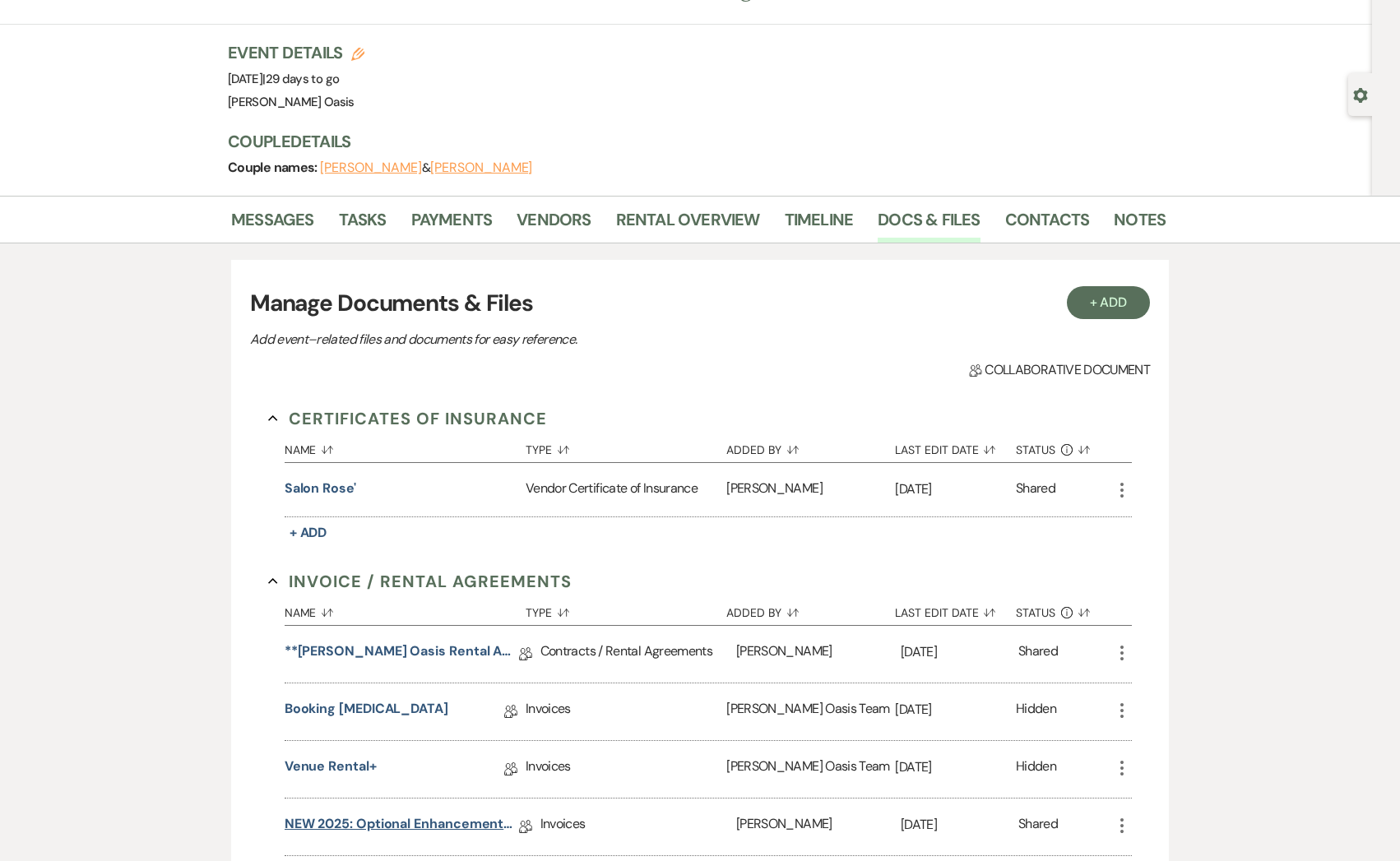
click at [414, 830] on link "NEW 2025: Optional Enhancements + Information" at bounding box center [402, 827] width 235 height 25
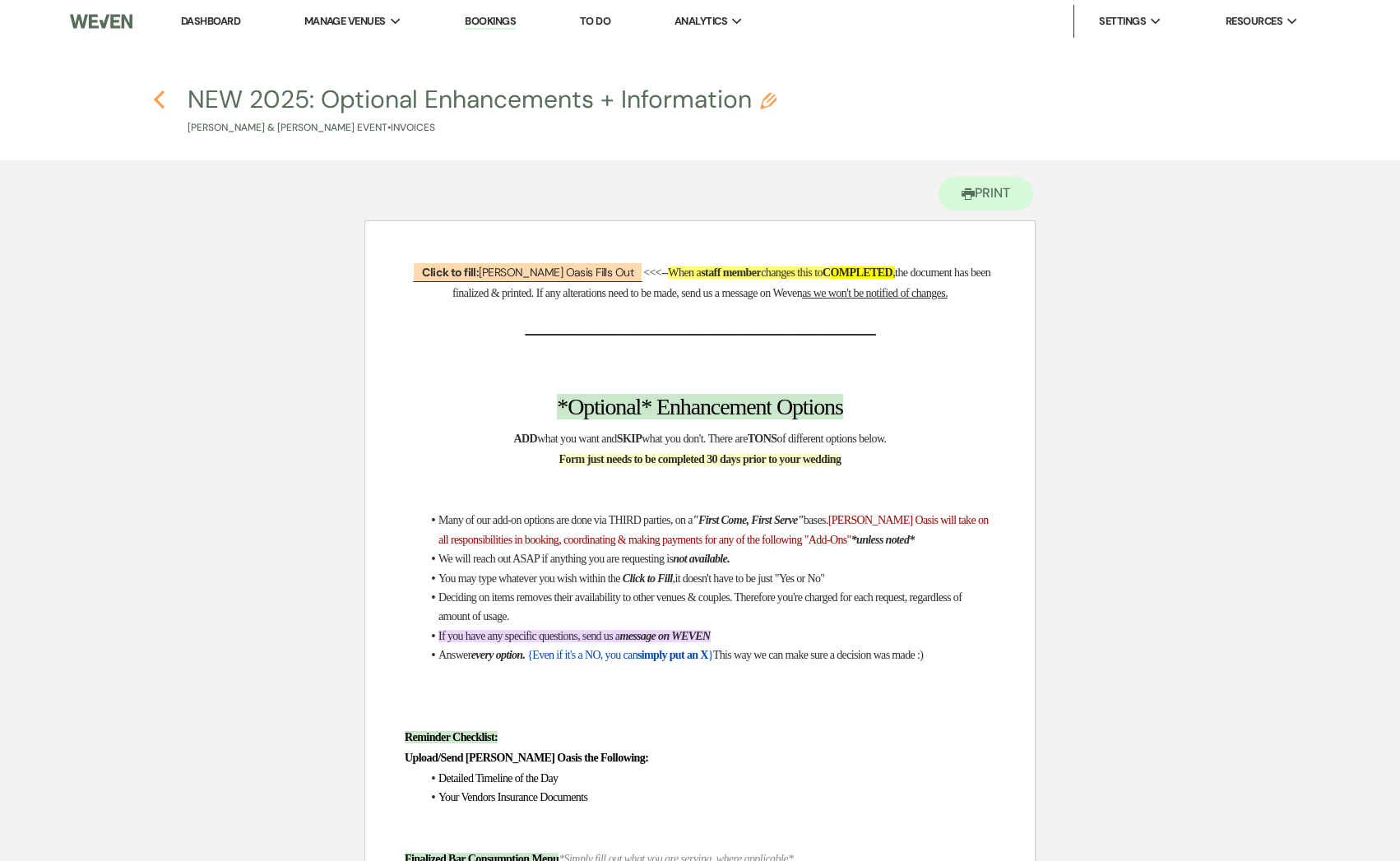
click at [157, 101] on use "button" at bounding box center [159, 99] width 11 height 18
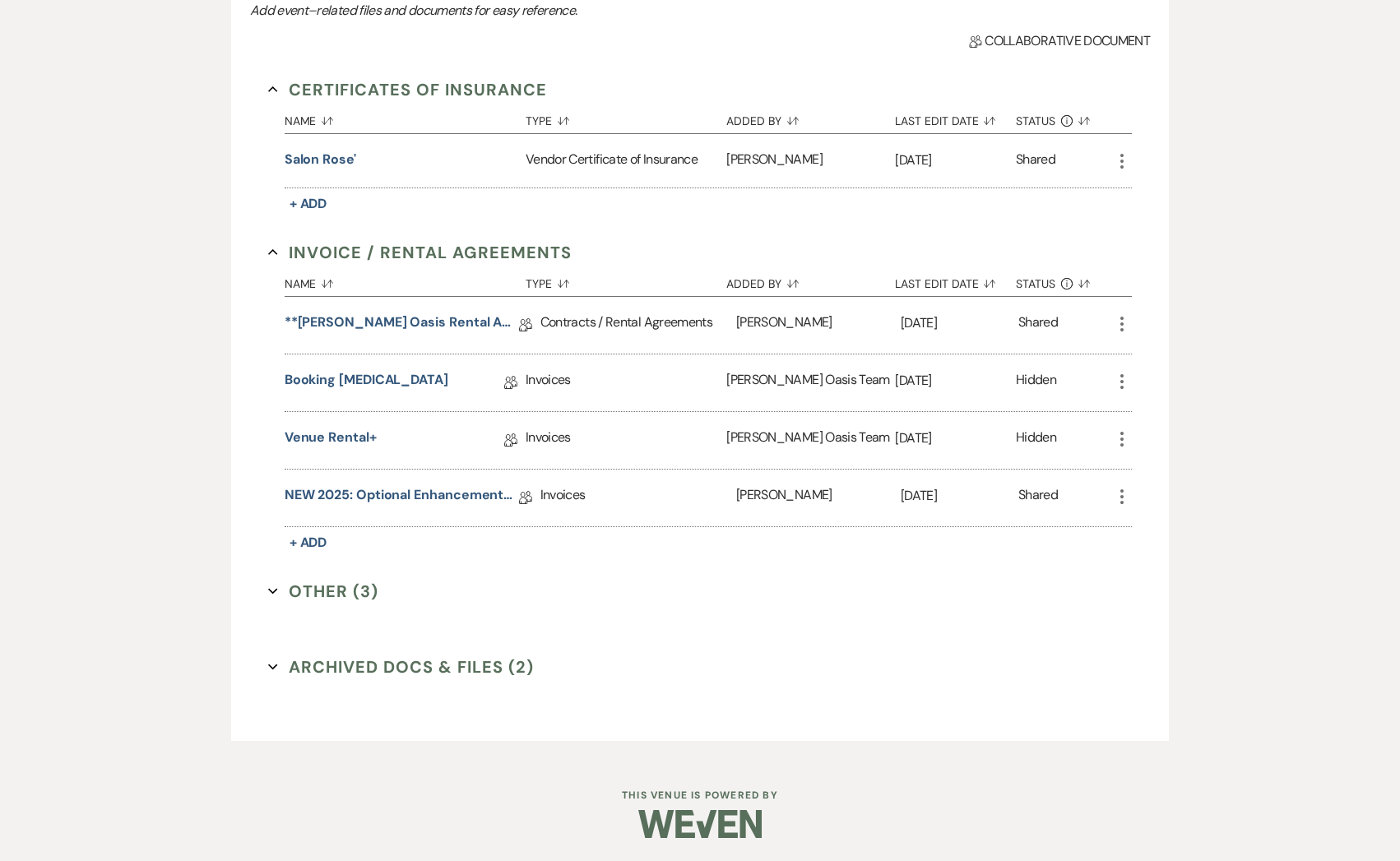
scroll to position [403, 0]
click at [299, 585] on button "Other (3) Expand" at bounding box center [323, 592] width 111 height 24
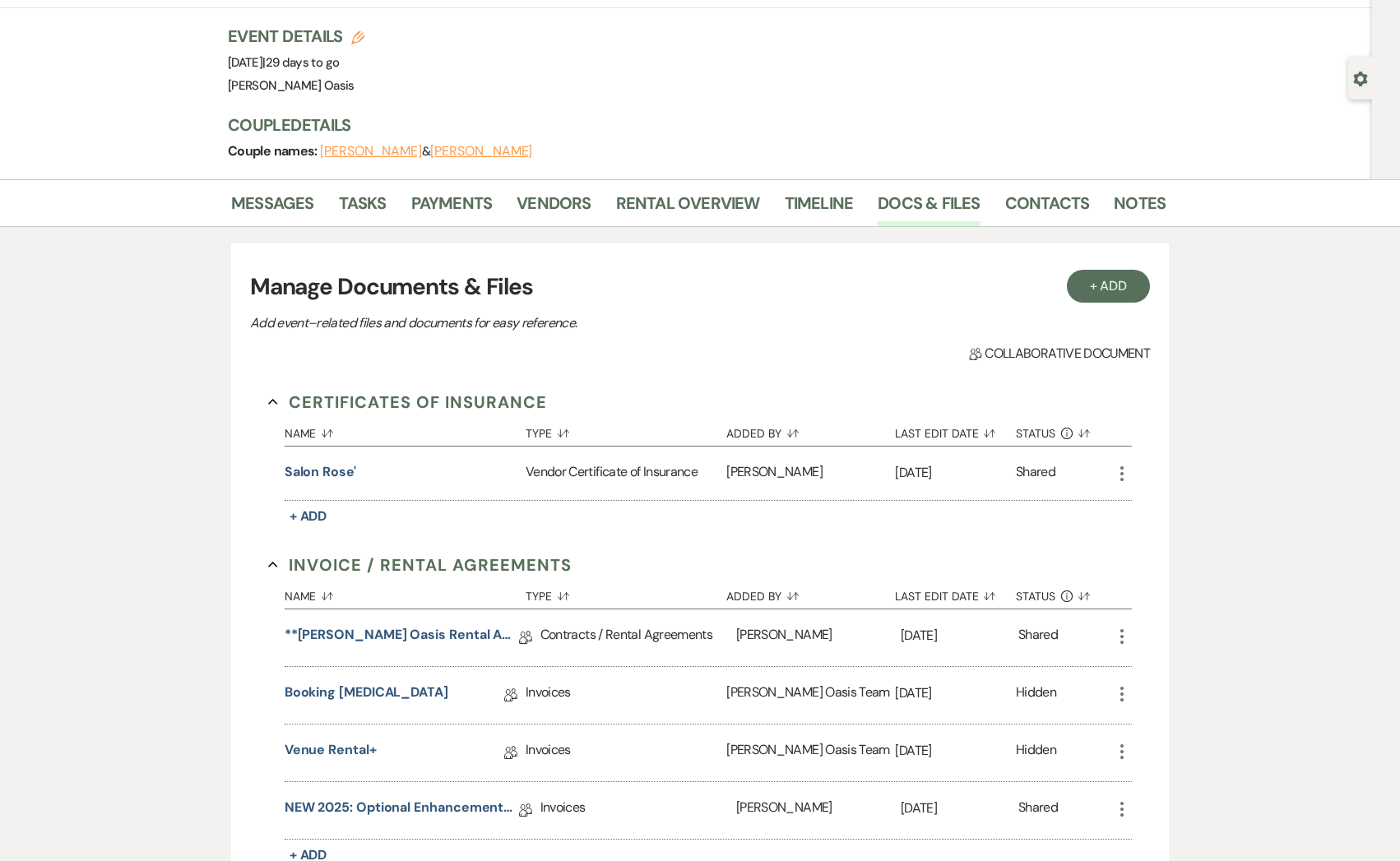
scroll to position [0, 0]
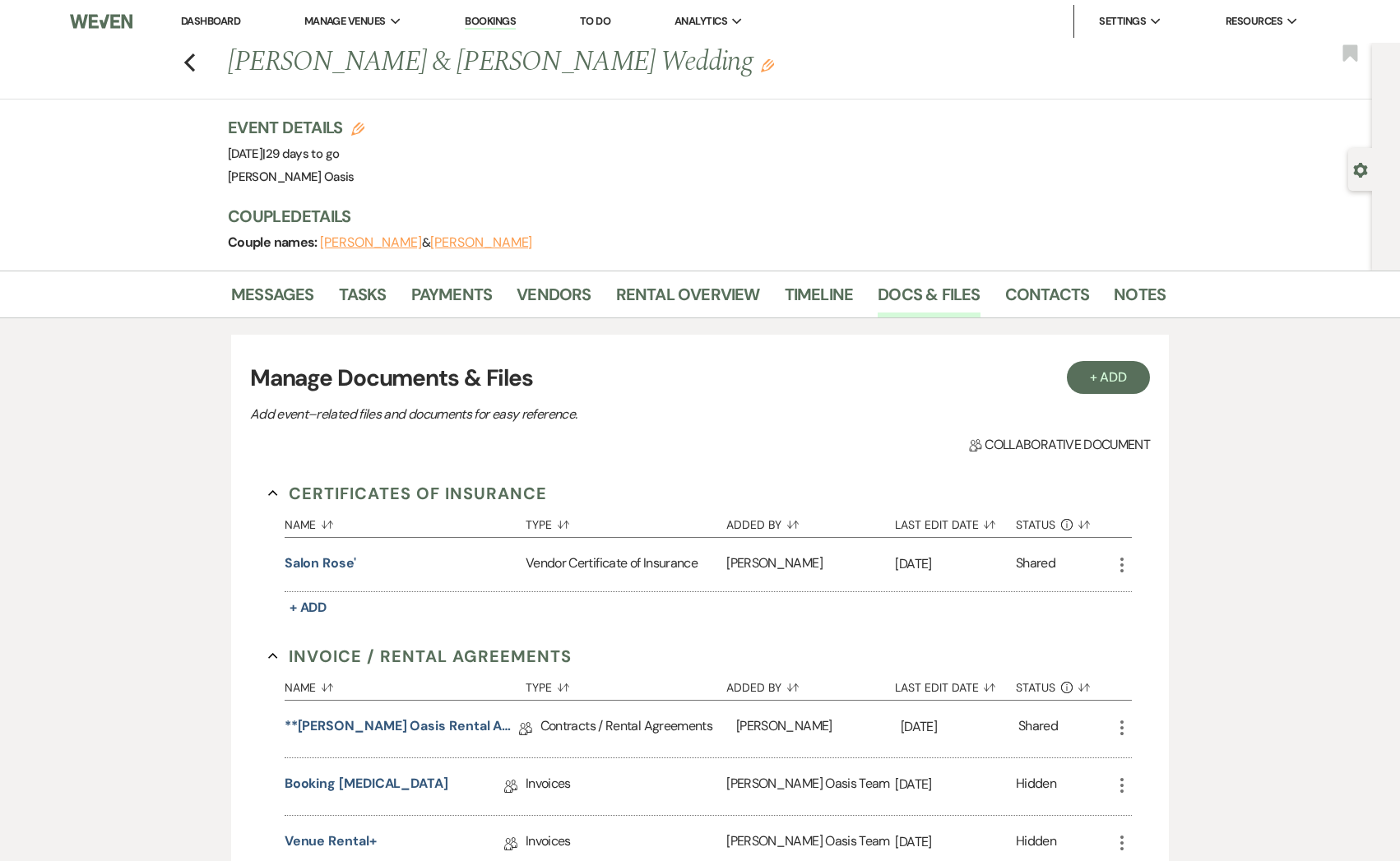
drag, startPoint x: 370, startPoint y: 149, endPoint x: 185, endPoint y: 145, distance: 185.0
click at [185, 145] on div "Previous [PERSON_NAME] & [PERSON_NAME] Wedding Edit Bookmark Gear Settings Even…" at bounding box center [685, 157] width 1371 height 228
copy span "[DATE]"
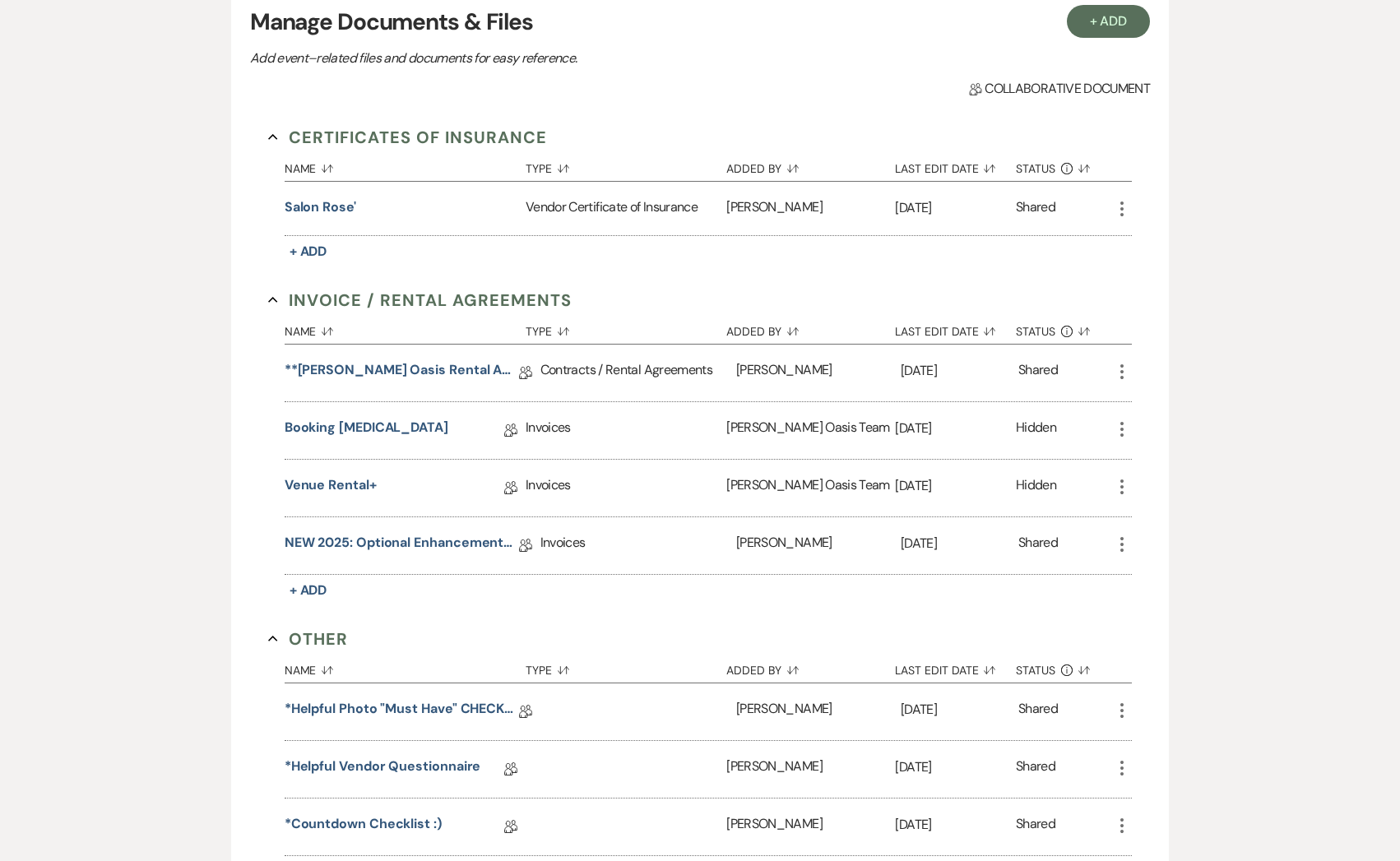
scroll to position [358, 0]
click at [457, 534] on link "NEW 2025: Optional Enhancements + Information" at bounding box center [402, 544] width 235 height 25
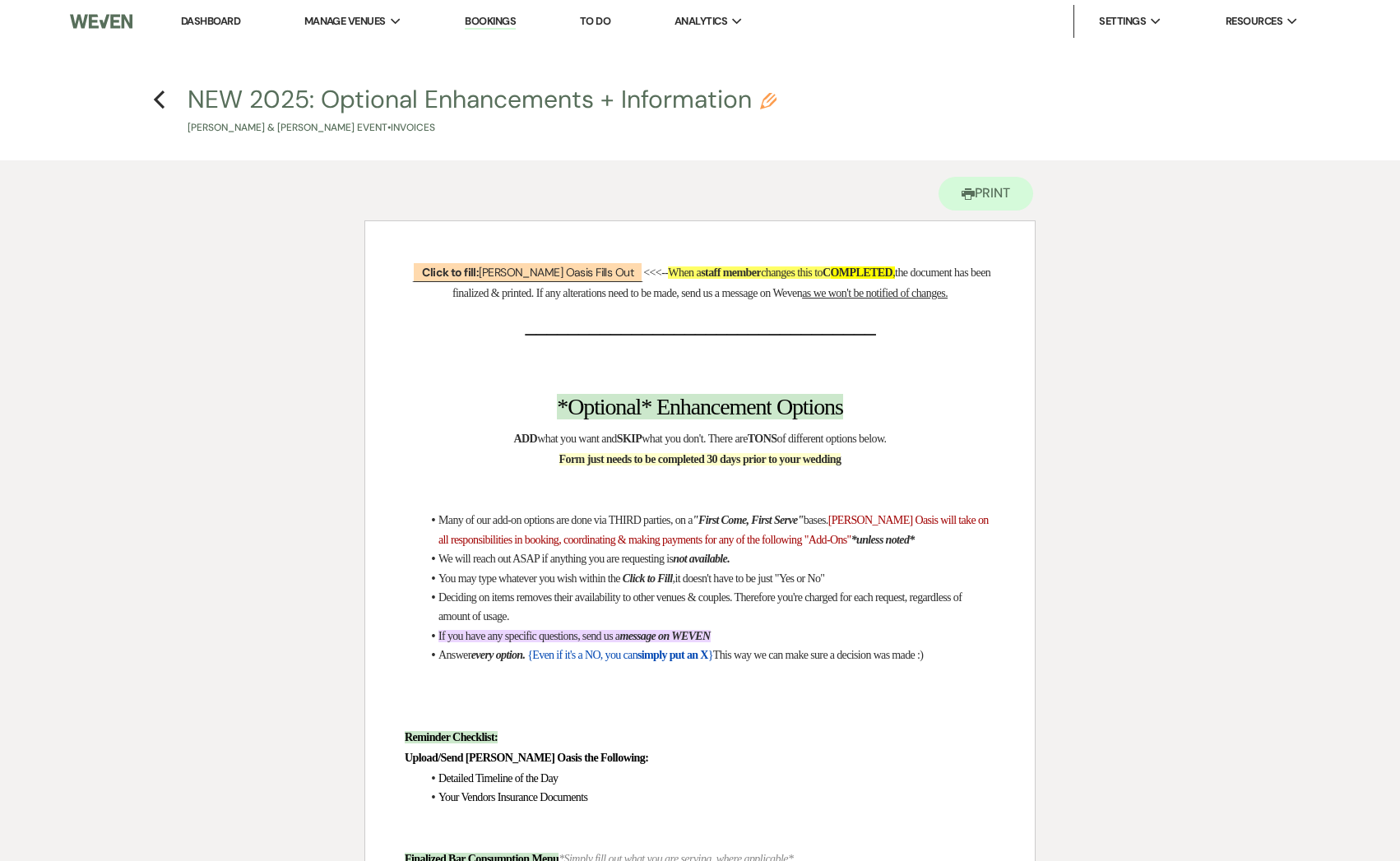
click at [152, 100] on h4 "Previous NEW 2025: Optional Enhancements + Information Pencil [PERSON_NAME] & […" at bounding box center [700, 108] width 1184 height 53
click at [155, 97] on use "button" at bounding box center [159, 99] width 11 height 18
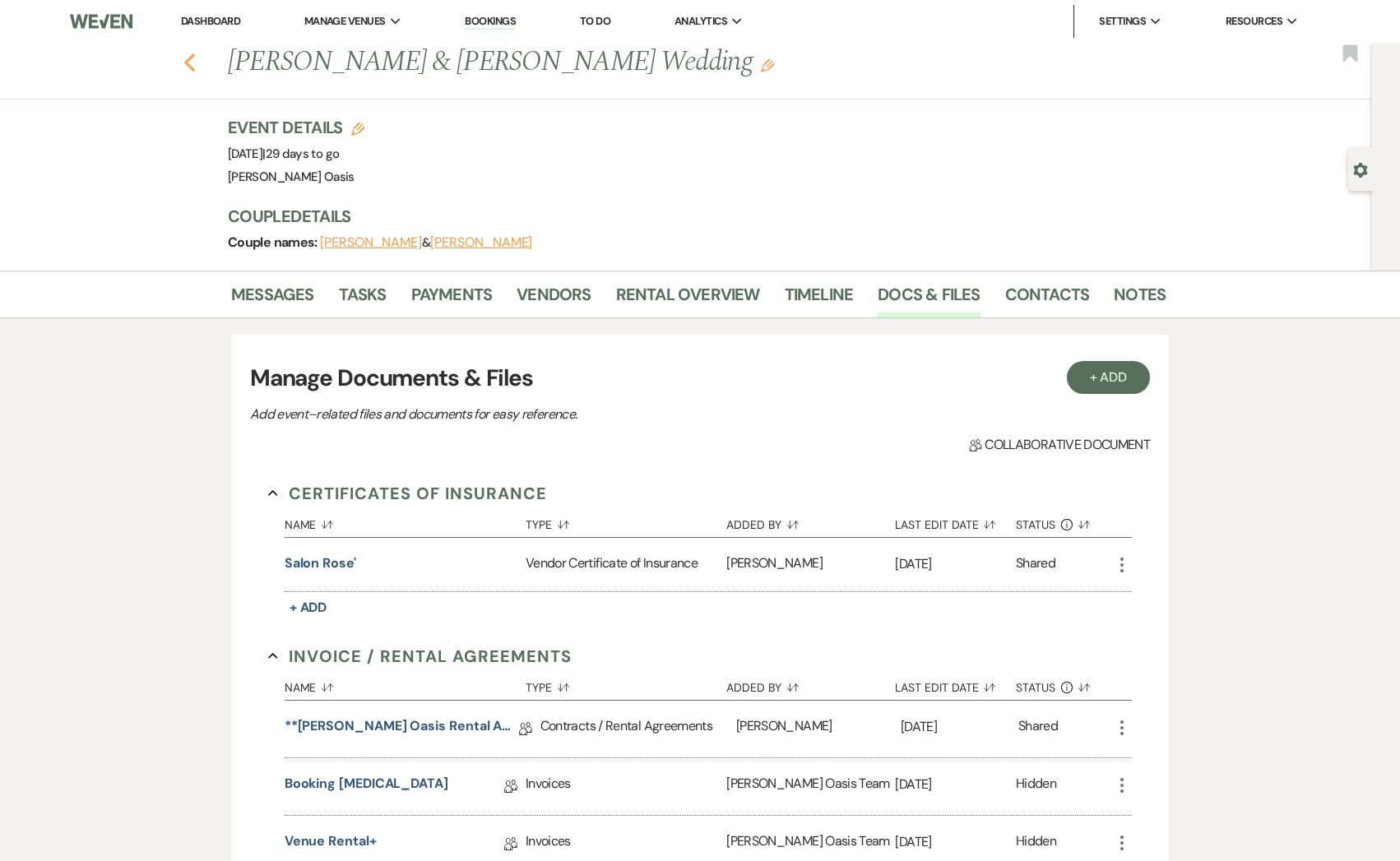
click at [184, 60] on icon "Previous" at bounding box center [189, 62] width 13 height 19
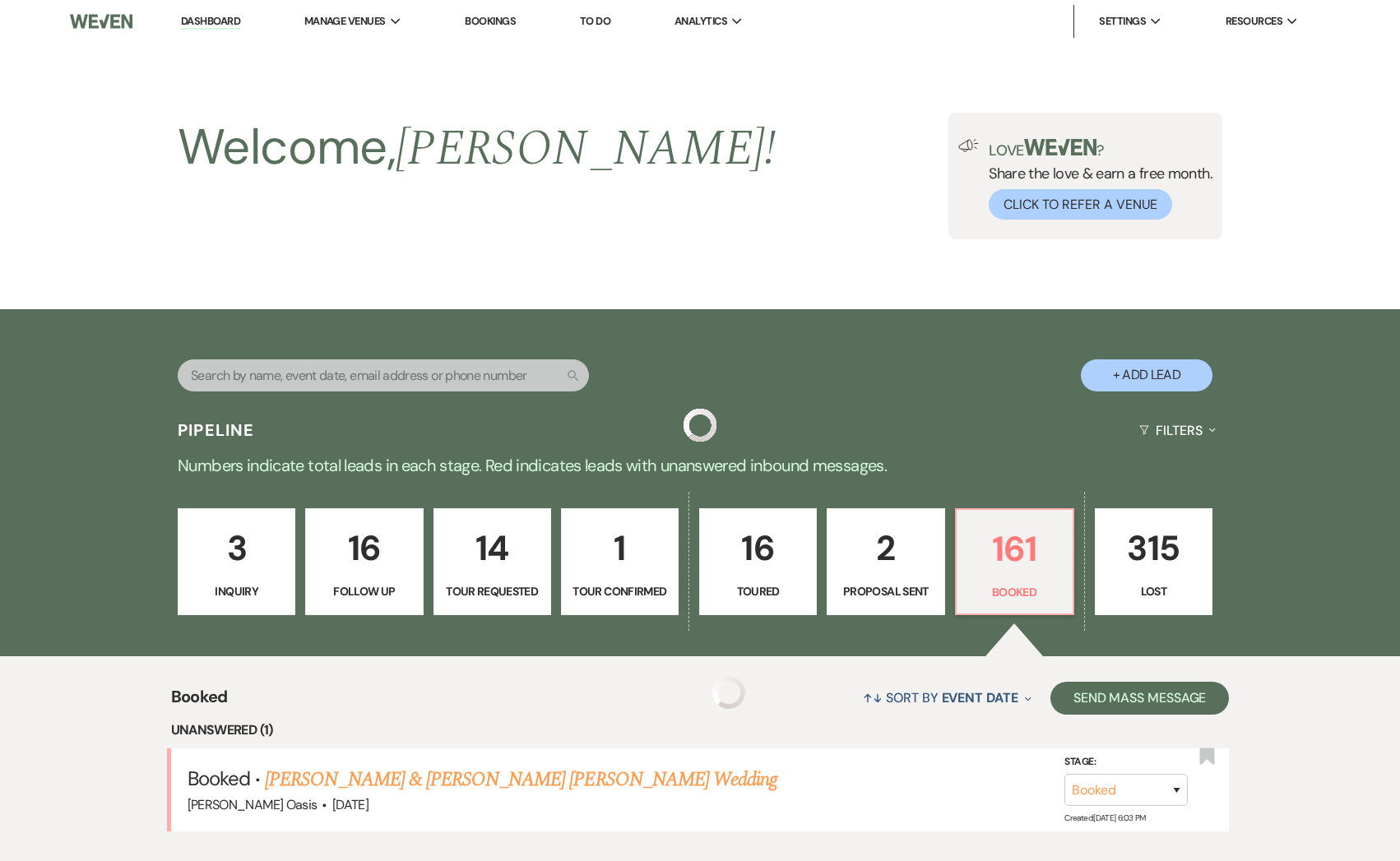
scroll to position [1470, 0]
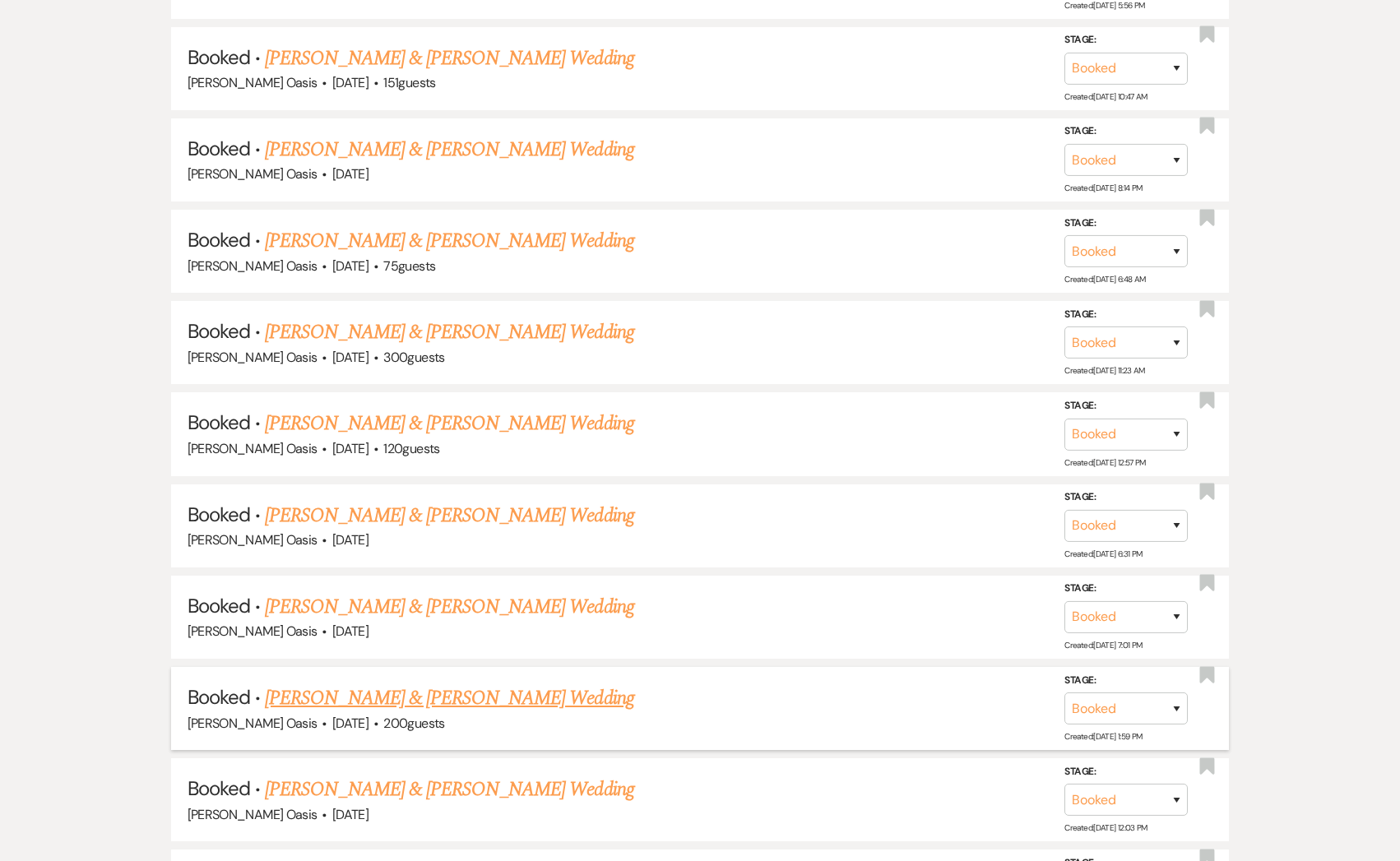
click at [337, 684] on link "[PERSON_NAME] & [PERSON_NAME] Wedding" at bounding box center [449, 698] width 369 height 30
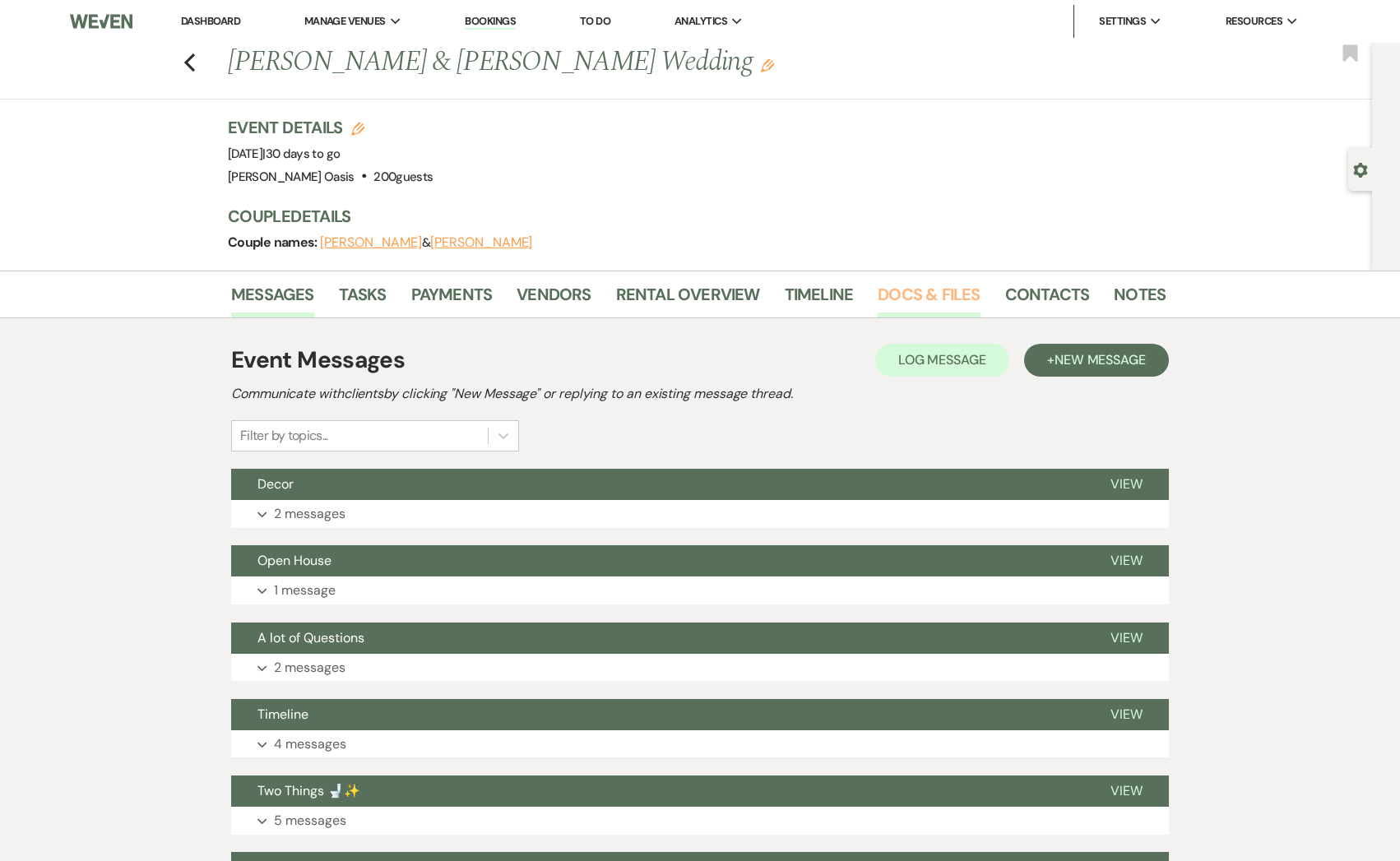
click at [918, 311] on link "Docs & Files" at bounding box center [928, 299] width 102 height 36
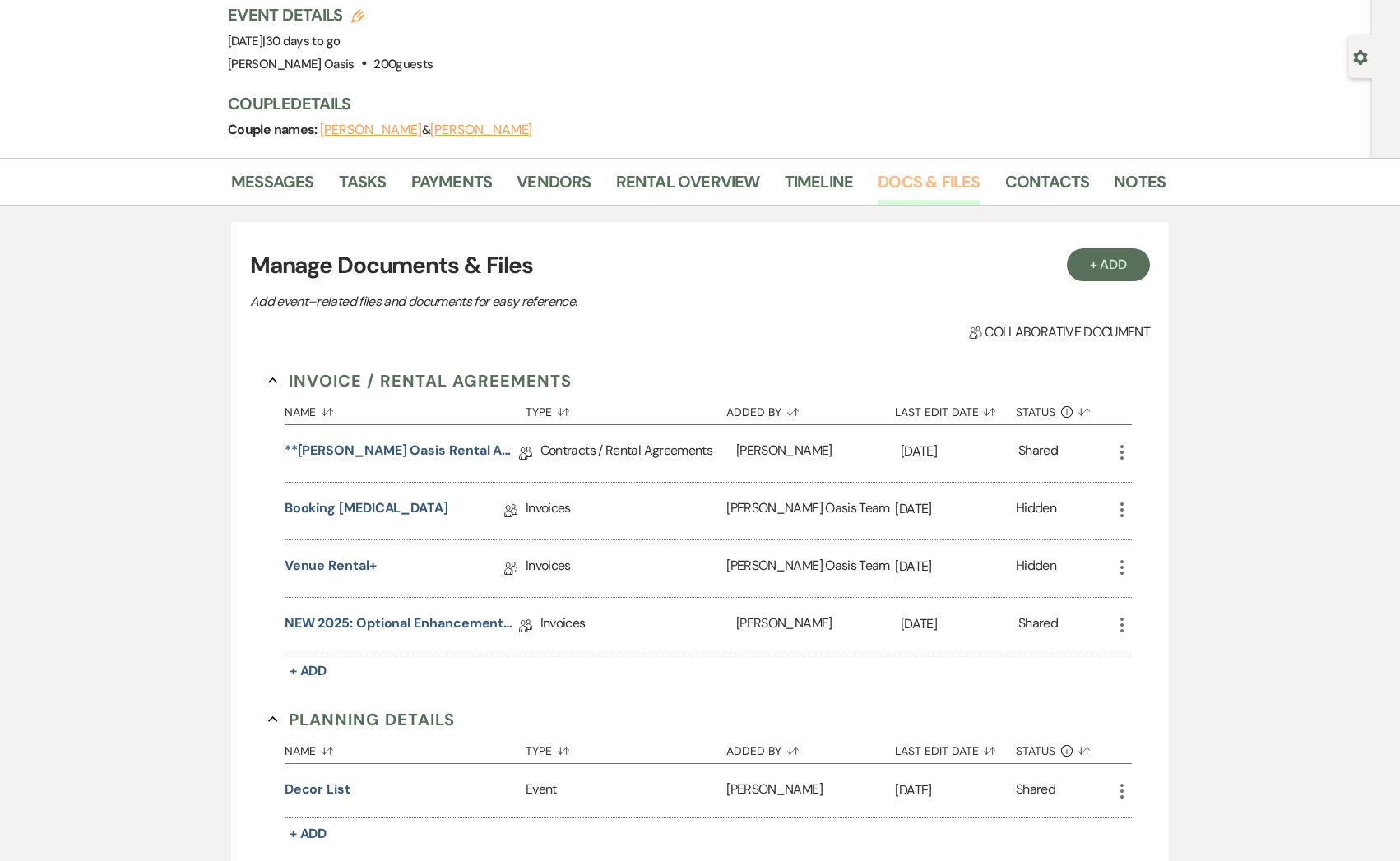
scroll to position [114, 0]
click at [379, 628] on link "NEW 2025: Optional Enhancements + Information" at bounding box center [402, 625] width 235 height 25
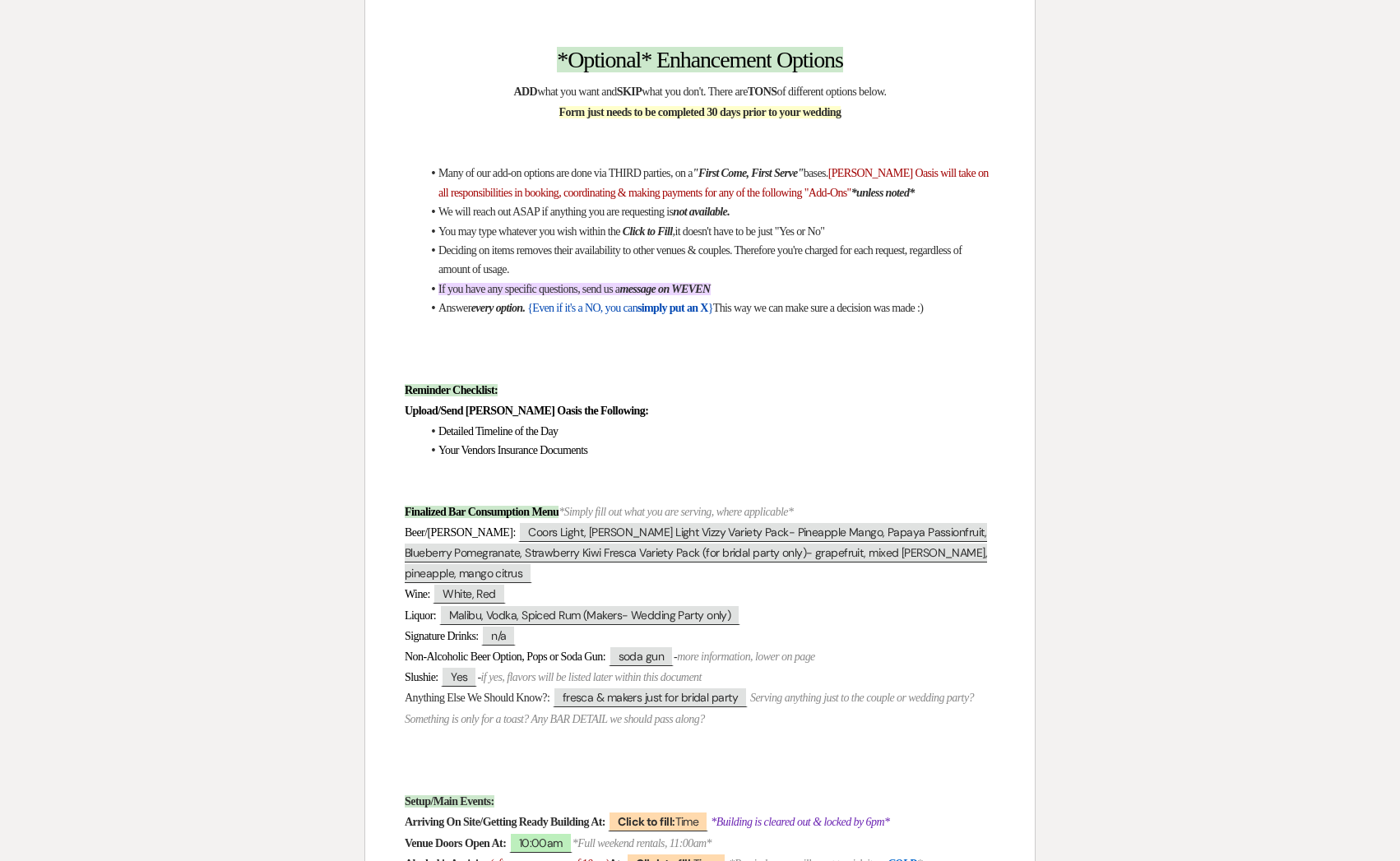
scroll to position [346, 0]
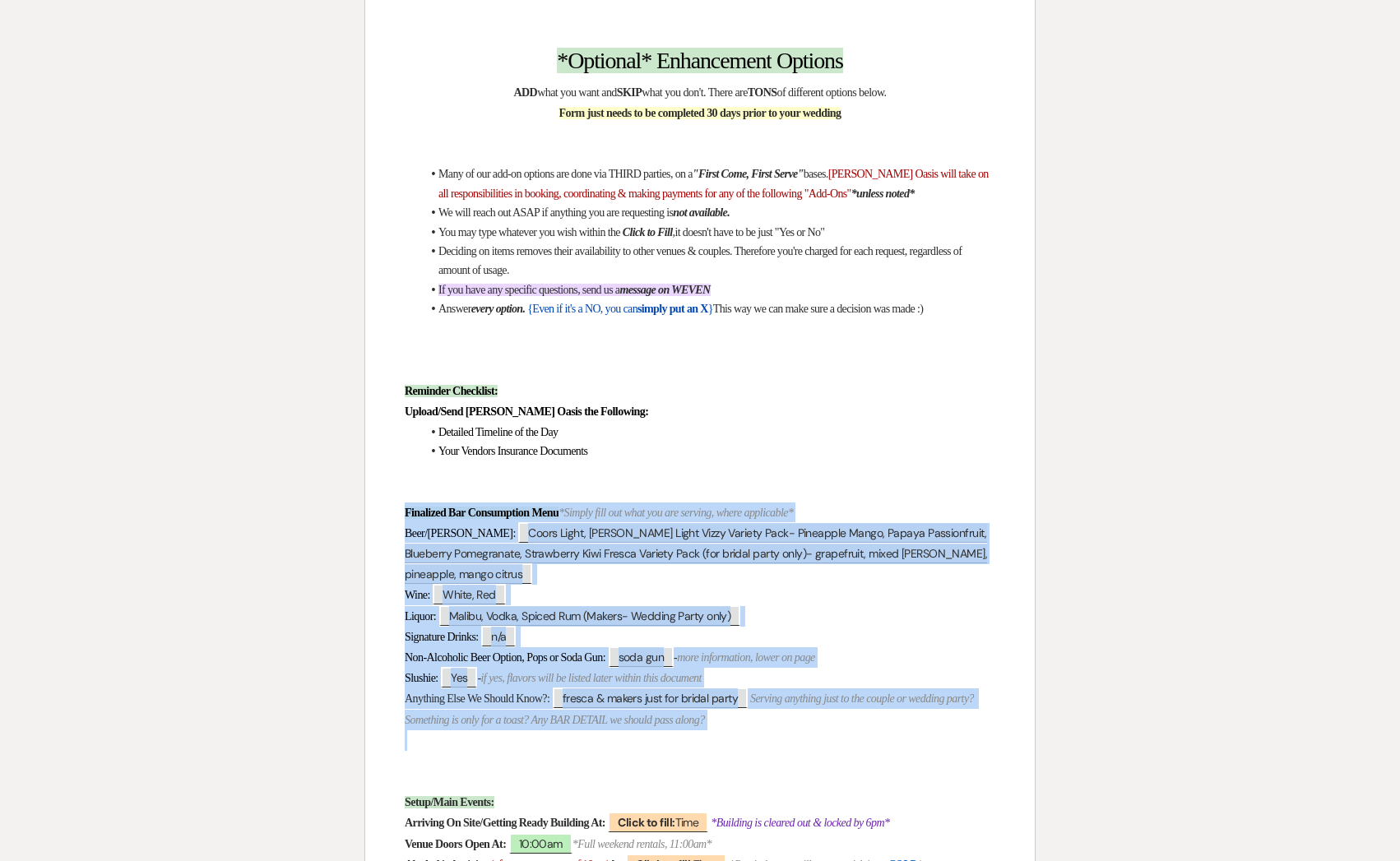
drag, startPoint x: 522, startPoint y: 748, endPoint x: 374, endPoint y: 506, distance: 283.7
copy div "Finalized Bar Consumption Menu *Simply fill out what you are serving, where app…"
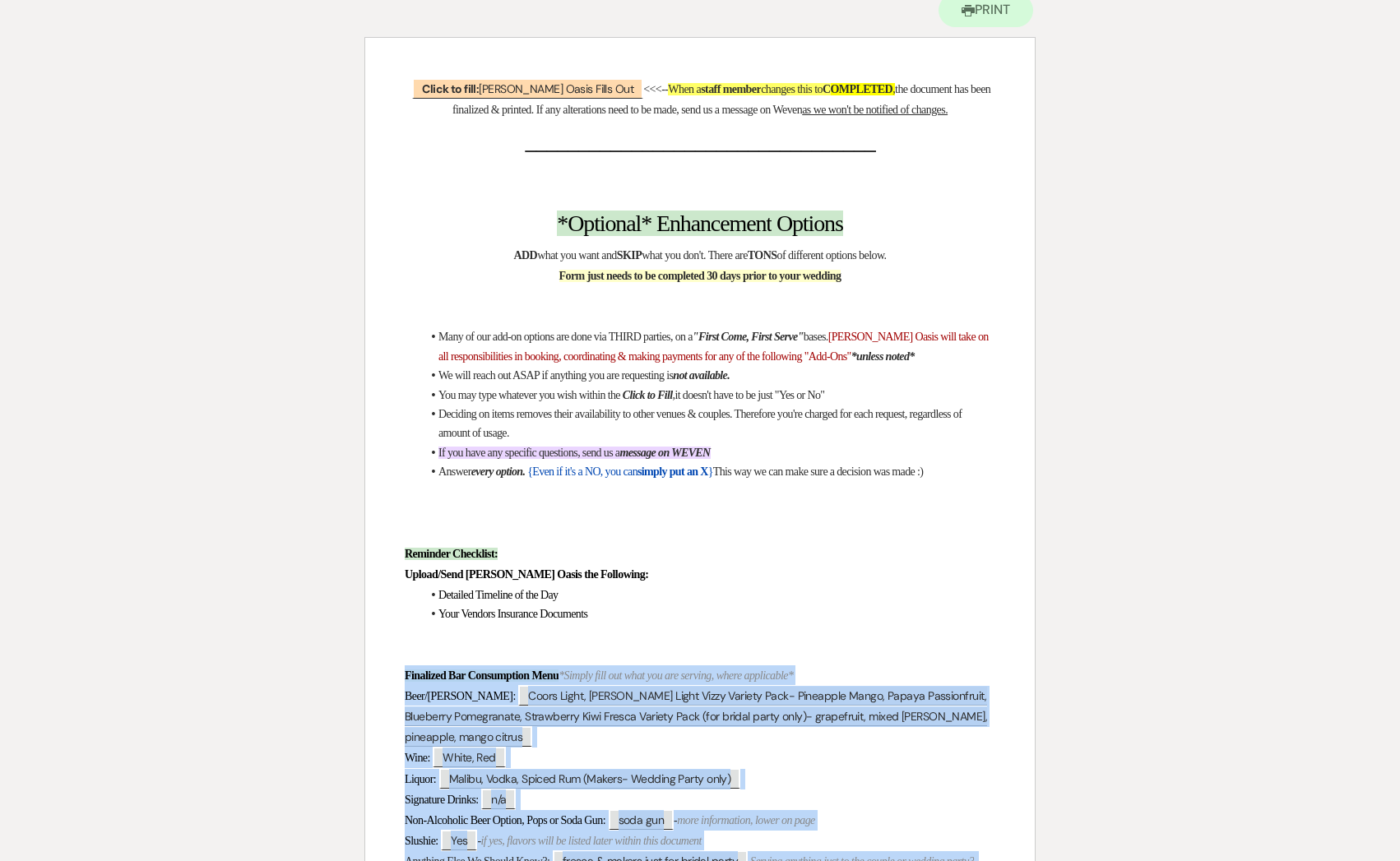
scroll to position [0, 0]
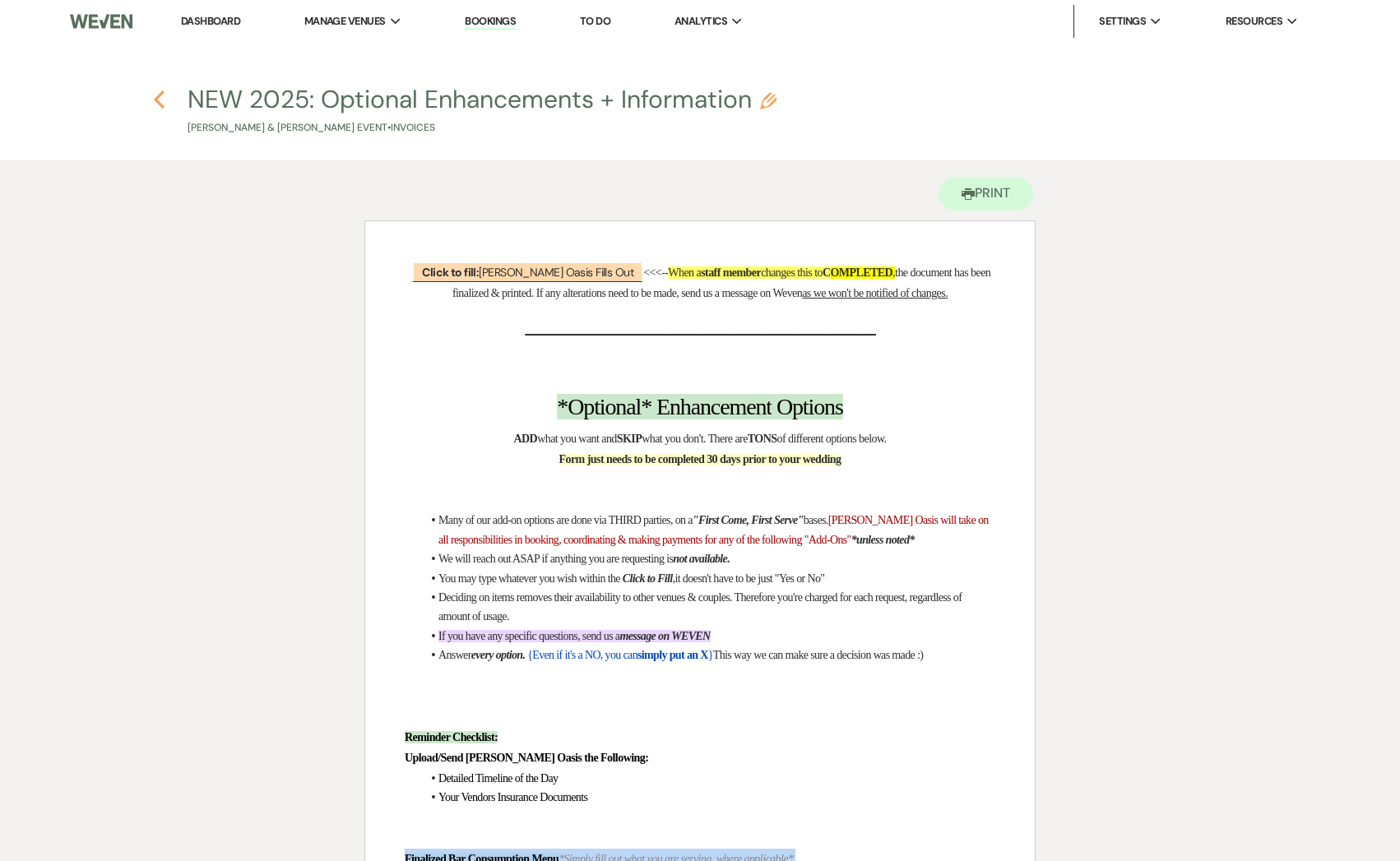
click at [160, 100] on icon "Previous" at bounding box center [159, 99] width 13 height 19
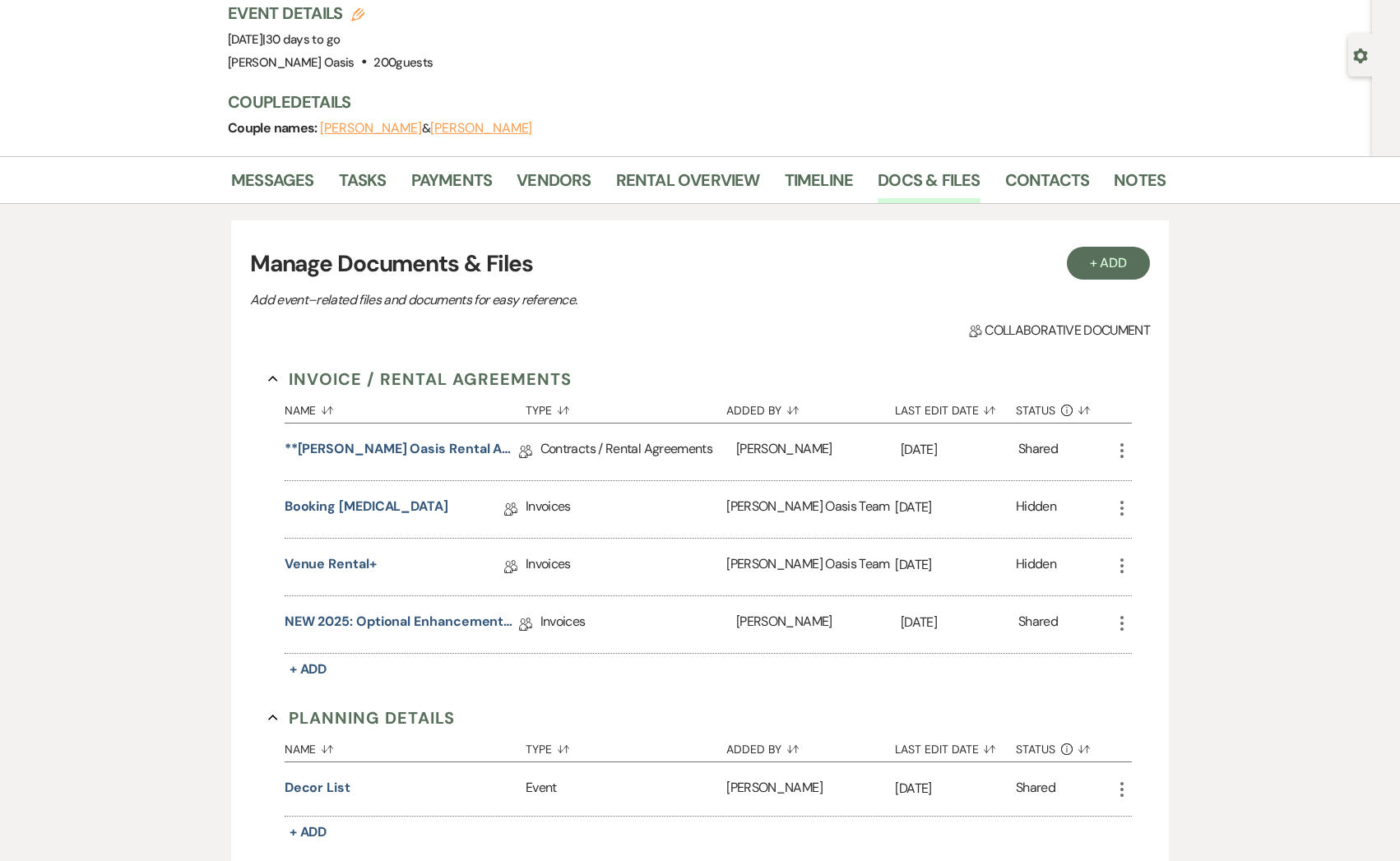
drag, startPoint x: 383, startPoint y: 38, endPoint x: 222, endPoint y: 32, distance: 161.1
click at [222, 32] on div "Previous [PERSON_NAME] & [PERSON_NAME] Wedding Edit Bookmark Gear Settings Even…" at bounding box center [685, 42] width 1371 height 228
copy span "[DATE]"
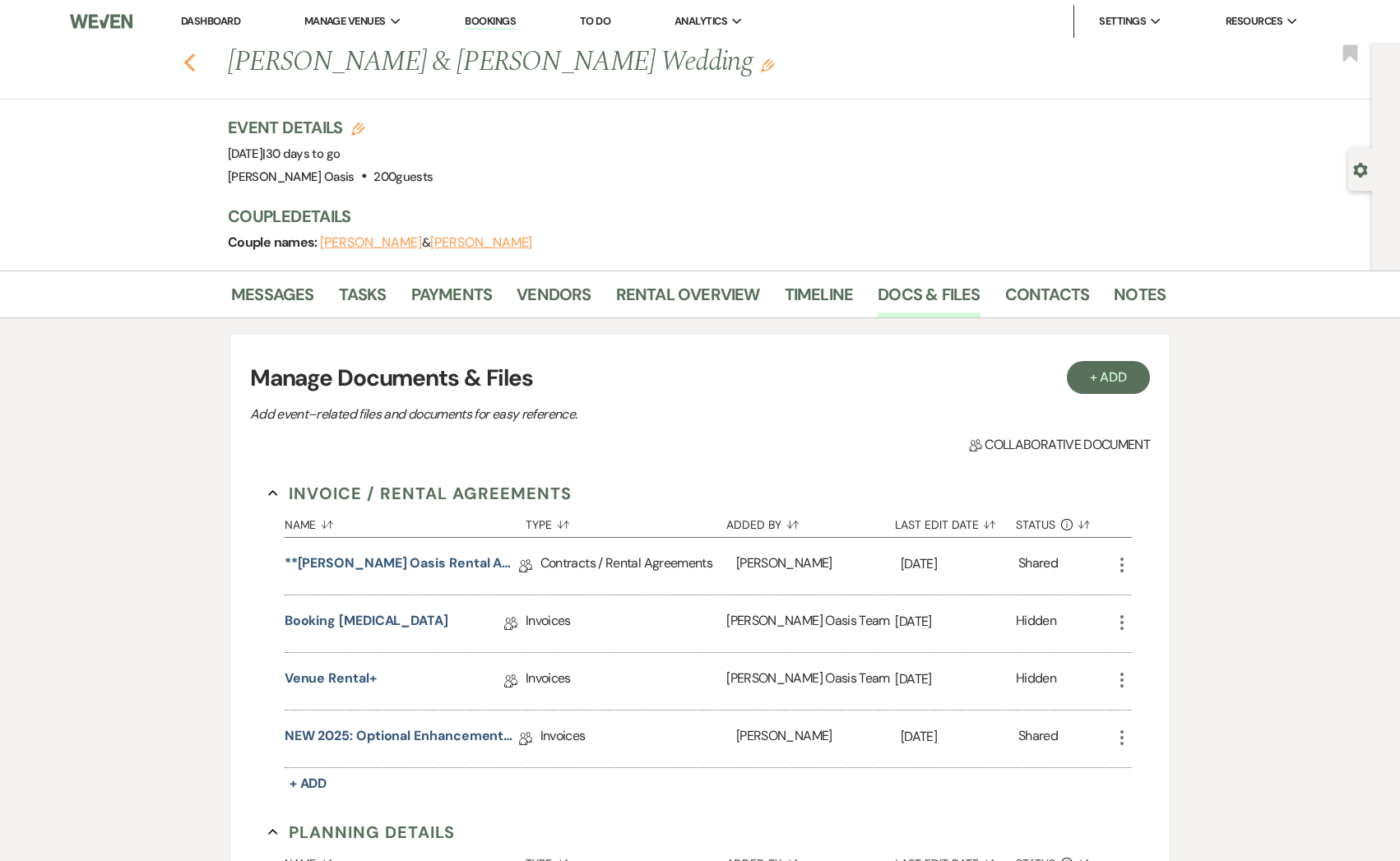
click at [193, 57] on icon "Previous" at bounding box center [189, 62] width 13 height 19
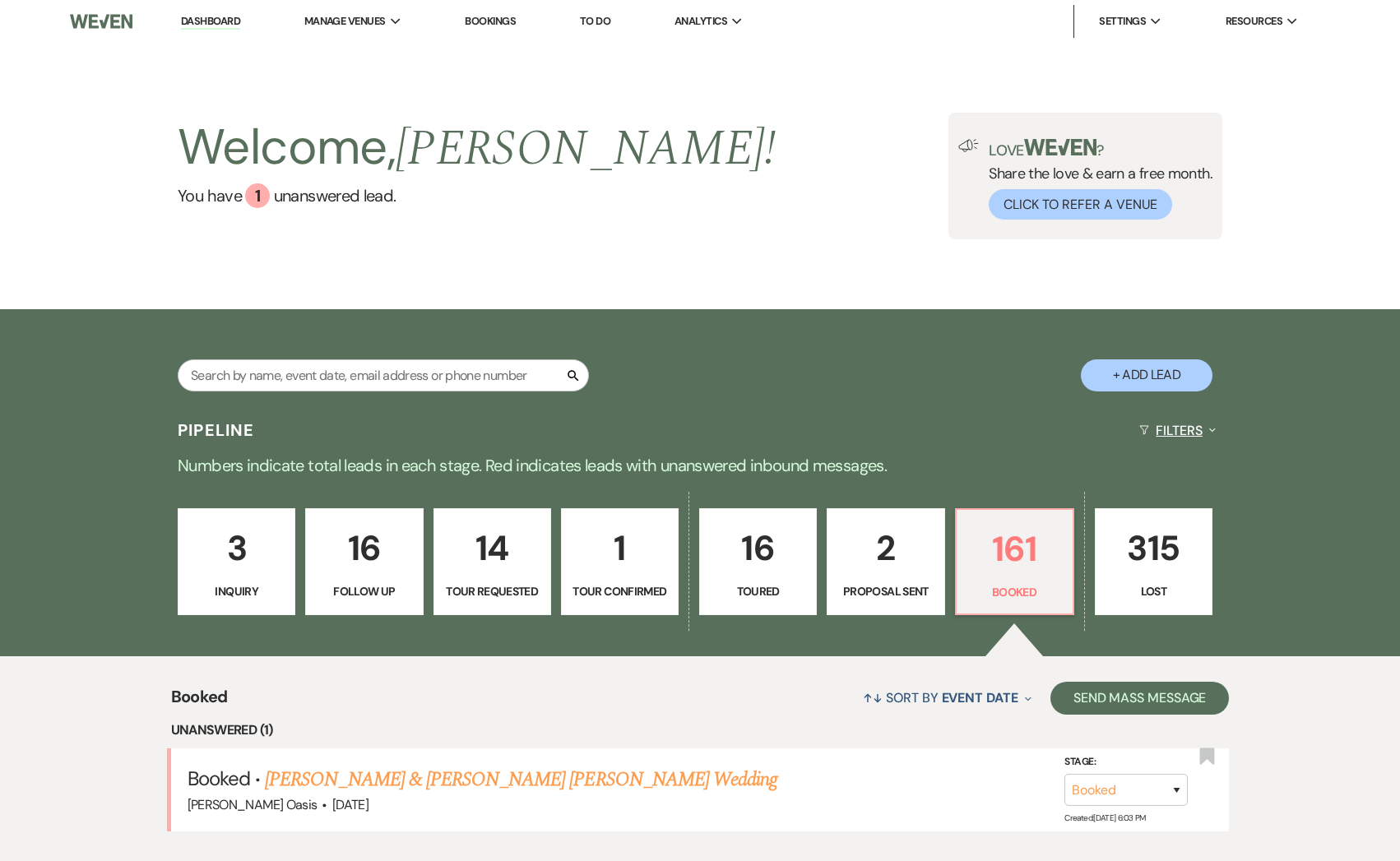
click at [1176, 427] on button "Filters Expand" at bounding box center [1177, 430] width 89 height 44
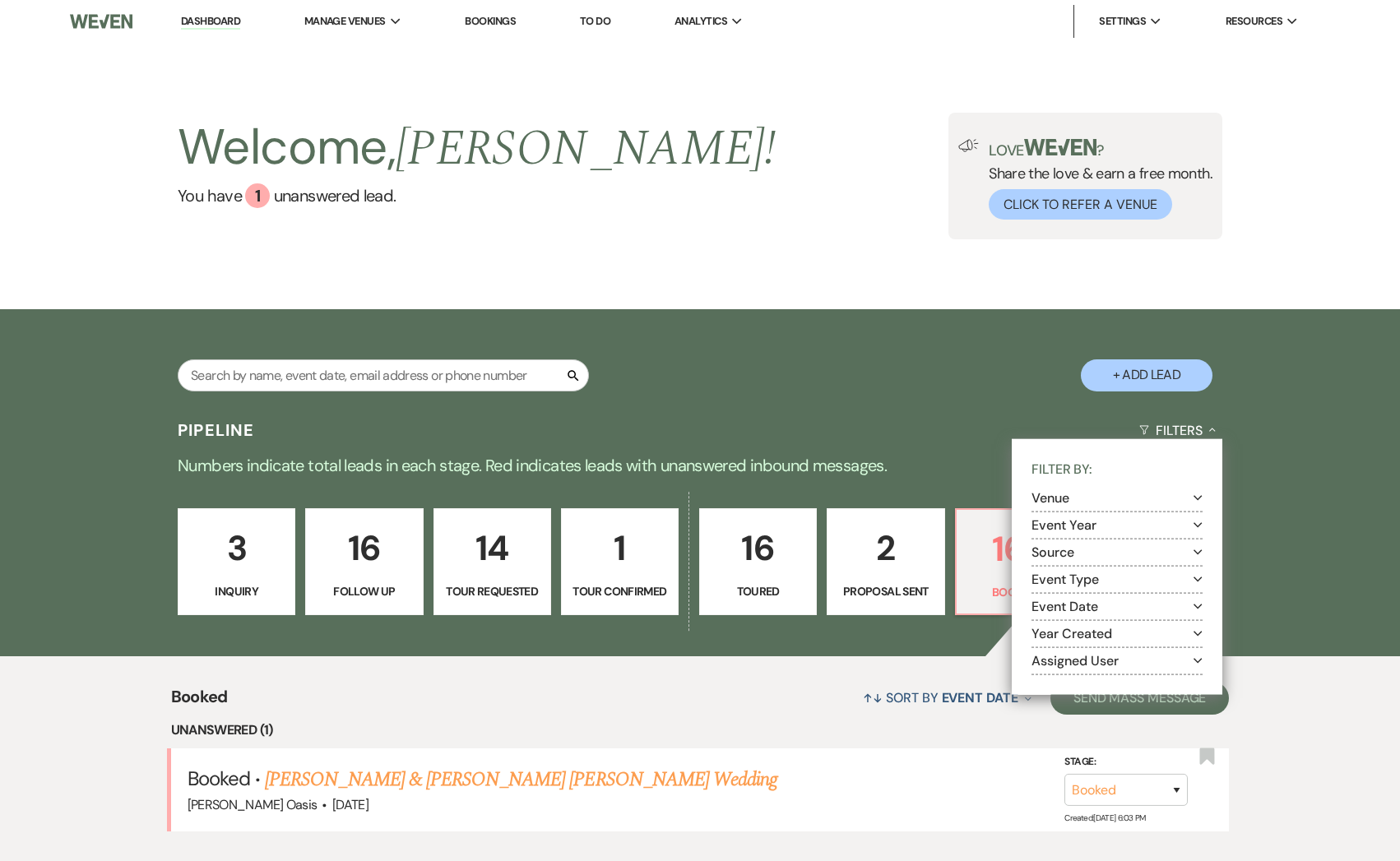
click at [1065, 527] on button "Event Year Expand" at bounding box center [1116, 526] width 171 height 14
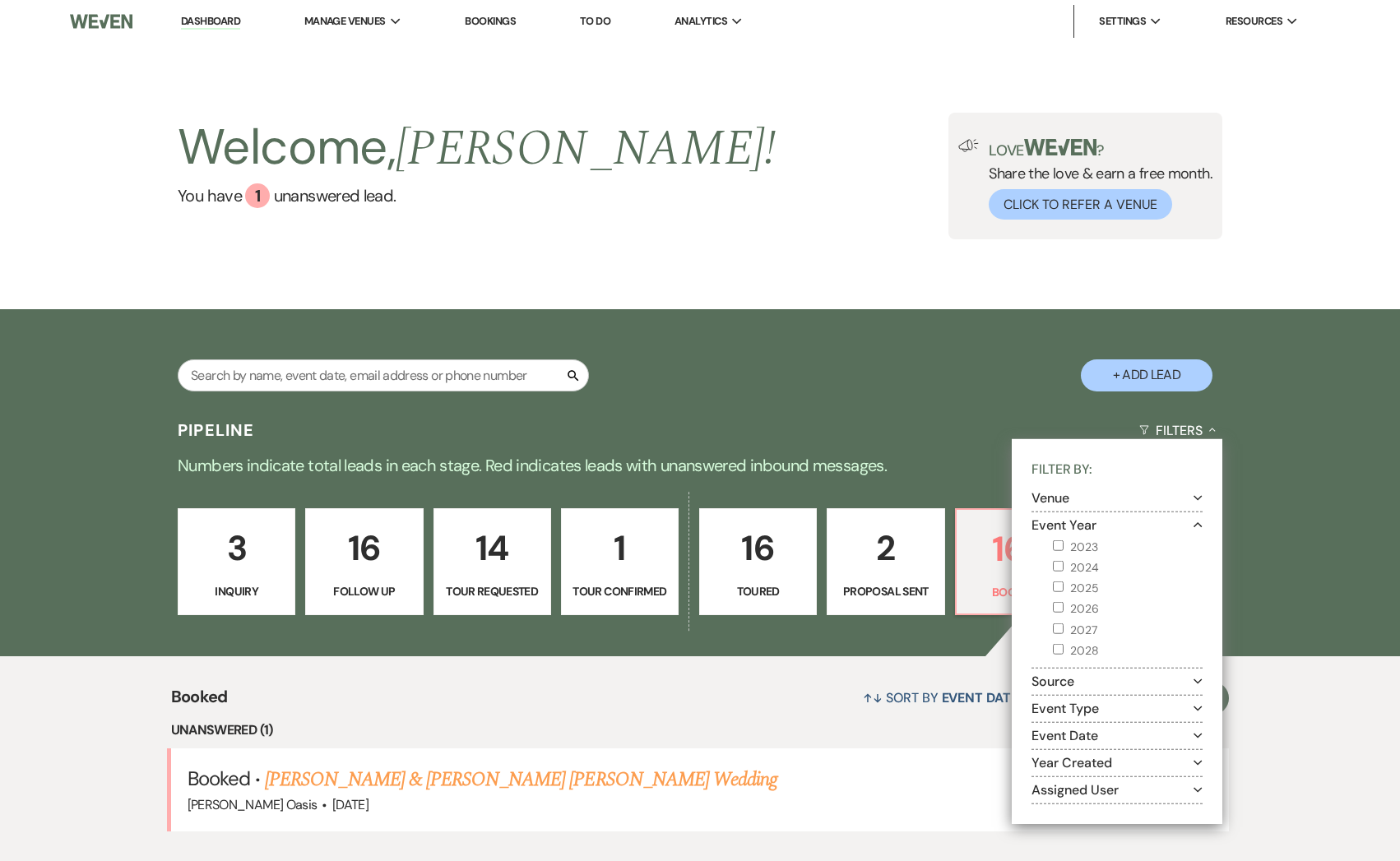
click at [1063, 630] on label "2027" at bounding box center [1127, 630] width 149 height 20
click at [1063, 630] on input "2027" at bounding box center [1057, 628] width 11 height 11
checkbox input "true"
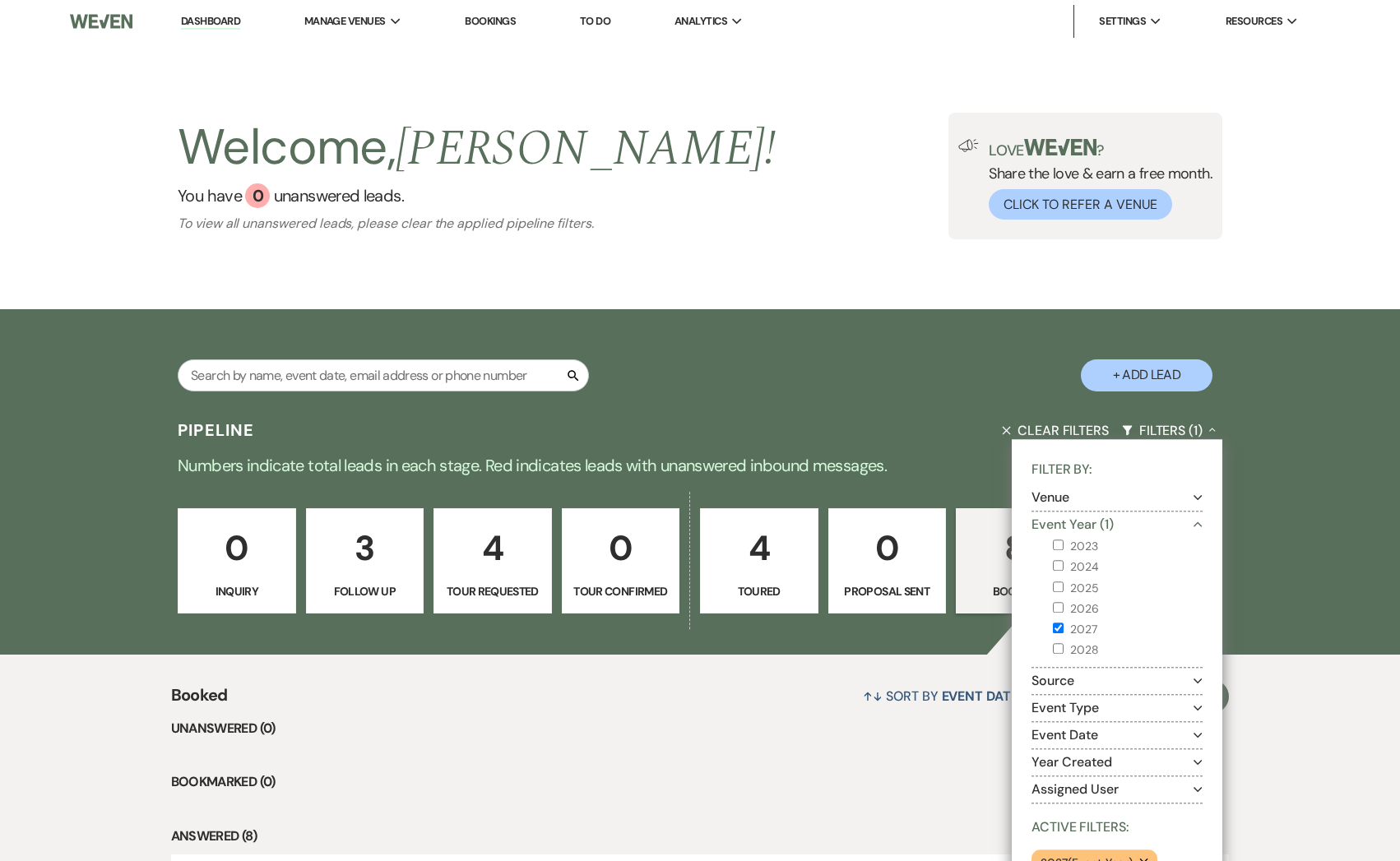
click at [997, 495] on div "0 Inquiry 3 Follow Up 4 Tour Requested 0 Tour Confirmed 4 Toured 0 Proposal Sen…" at bounding box center [700, 571] width 1184 height 166
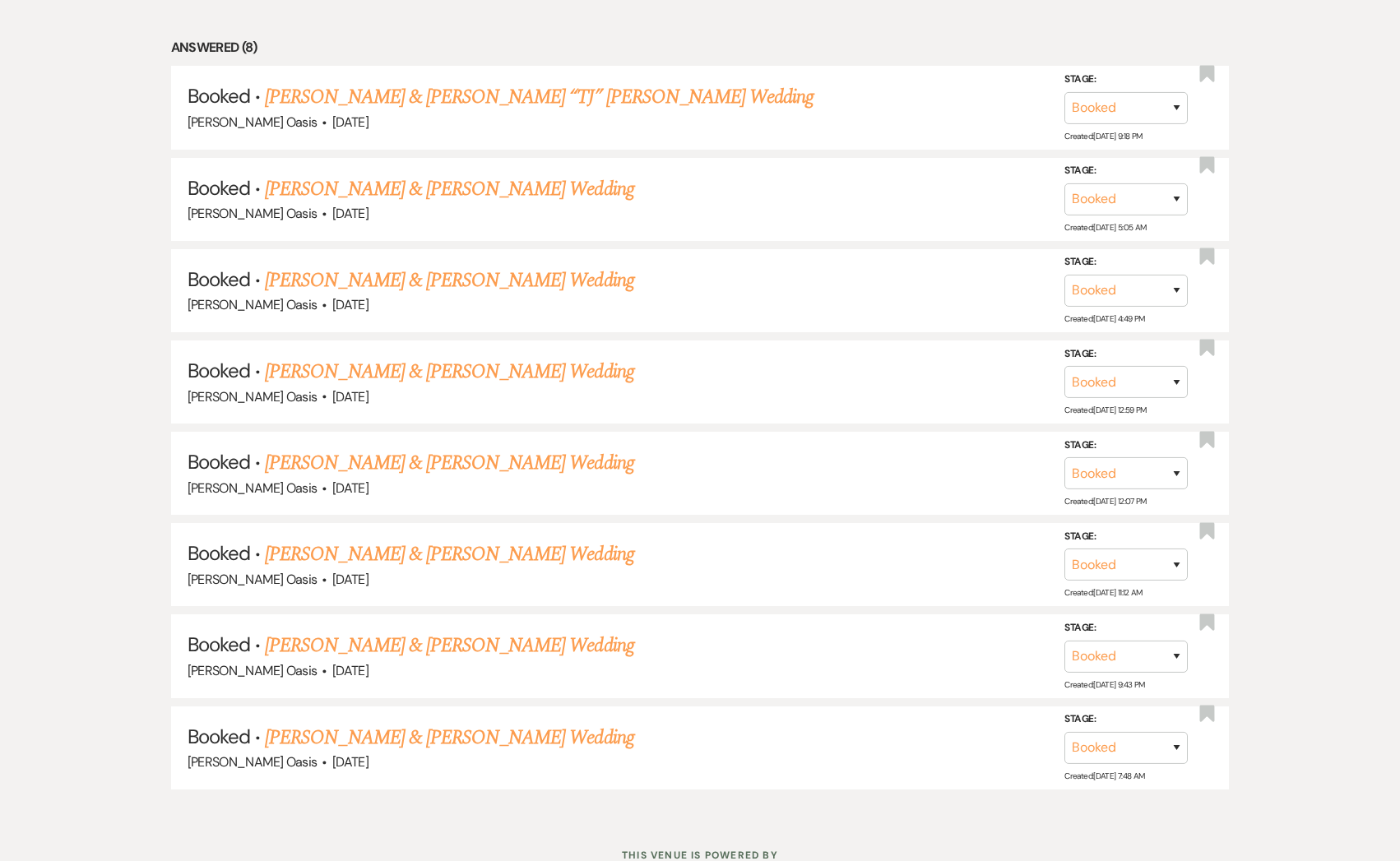
scroll to position [790, 0]
click at [544, 91] on link "[PERSON_NAME] & [PERSON_NAME] “TJ” [PERSON_NAME] Wedding" at bounding box center [539, 95] width 549 height 30
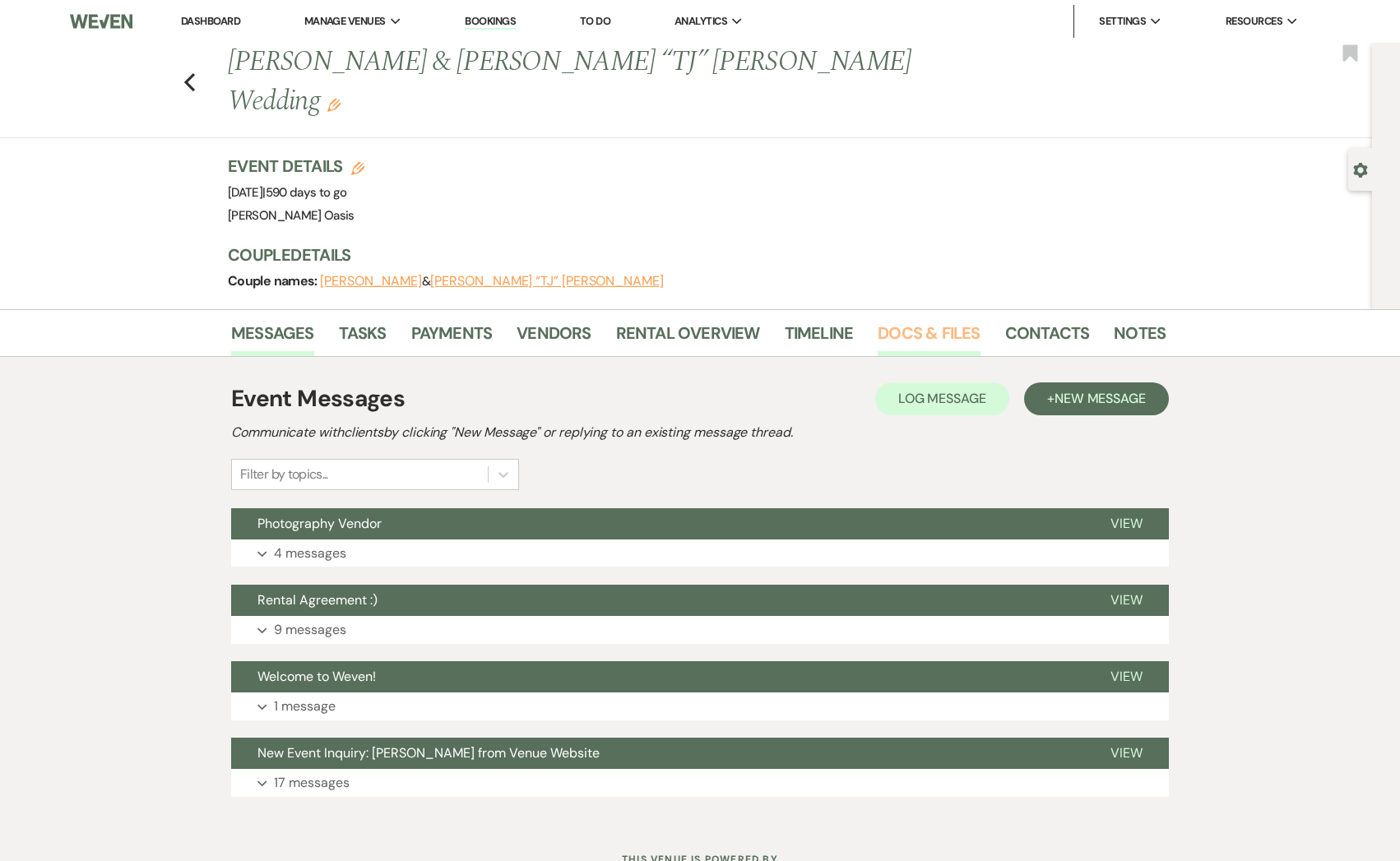
click at [928, 320] on link "Docs & Files" at bounding box center [928, 338] width 102 height 36
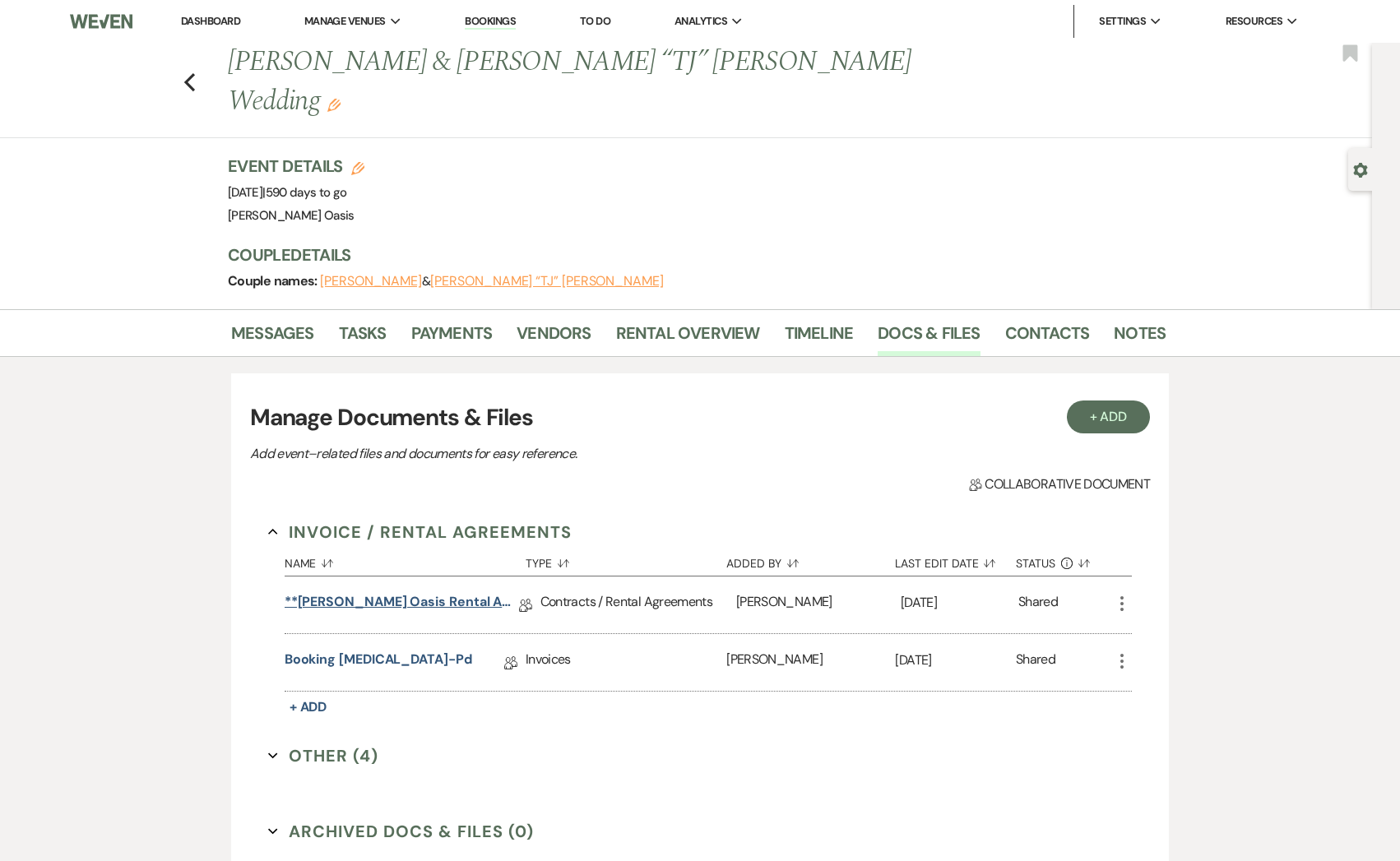
click at [453, 593] on link "**[PERSON_NAME] Oasis Rental Agreement**" at bounding box center [402, 605] width 235 height 25
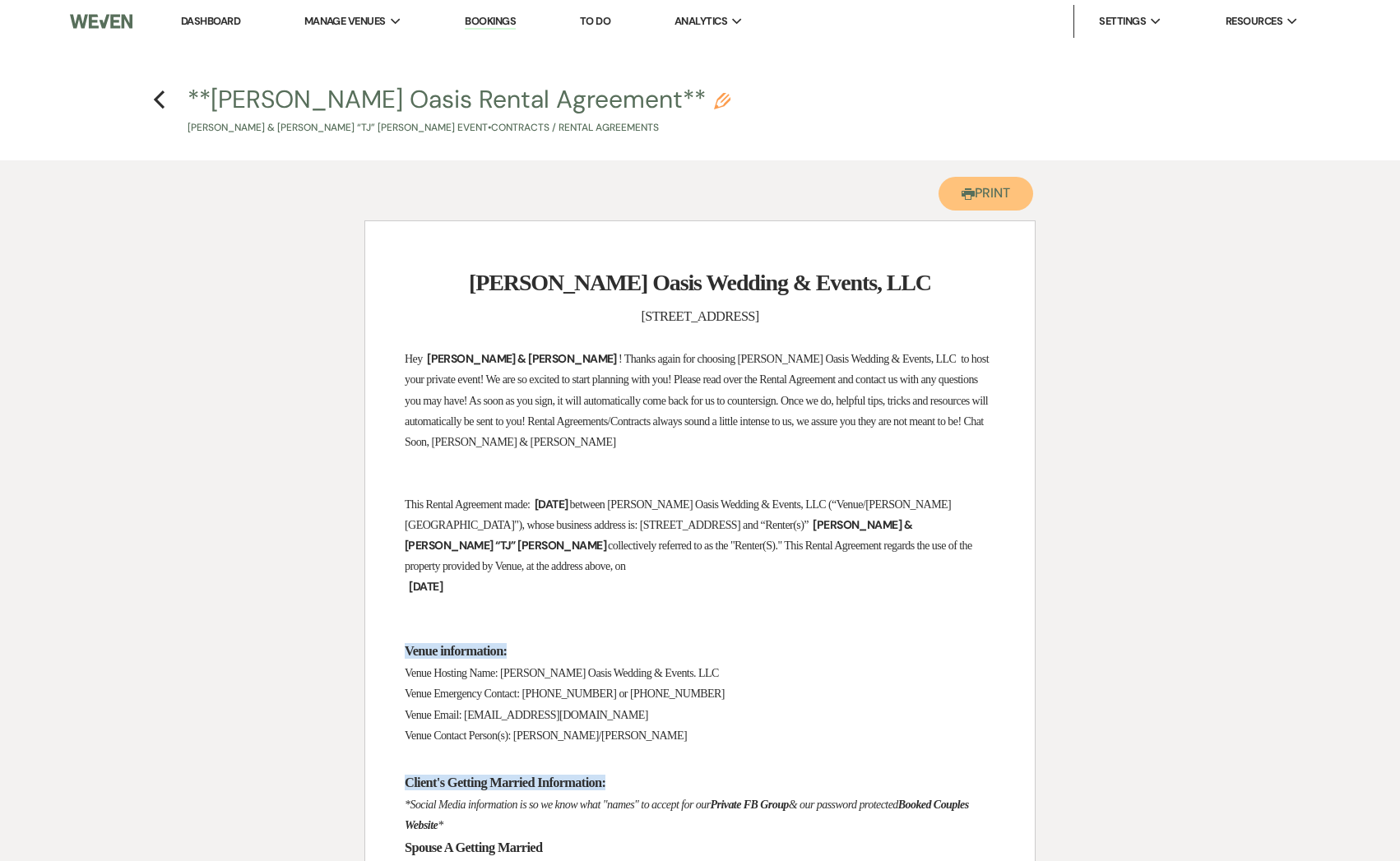
click at [951, 181] on button "Printer Print" at bounding box center [986, 194] width 95 height 34
click at [158, 102] on use "button" at bounding box center [159, 99] width 11 height 18
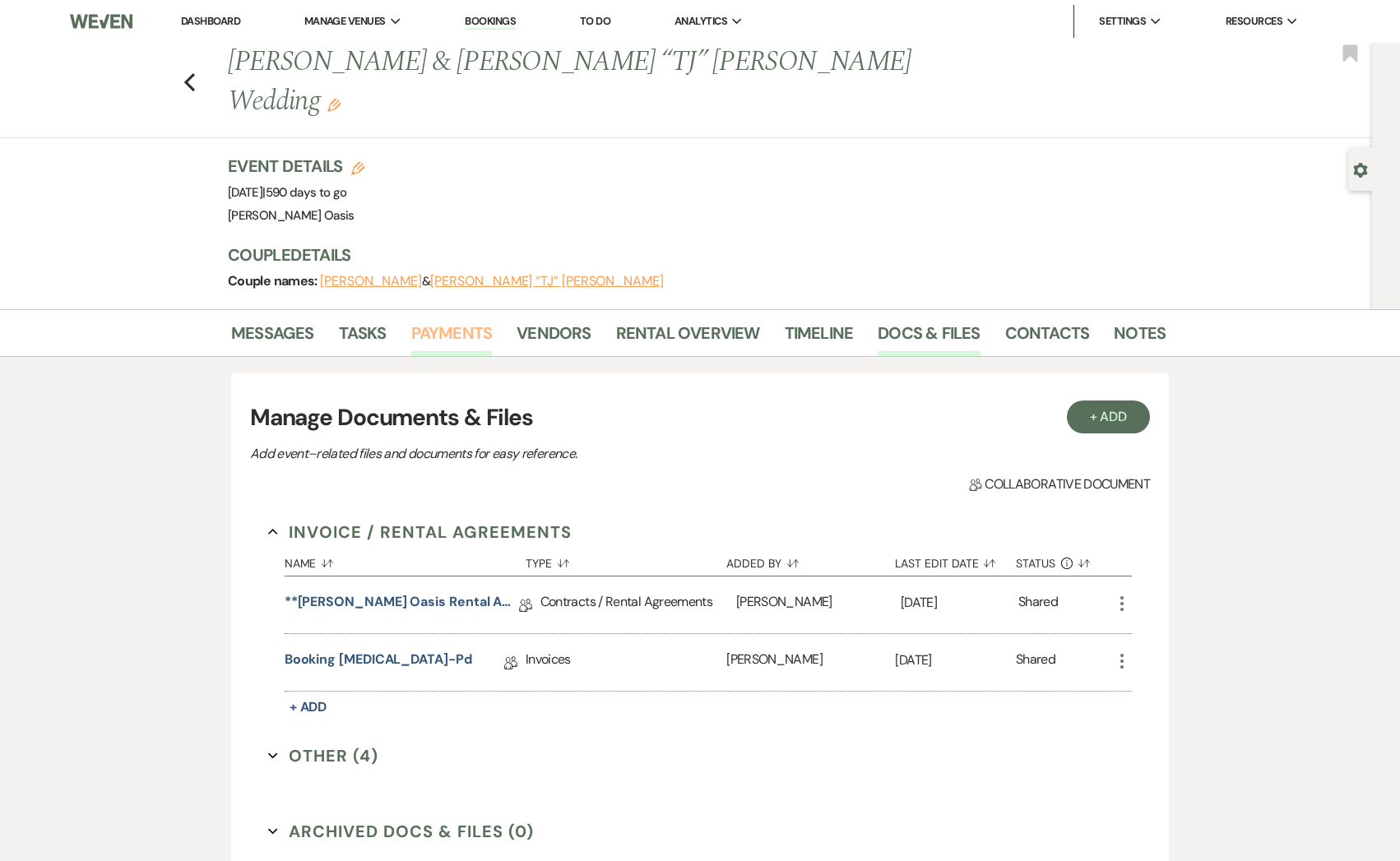
click at [458, 320] on link "Payments" at bounding box center [451, 338] width 81 height 36
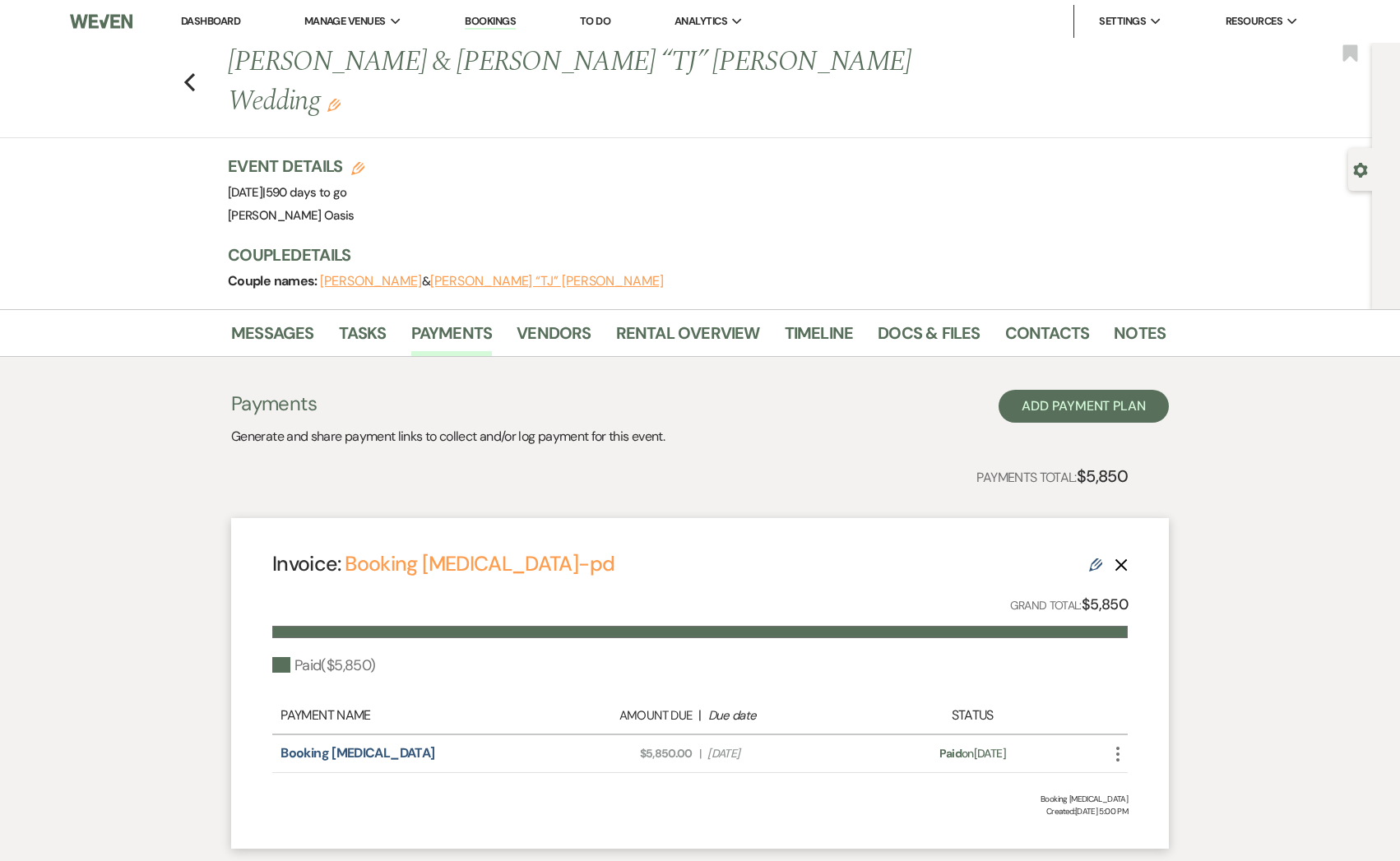
click at [1102, 555] on div "Edit Delete" at bounding box center [1108, 564] width 39 height 19
click at [1098, 559] on icon "Edit" at bounding box center [1095, 566] width 14 height 14
select select "27571"
select select "1"
select select "true"
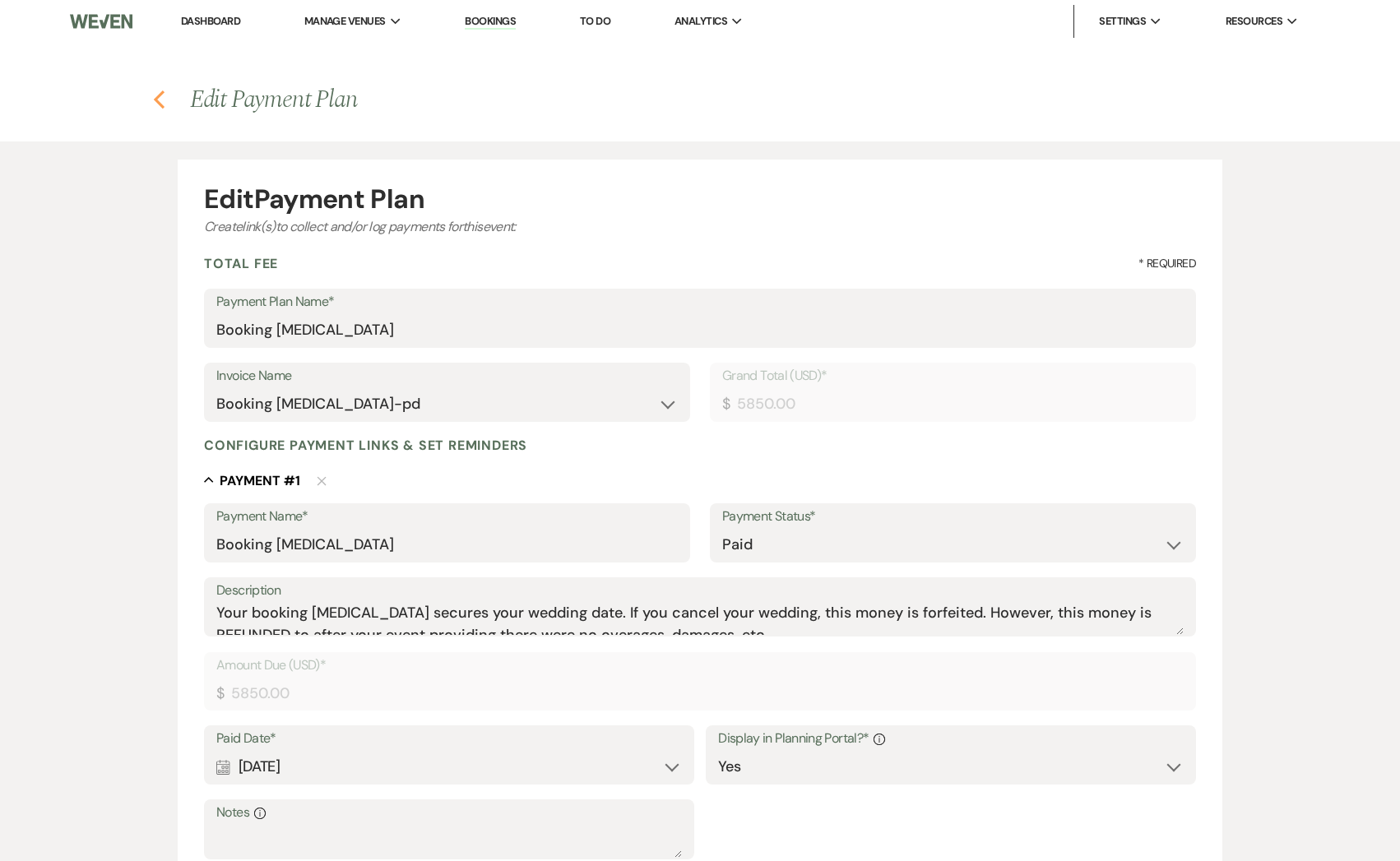
click at [159, 101] on icon "Previous" at bounding box center [159, 99] width 13 height 19
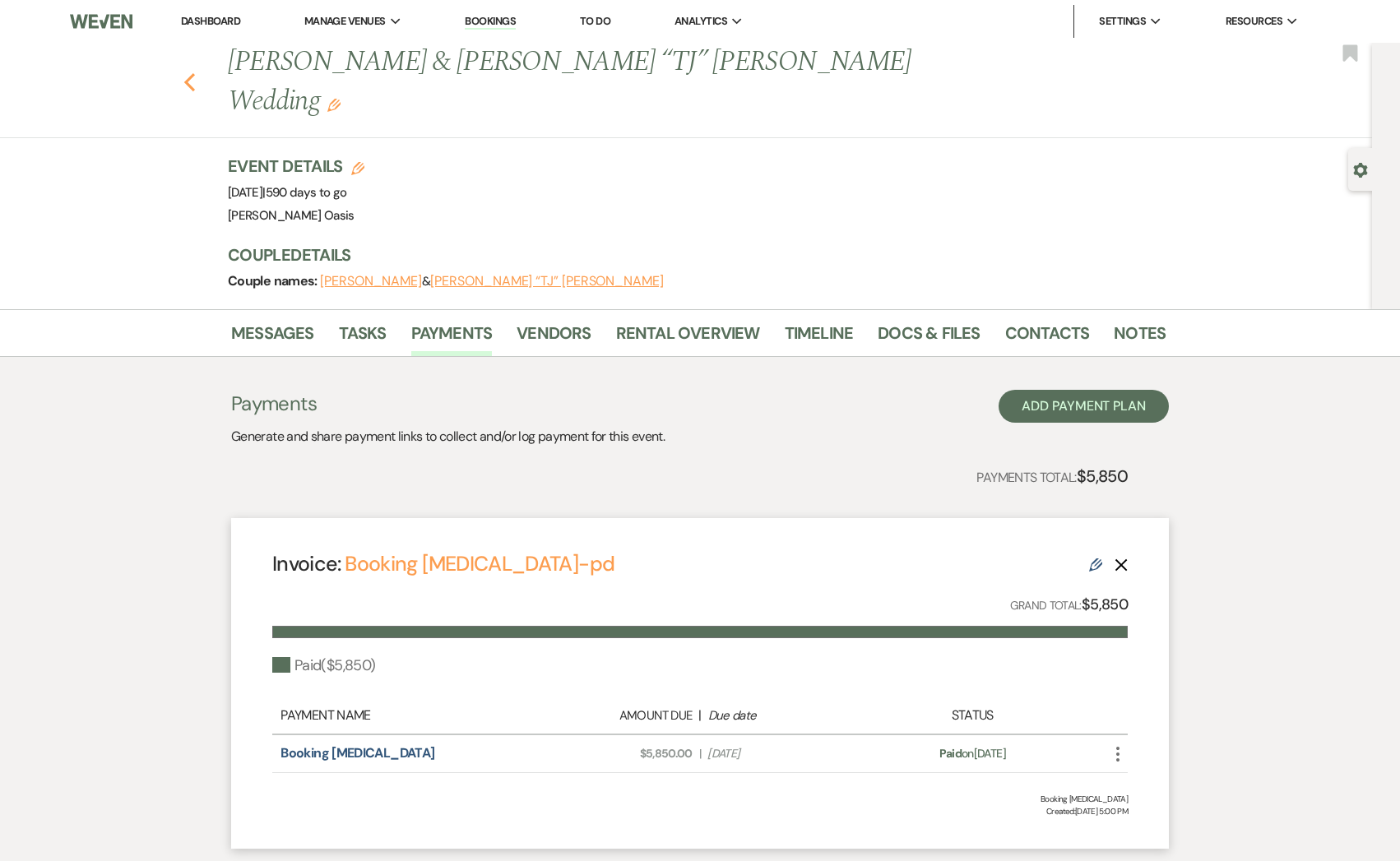
click at [191, 73] on use "button" at bounding box center [189, 82] width 11 height 18
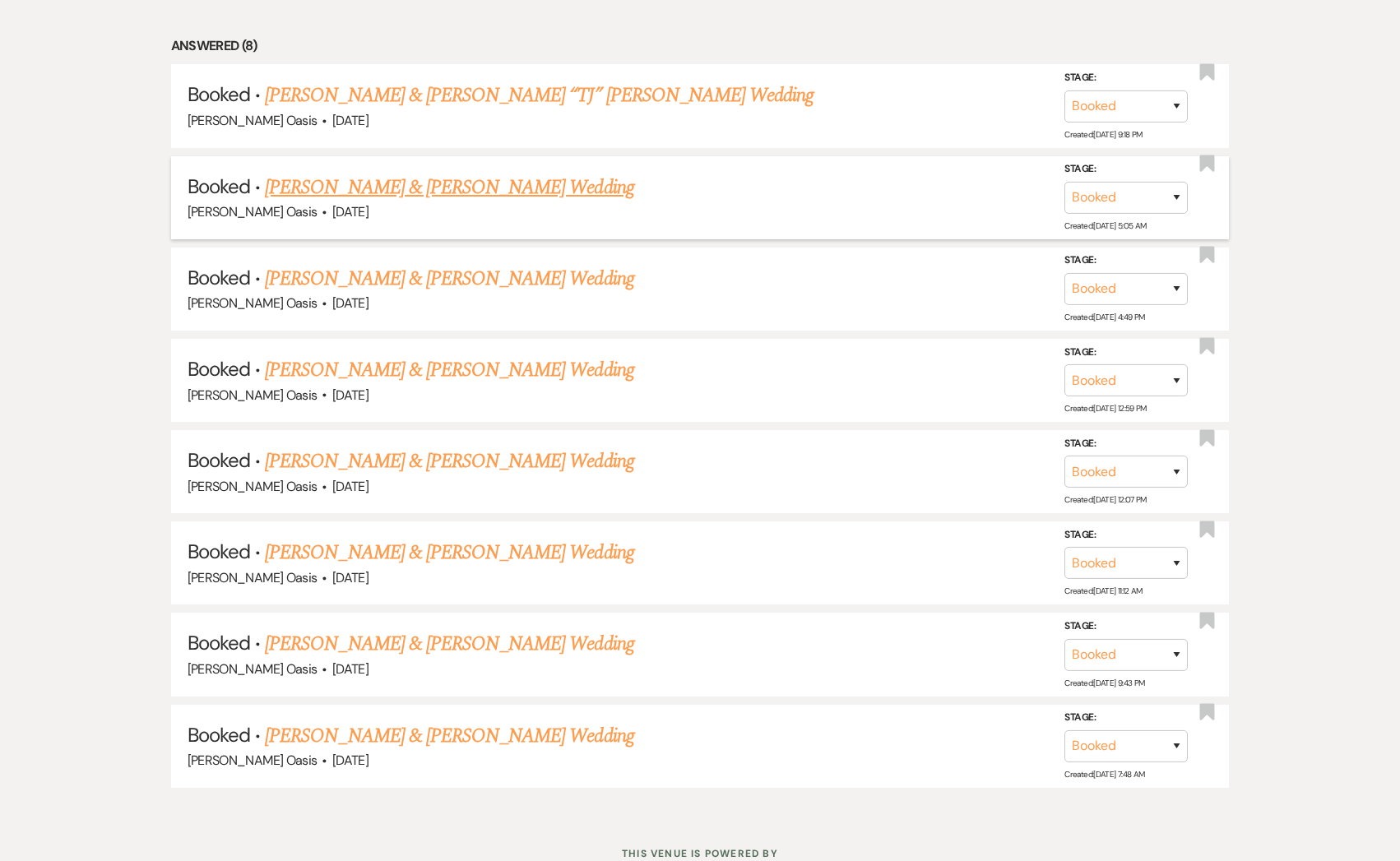
click at [316, 187] on link "[PERSON_NAME] & [PERSON_NAME] Wedding" at bounding box center [449, 187] width 369 height 30
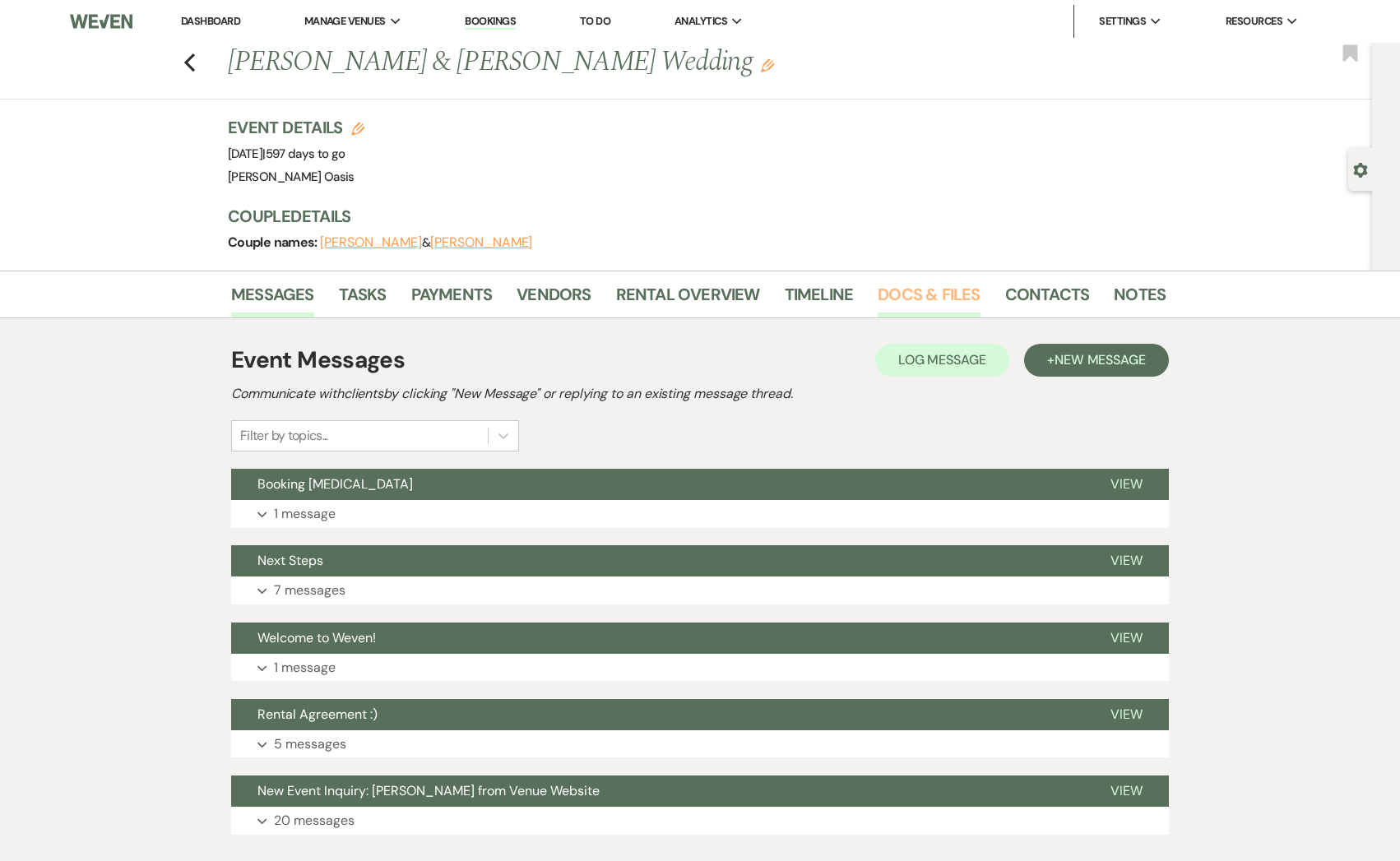
click at [909, 301] on link "Docs & Files" at bounding box center [928, 299] width 102 height 36
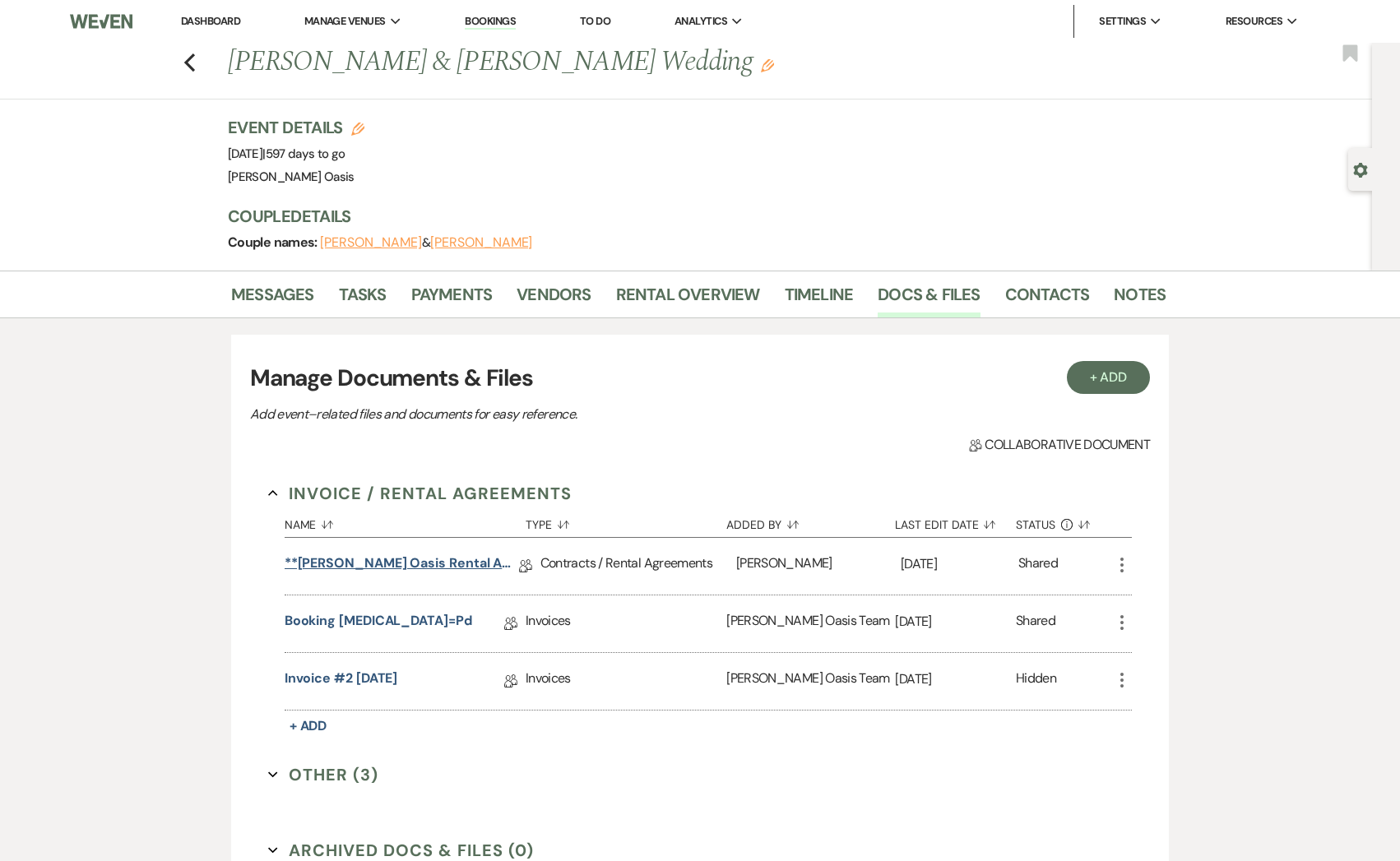
click at [467, 563] on link "**[PERSON_NAME] Oasis Rental Agreement**" at bounding box center [402, 566] width 235 height 25
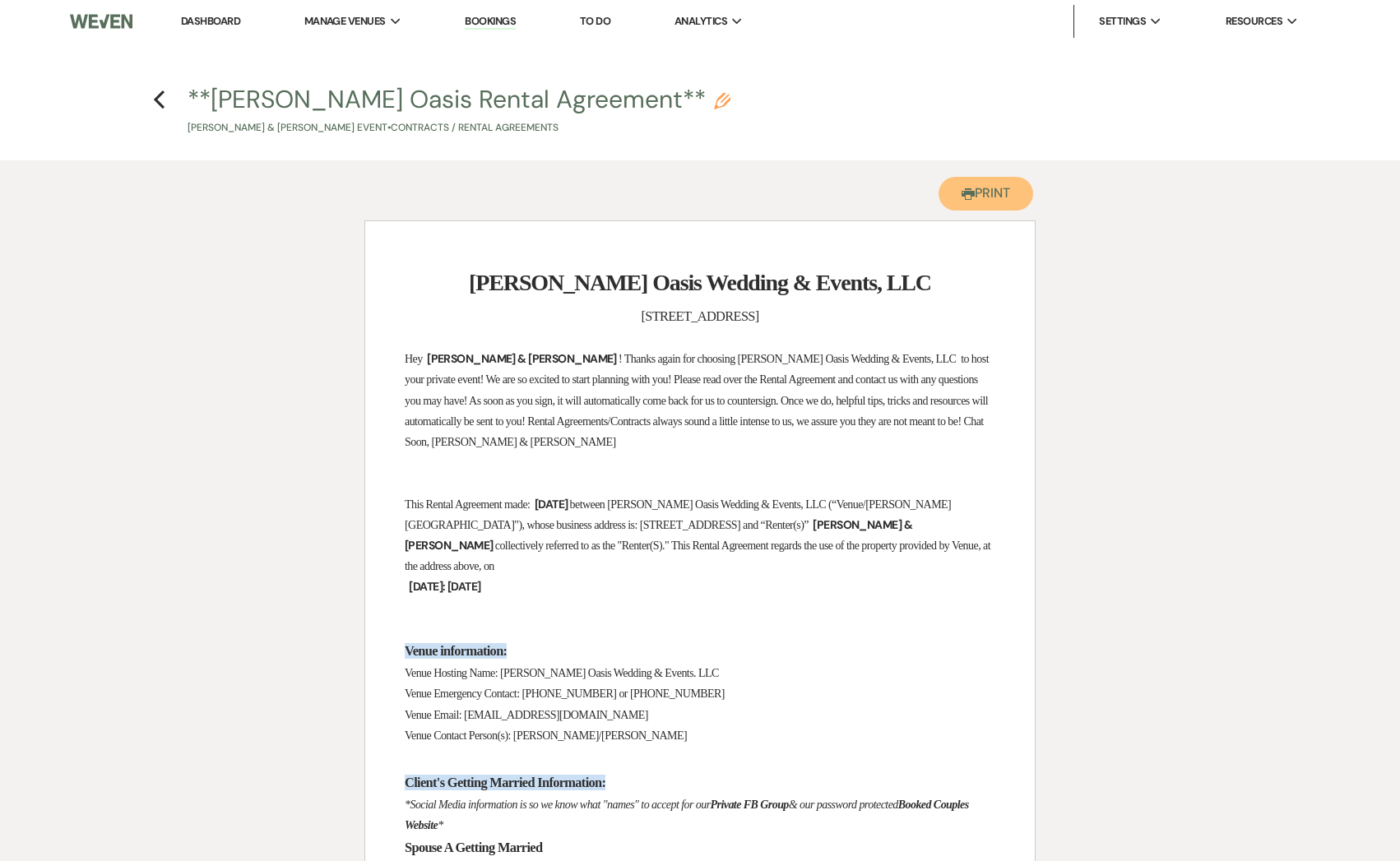
click at [1008, 182] on button "Printer Print" at bounding box center [986, 194] width 95 height 34
click at [159, 104] on use "button" at bounding box center [159, 99] width 11 height 18
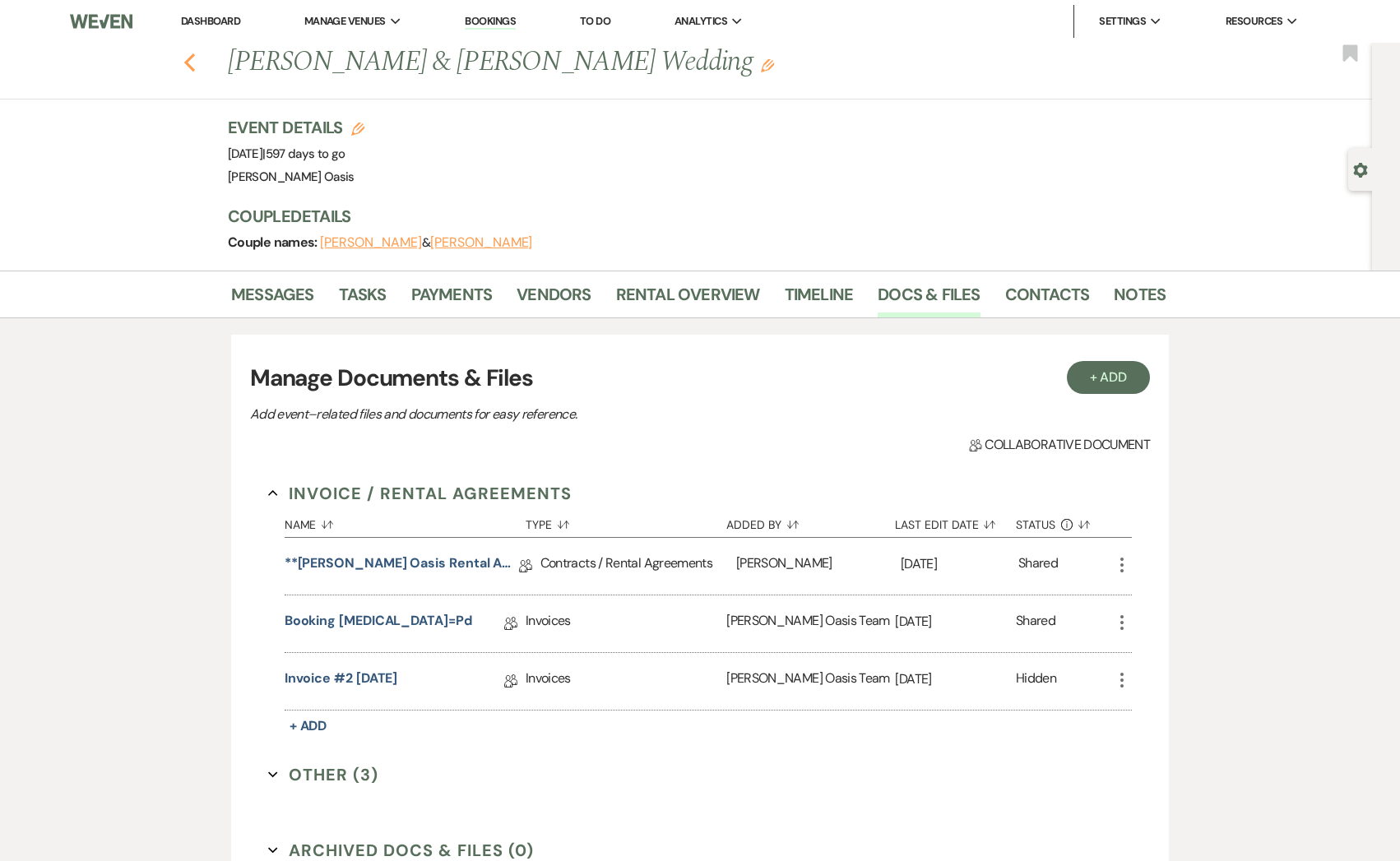
click at [186, 54] on icon "Previous" at bounding box center [189, 62] width 13 height 19
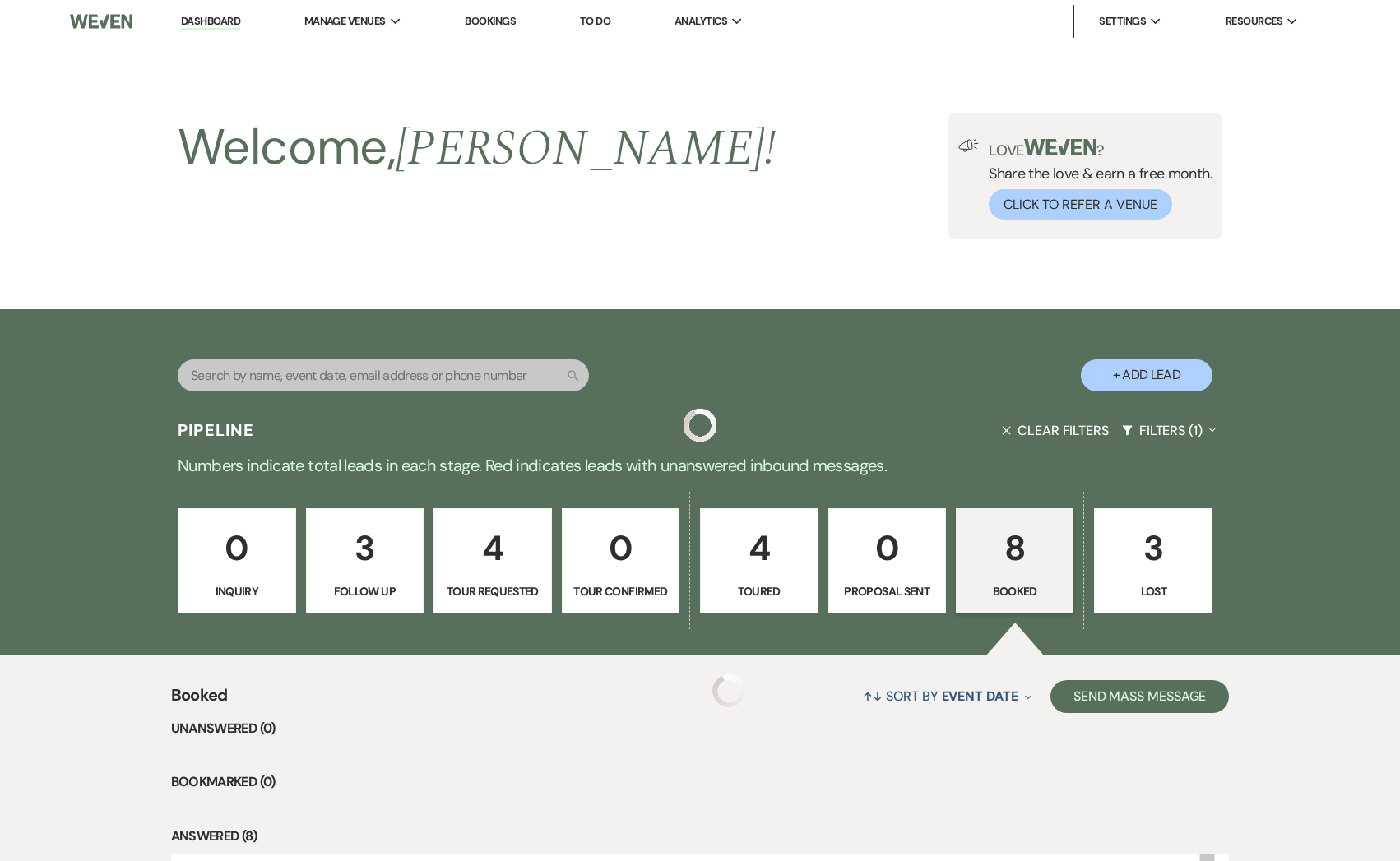
scroll to position [790, 0]
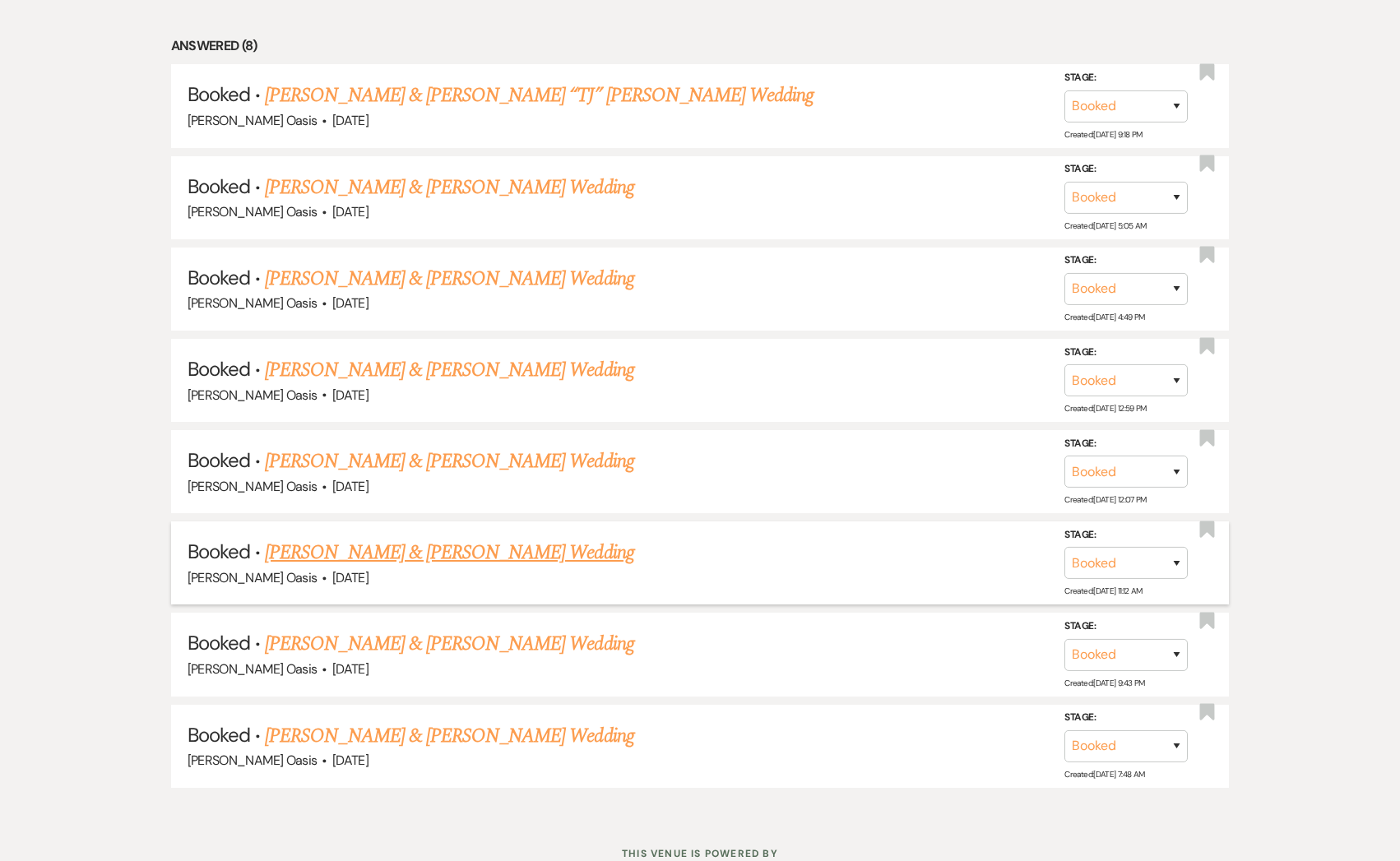
click at [369, 551] on link "[PERSON_NAME] & [PERSON_NAME] Wedding" at bounding box center [449, 552] width 369 height 30
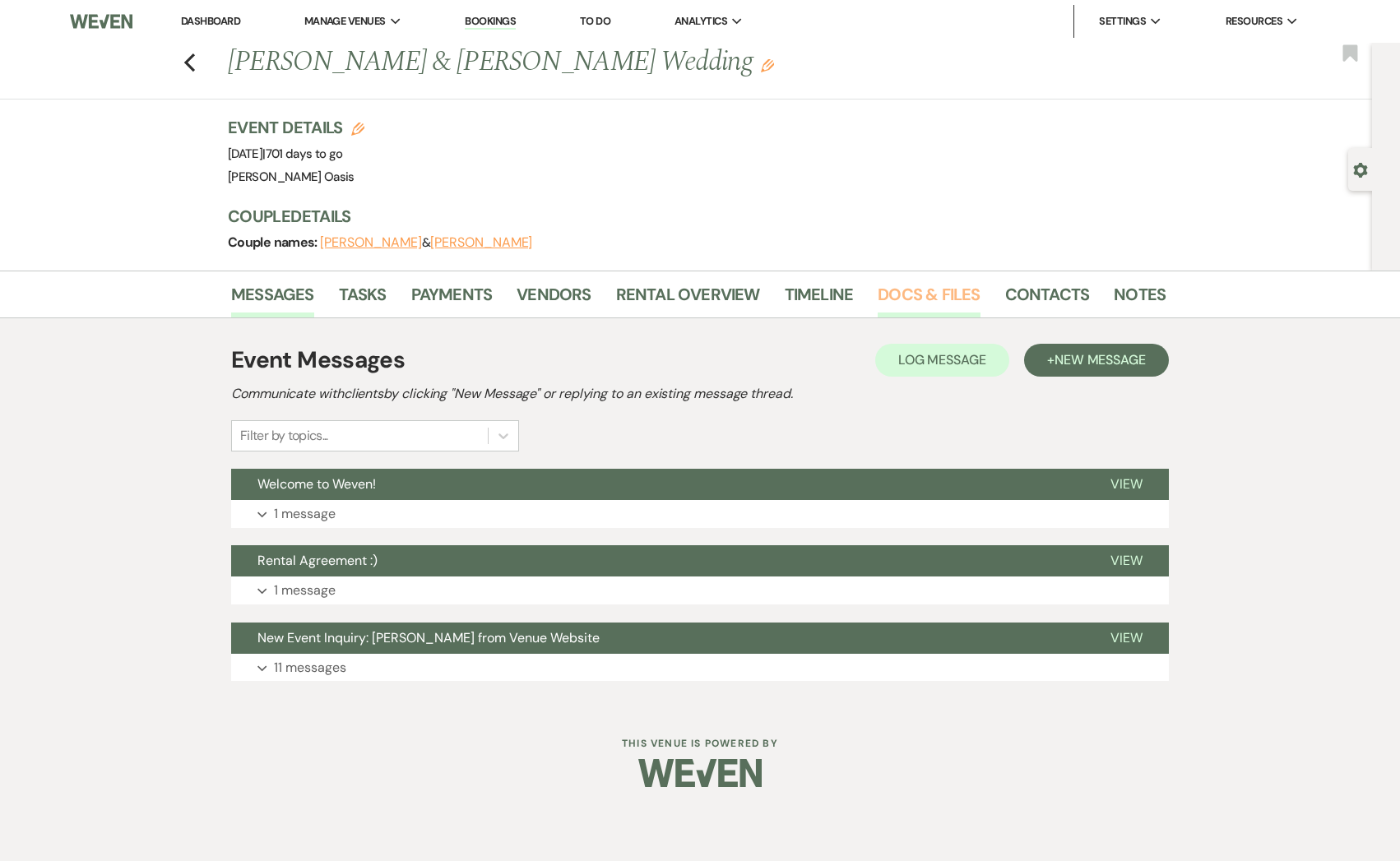
click at [921, 295] on link "Docs & Files" at bounding box center [928, 299] width 102 height 36
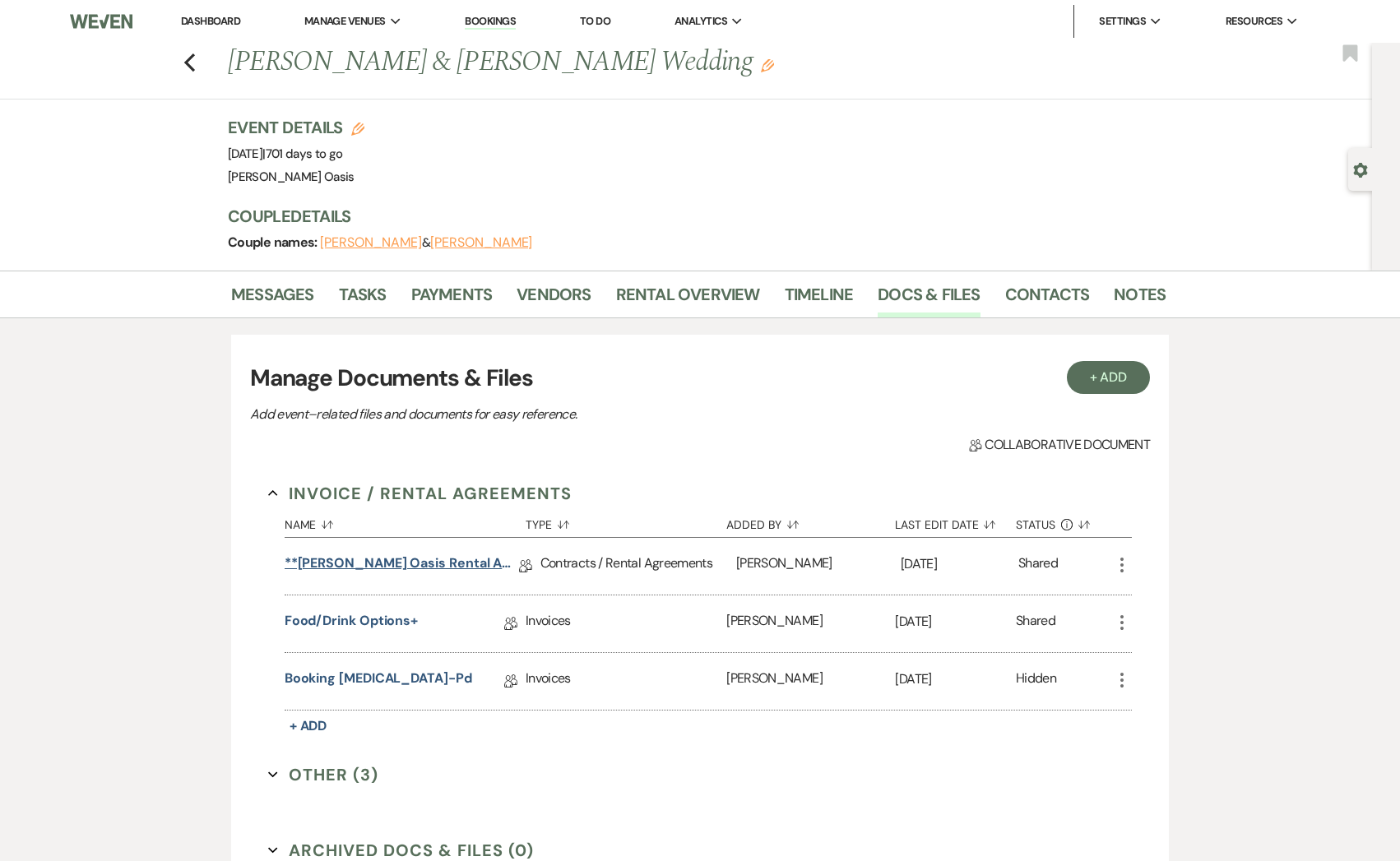
click at [408, 564] on link "**[PERSON_NAME] Oasis Rental Agreement**" at bounding box center [402, 566] width 235 height 25
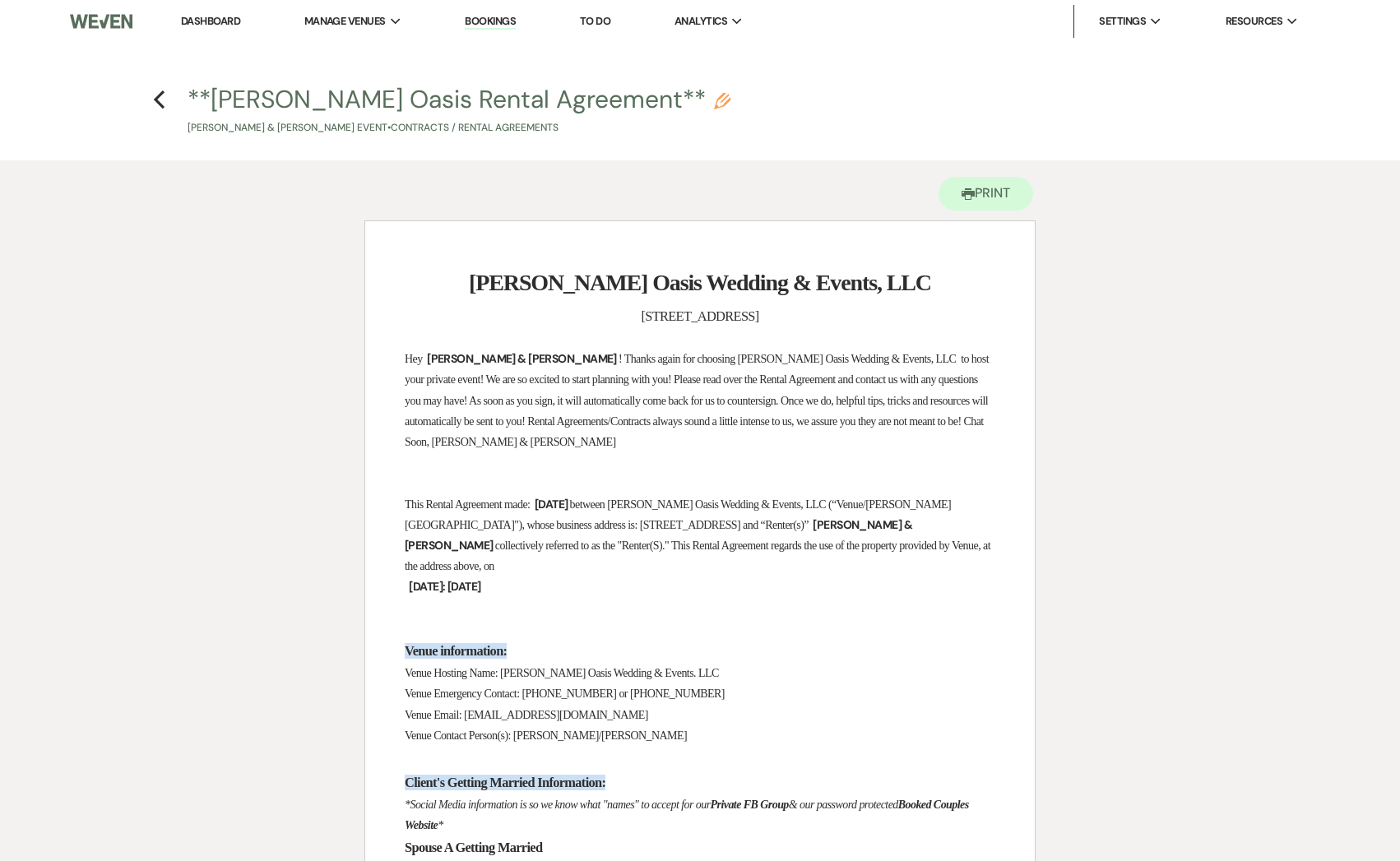
click at [979, 215] on div "Printer Print" at bounding box center [700, 190] width 671 height 60
click at [979, 214] on div "Printer Print" at bounding box center [700, 190] width 671 height 60
click at [986, 209] on button "Printer Print" at bounding box center [986, 194] width 95 height 34
click at [165, 100] on h4 "Previous **[PERSON_NAME] Oasis Rental Agreement** Pencil [PERSON_NAME] & [PERSO…" at bounding box center [700, 108] width 1184 height 53
click at [165, 97] on h4 "Previous **[PERSON_NAME] Oasis Rental Agreement** Pencil [PERSON_NAME] & [PERSO…" at bounding box center [700, 108] width 1184 height 53
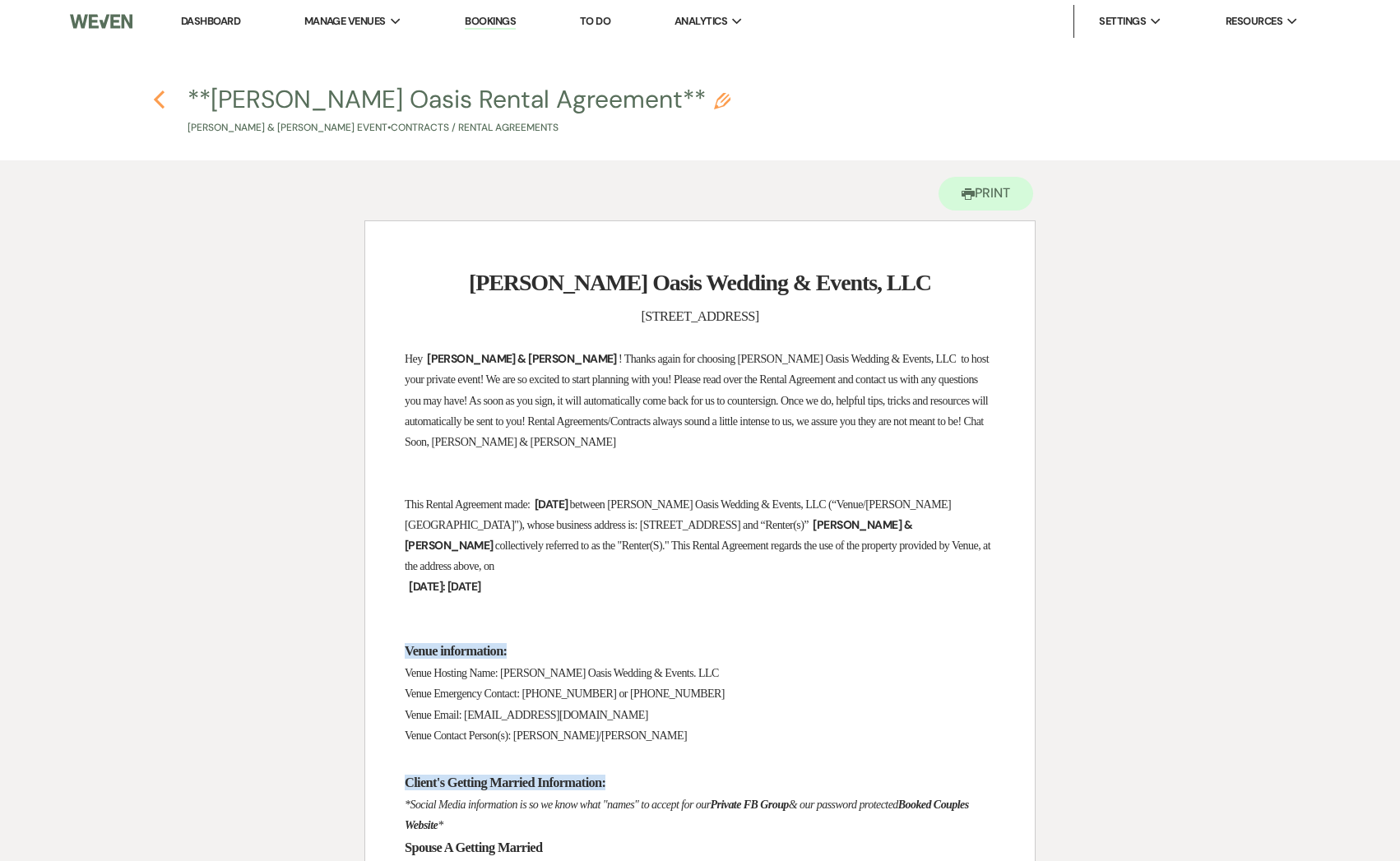
click at [153, 97] on icon "Previous" at bounding box center [159, 99] width 13 height 19
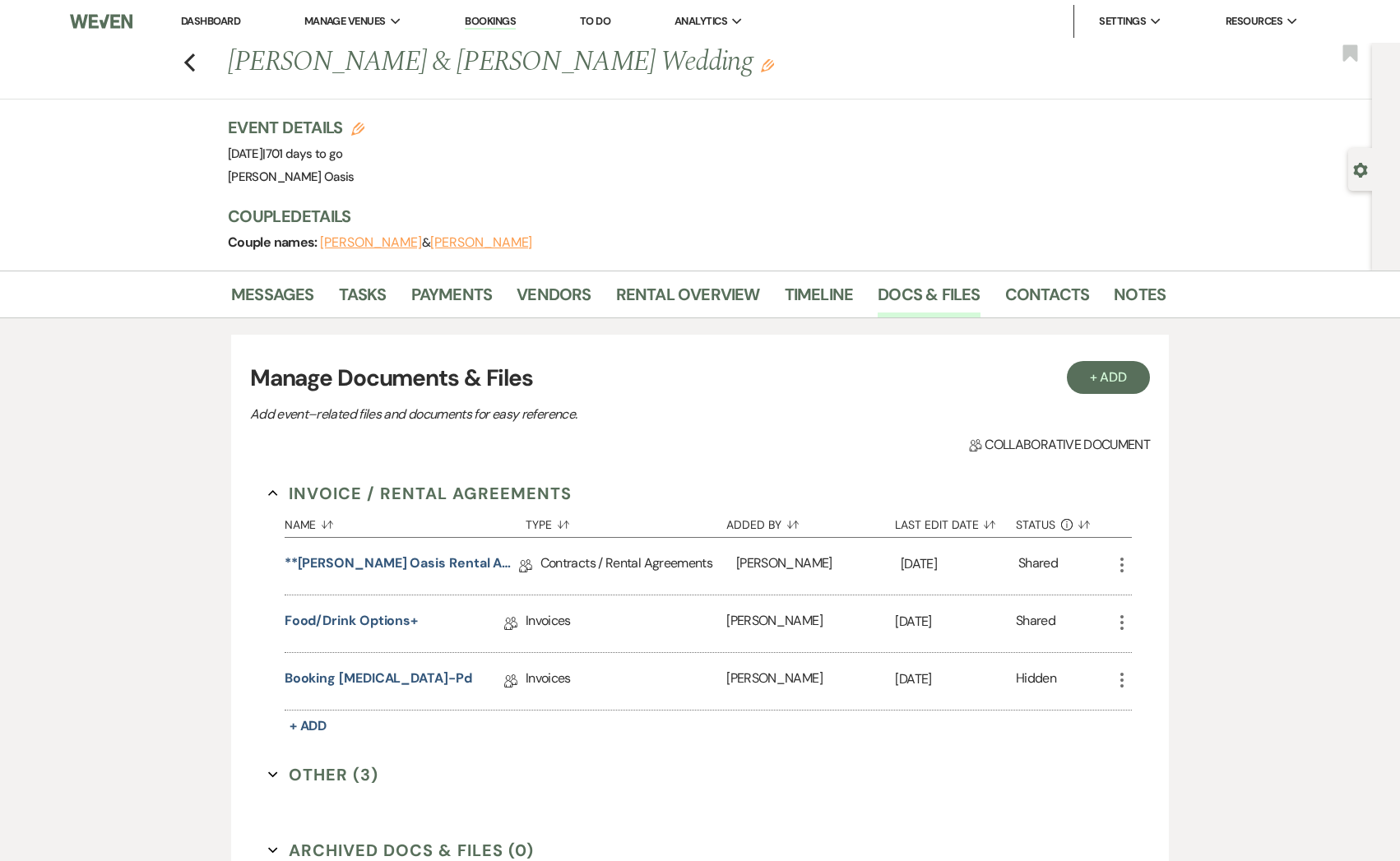
click at [153, 97] on div "Previous [PERSON_NAME] & [PERSON_NAME] Wedding Edit Bookmark" at bounding box center [681, 71] width 1380 height 57
click at [192, 57] on icon "Previous" at bounding box center [189, 62] width 13 height 19
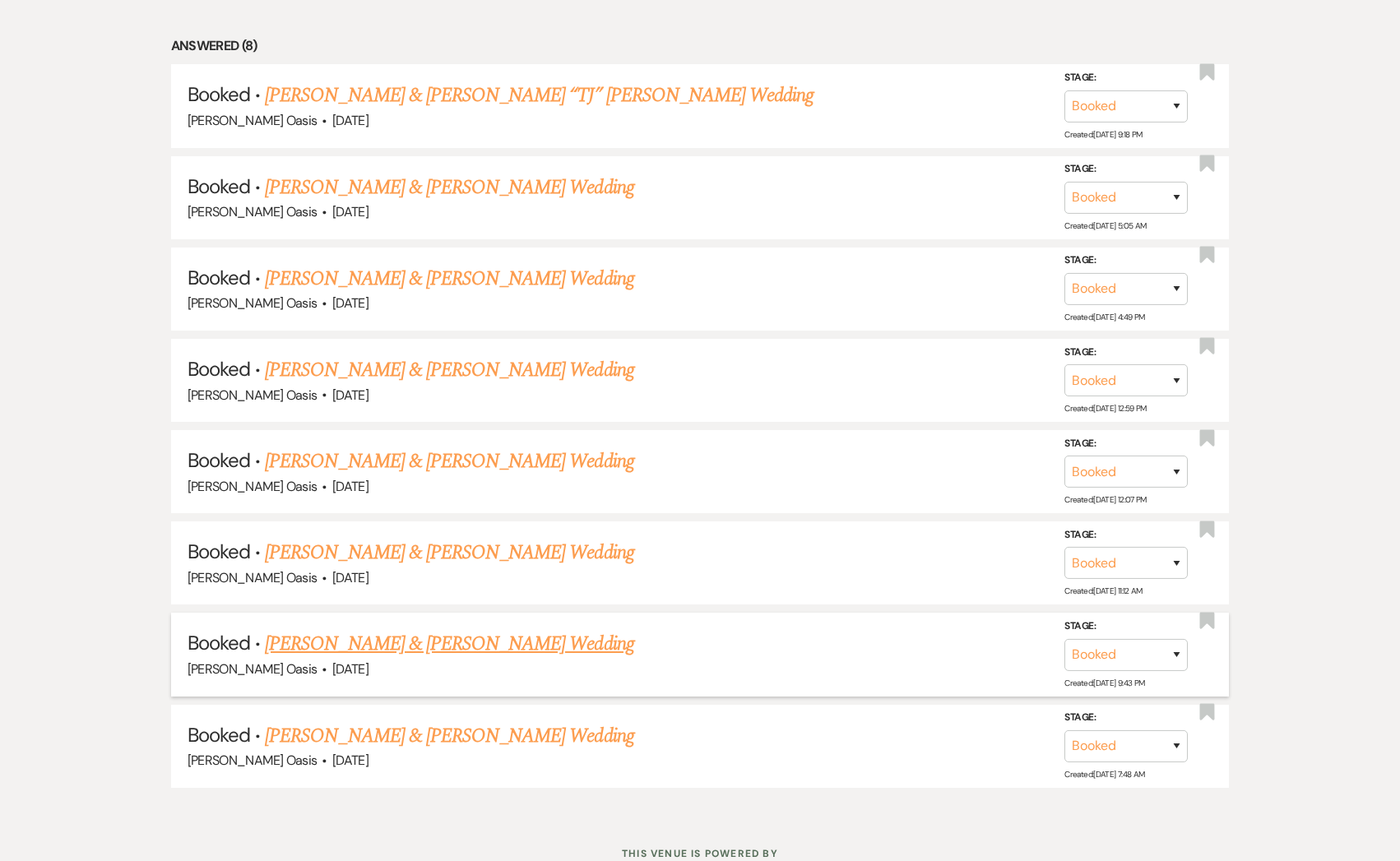
click at [355, 640] on link "[PERSON_NAME] & [PERSON_NAME] Wedding" at bounding box center [449, 643] width 369 height 30
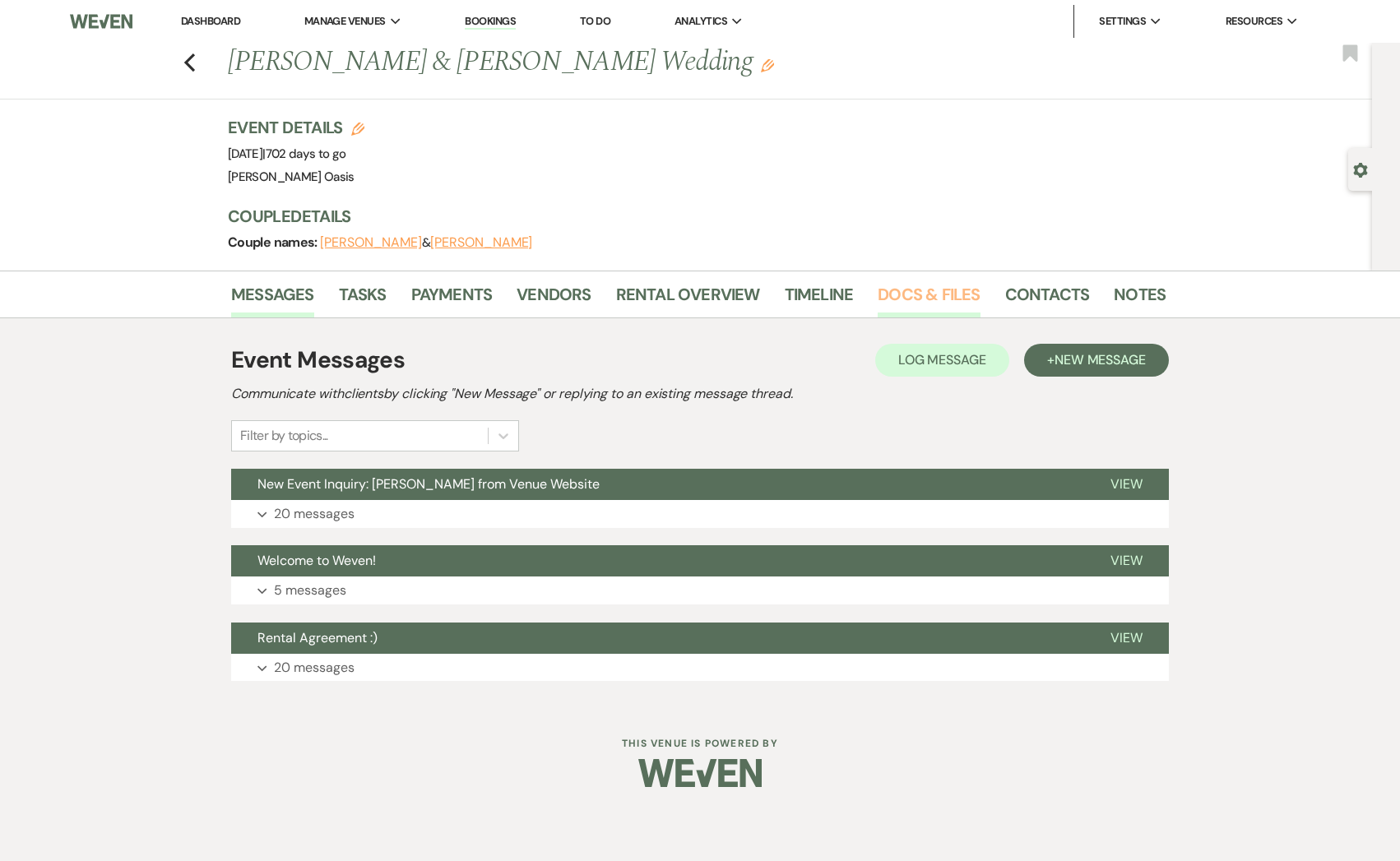
click at [895, 305] on link "Docs & Files" at bounding box center [928, 299] width 102 height 36
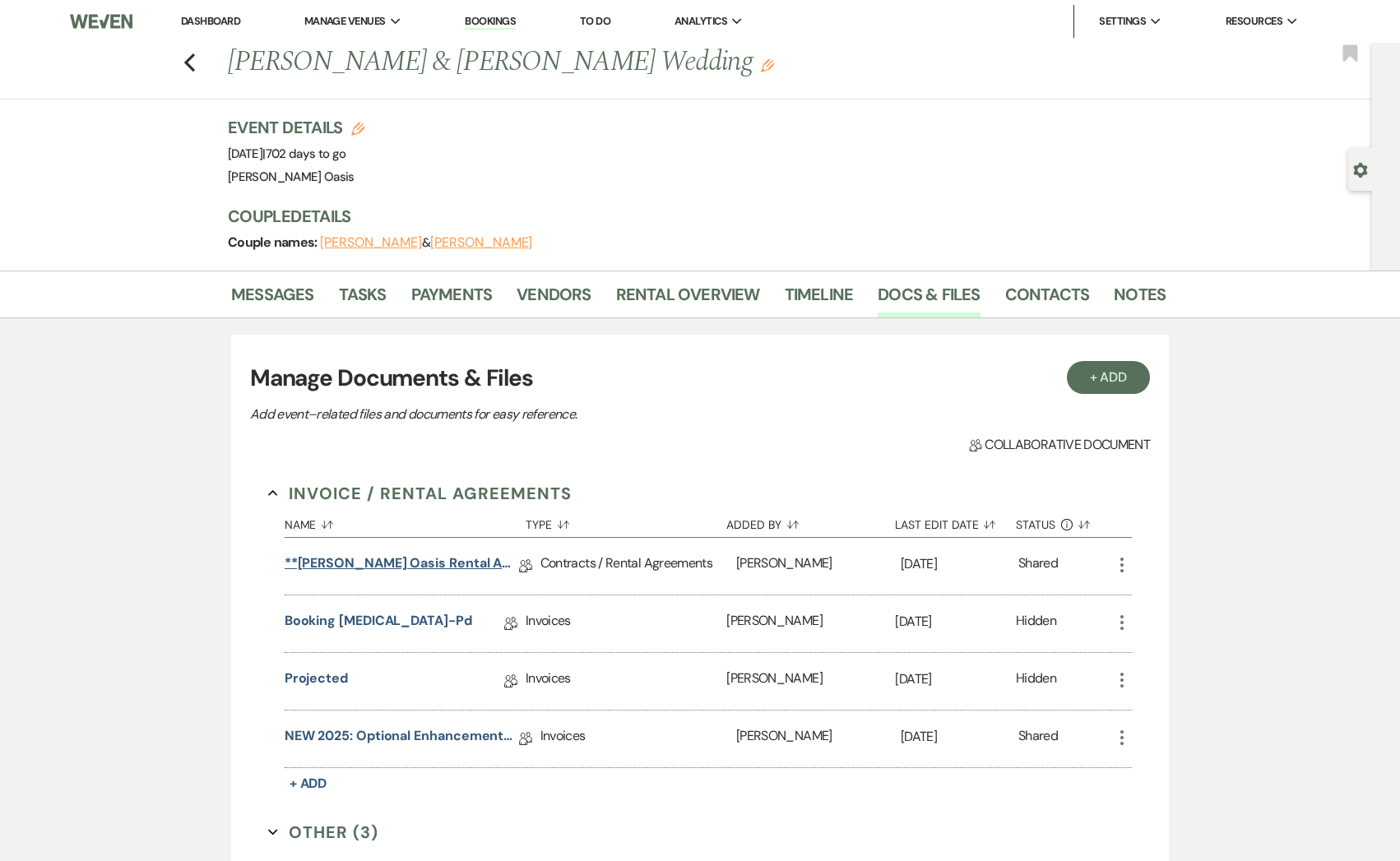
click at [448, 565] on link "**[PERSON_NAME] Oasis Rental Agreement**" at bounding box center [402, 566] width 235 height 25
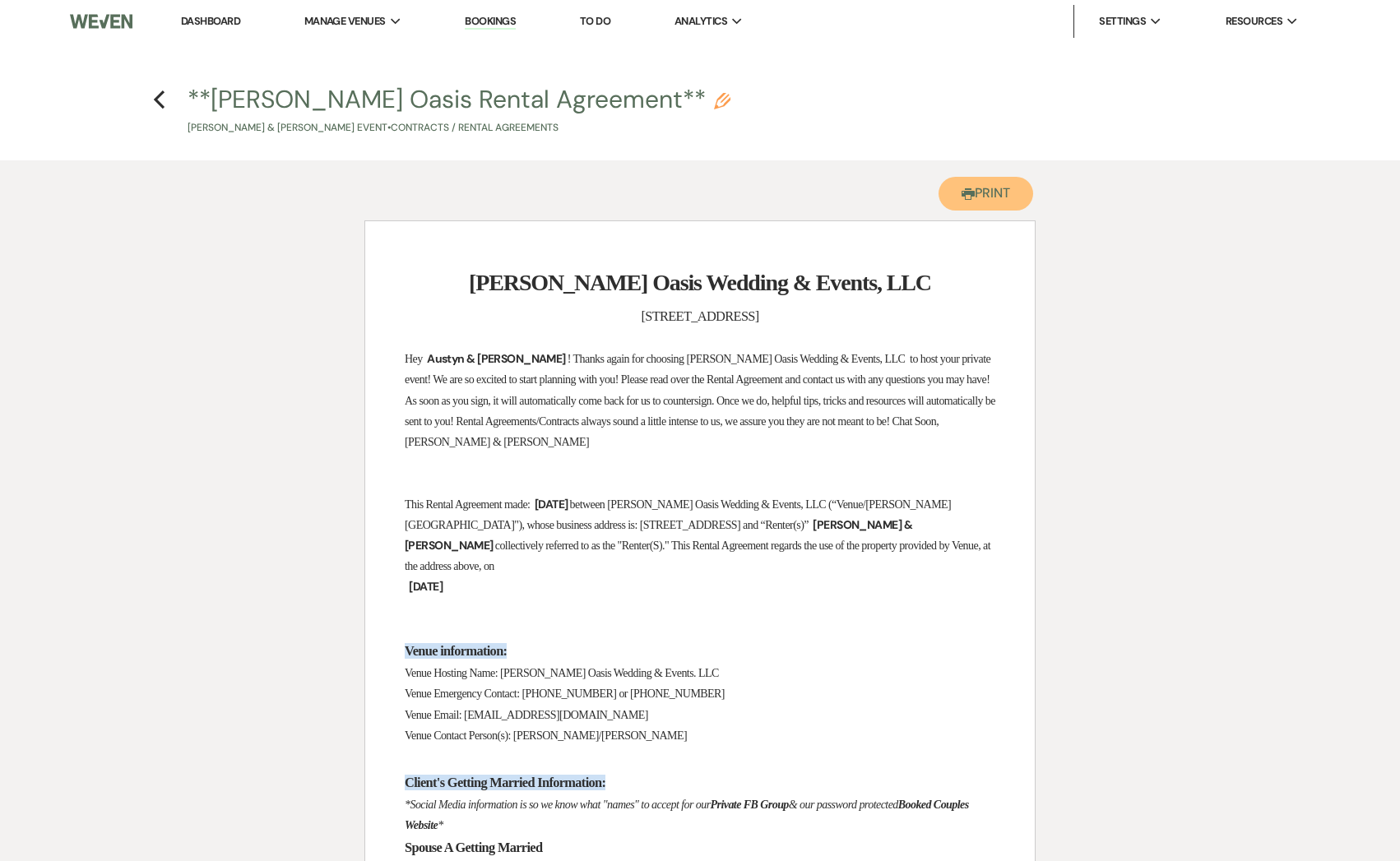
click at [1008, 209] on button "Printer Print" at bounding box center [986, 194] width 95 height 34
click at [1004, 198] on button "Printer Print" at bounding box center [986, 194] width 95 height 34
click at [154, 94] on icon "Previous" at bounding box center [159, 99] width 13 height 19
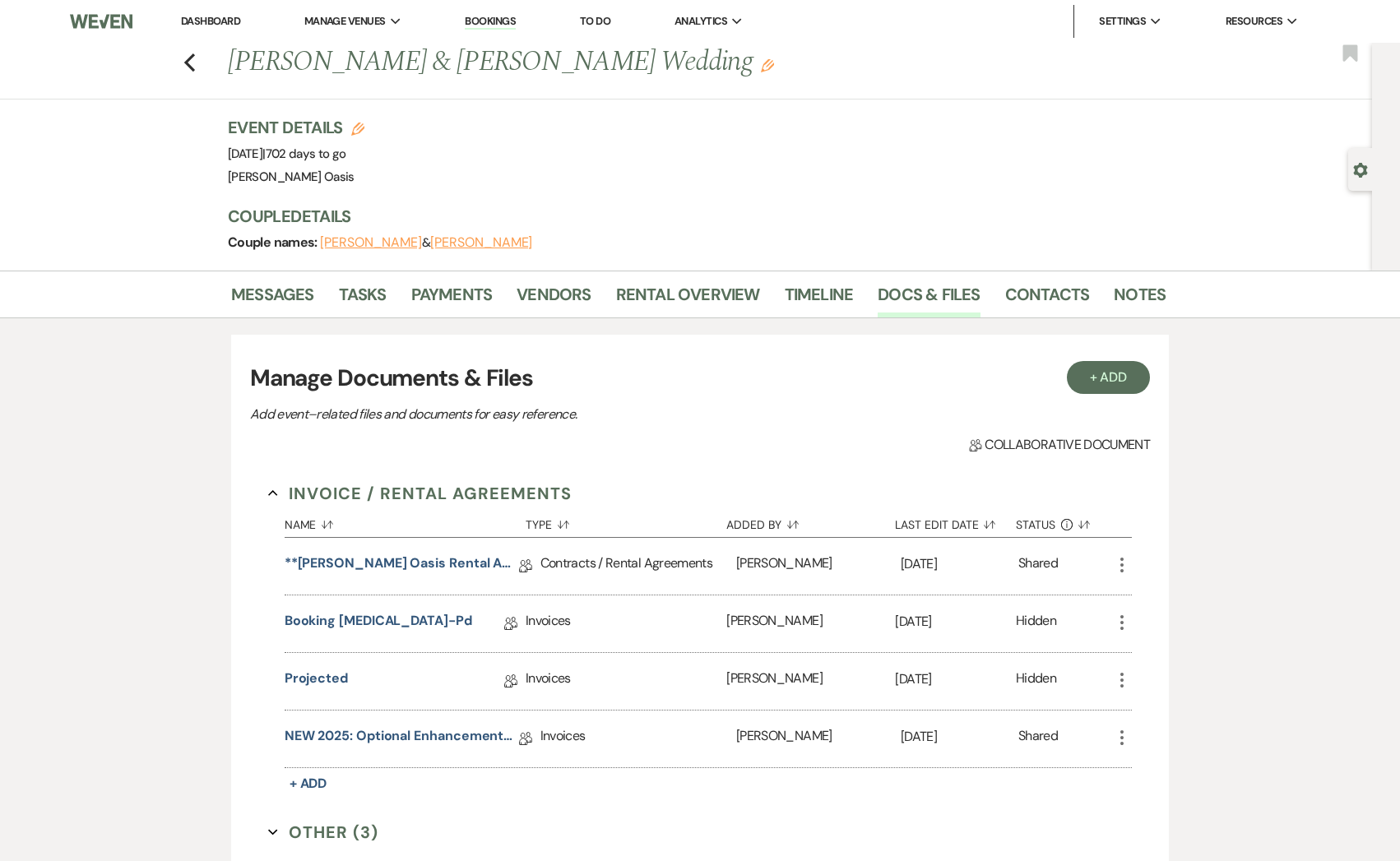
click at [203, 50] on div "Previous [PERSON_NAME] & [PERSON_NAME] Wedding Edit Bookmark" at bounding box center [681, 71] width 1380 height 57
click at [187, 60] on use "button" at bounding box center [189, 62] width 11 height 18
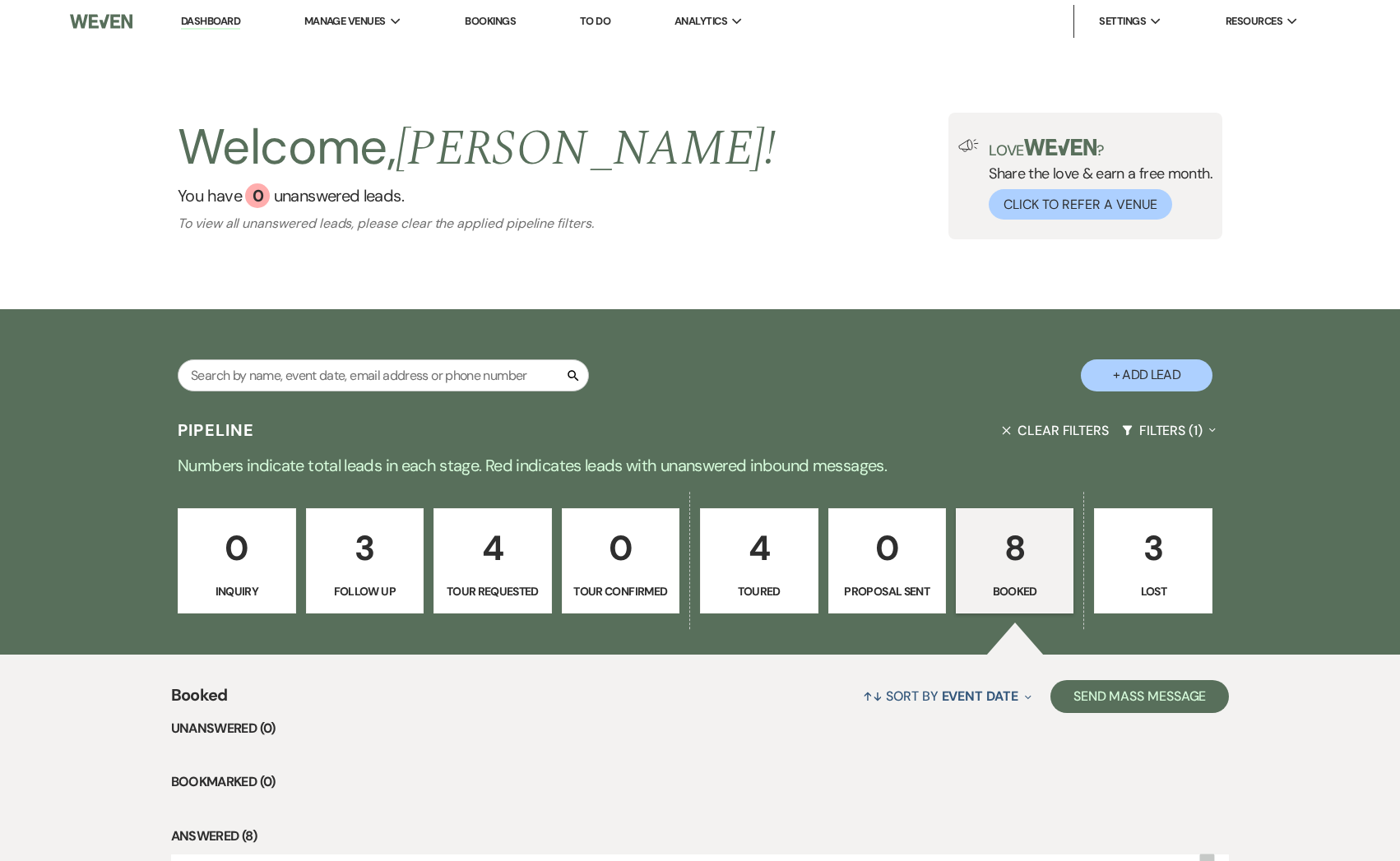
click at [1007, 430] on use "button" at bounding box center [1006, 430] width 8 height 8
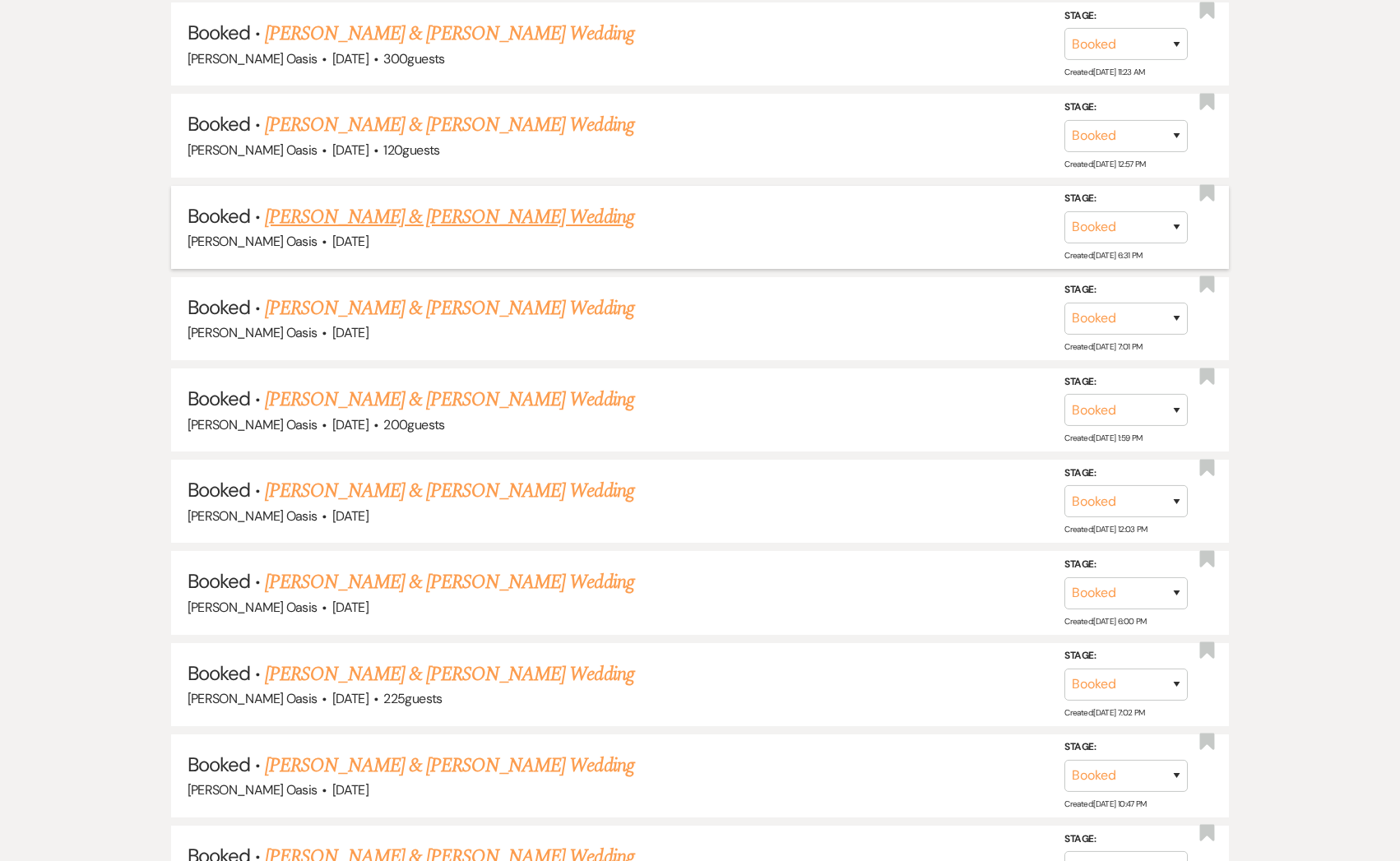
scroll to position [1765, 0]
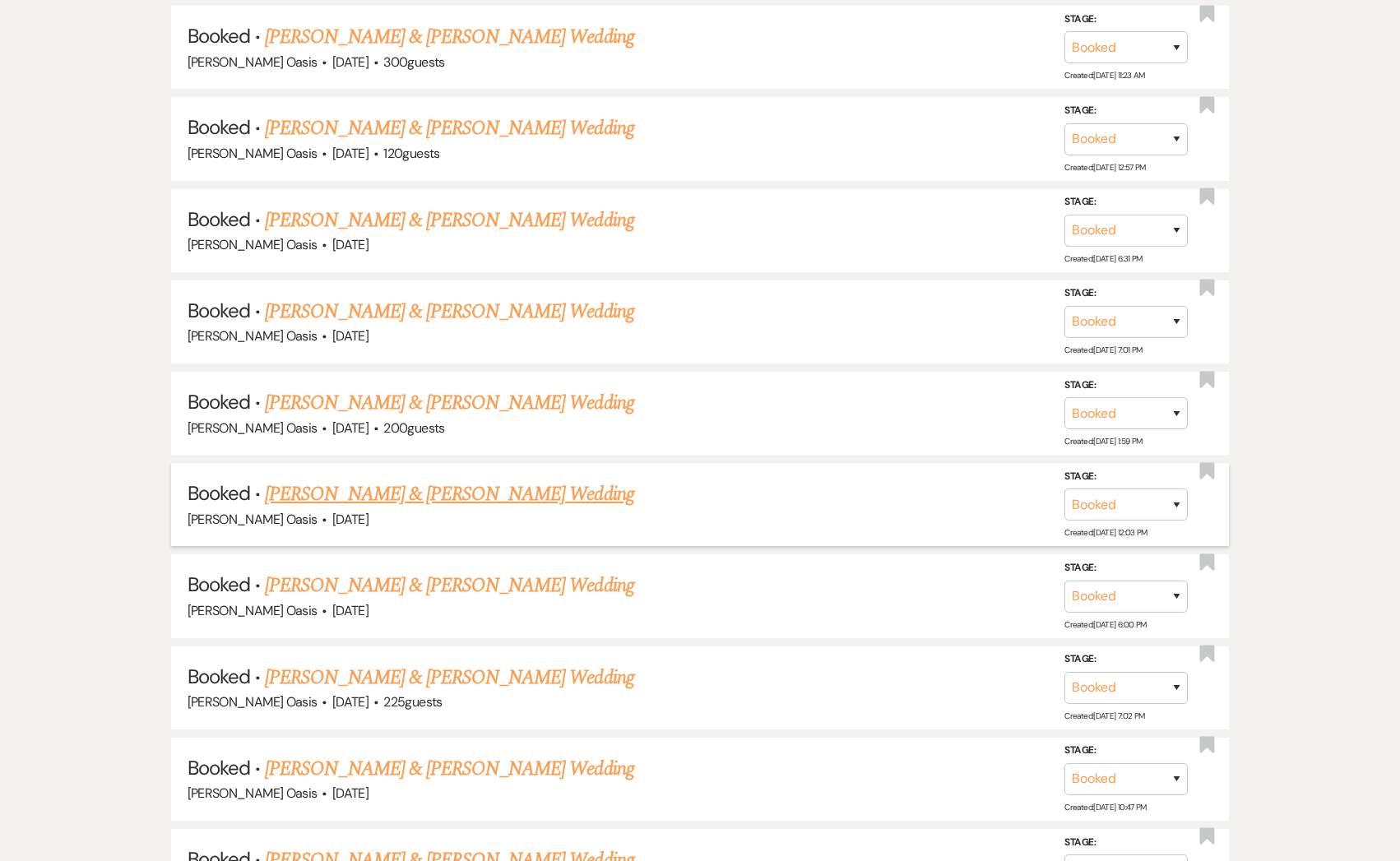
click at [370, 484] on link "[PERSON_NAME] & [PERSON_NAME] Wedding" at bounding box center [449, 494] width 369 height 30
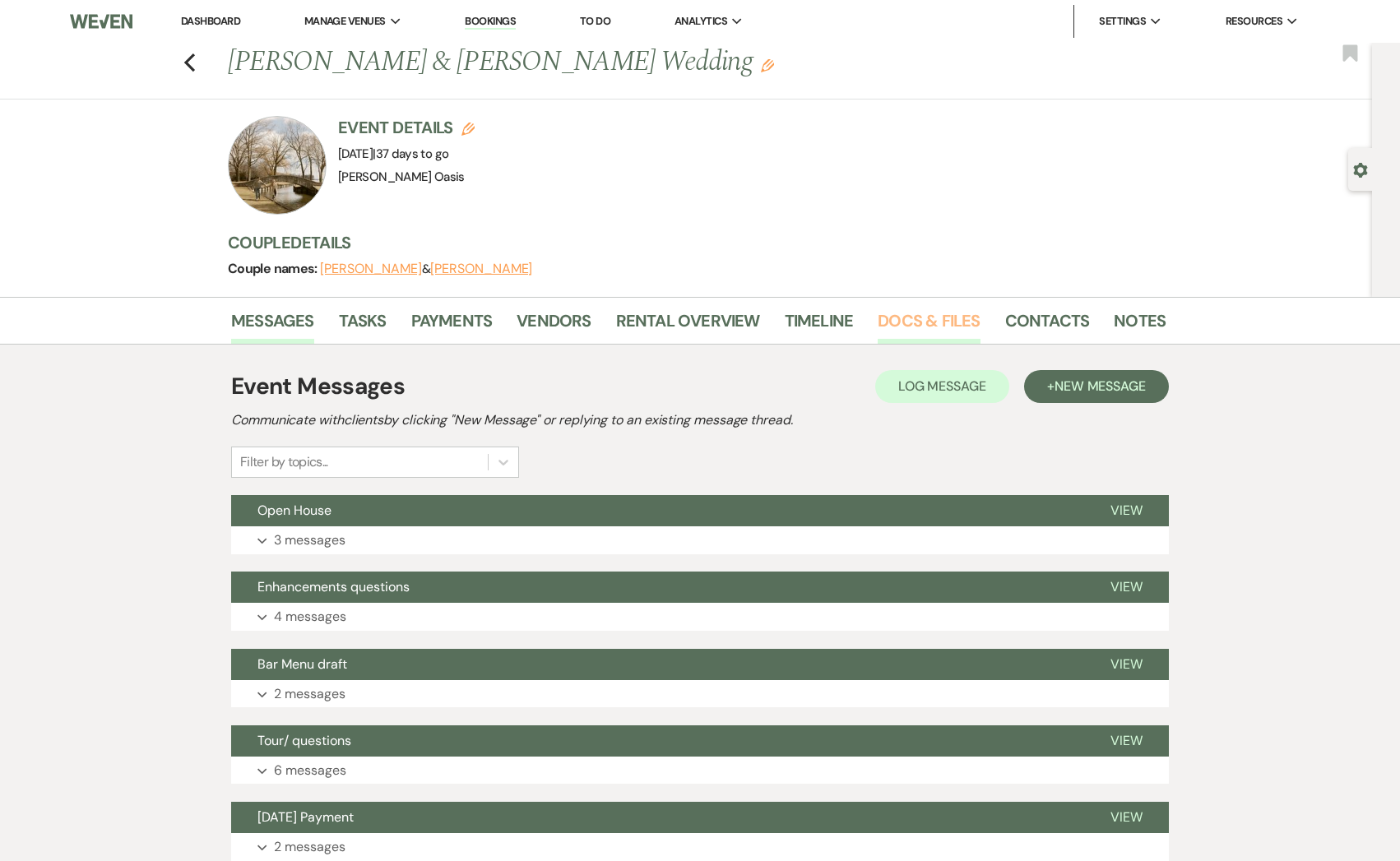
click at [881, 331] on link "Docs & Files" at bounding box center [928, 325] width 102 height 36
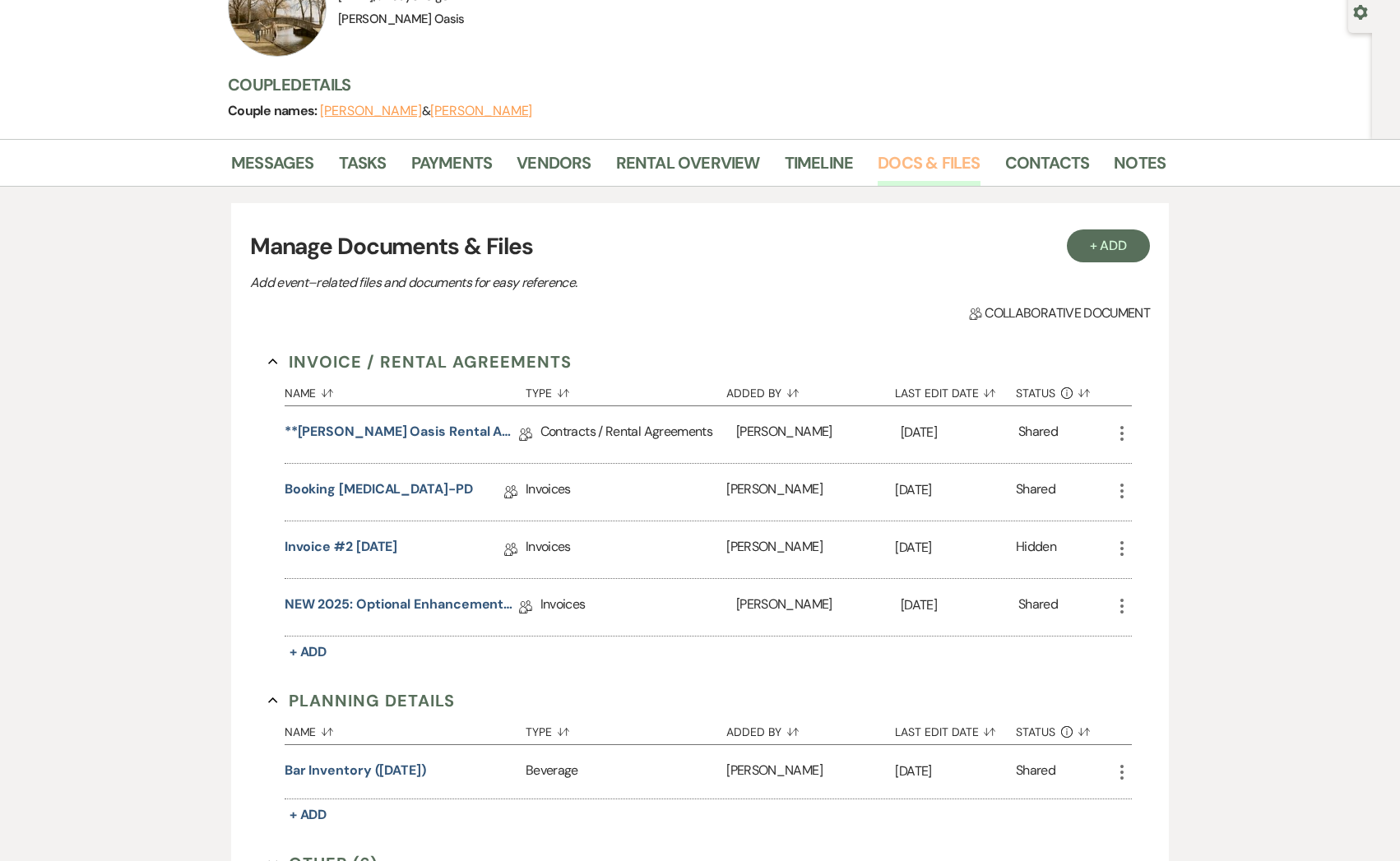
scroll to position [165, 0]
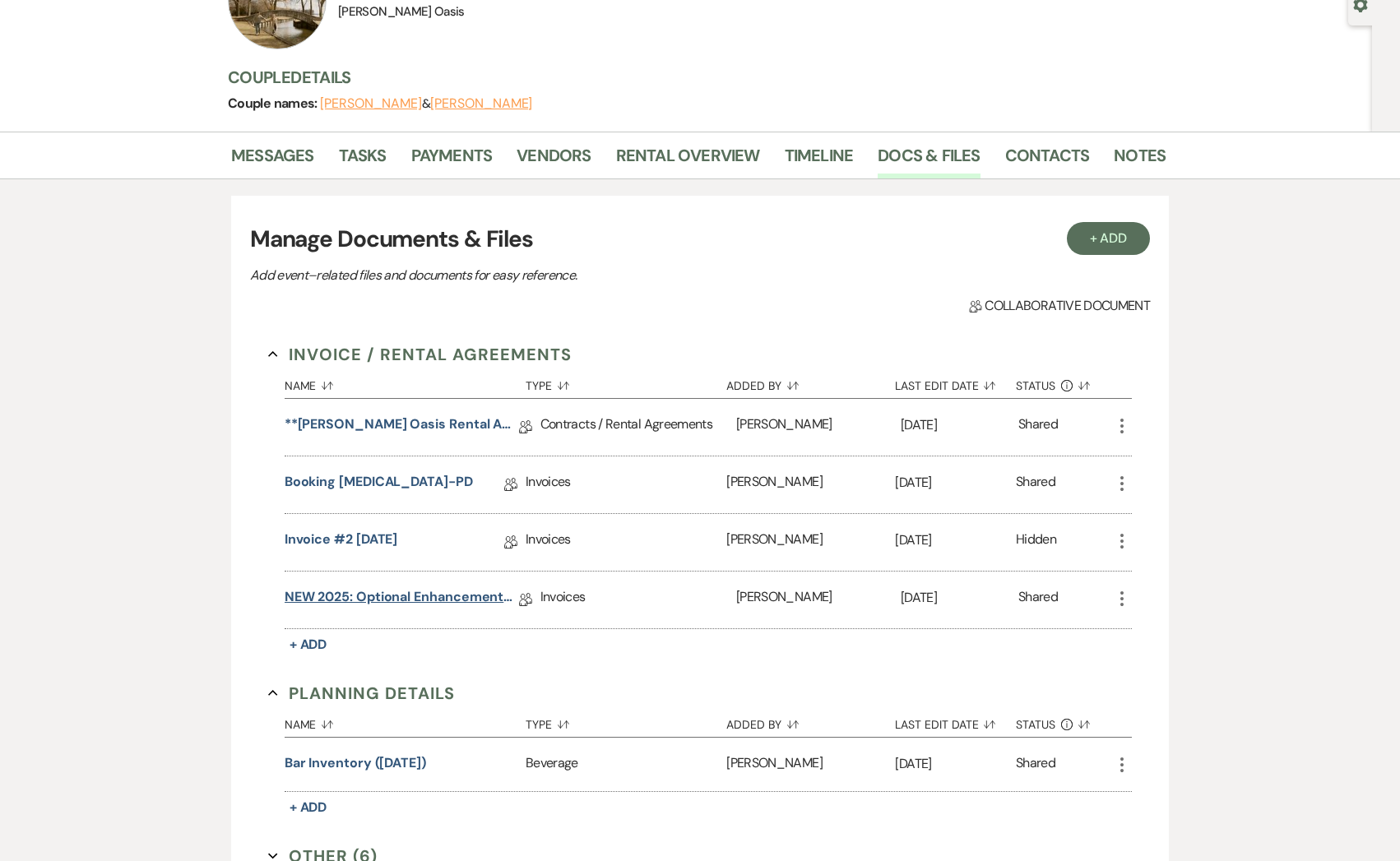
click at [433, 590] on link "NEW 2025: Optional Enhancements + Information" at bounding box center [402, 600] width 235 height 25
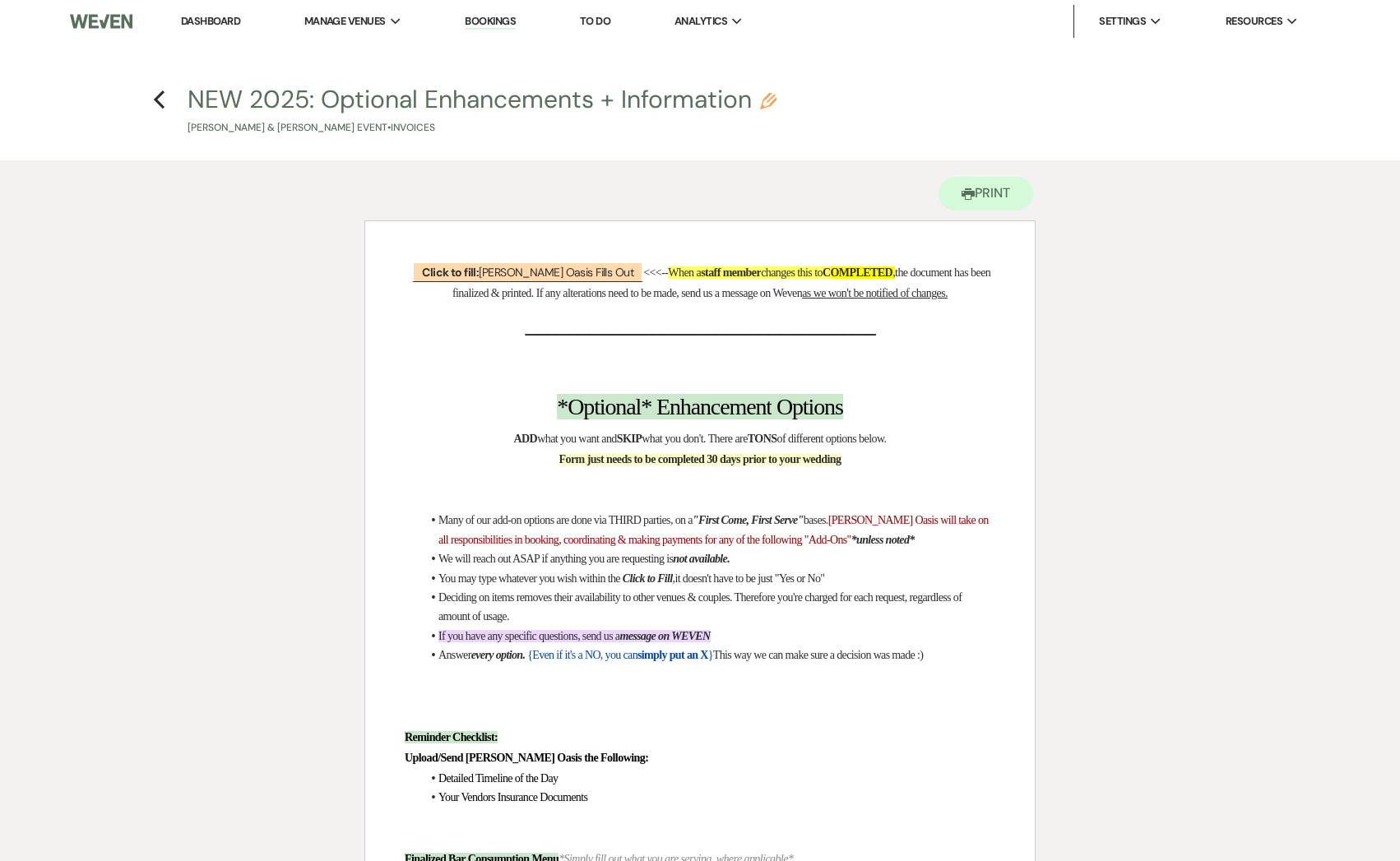
click at [166, 104] on h4 "Previous NEW 2025: Optional Enhancements + Information Pencil [PERSON_NAME] & […" at bounding box center [700, 108] width 1184 height 53
click at [157, 102] on use "button" at bounding box center [159, 99] width 11 height 18
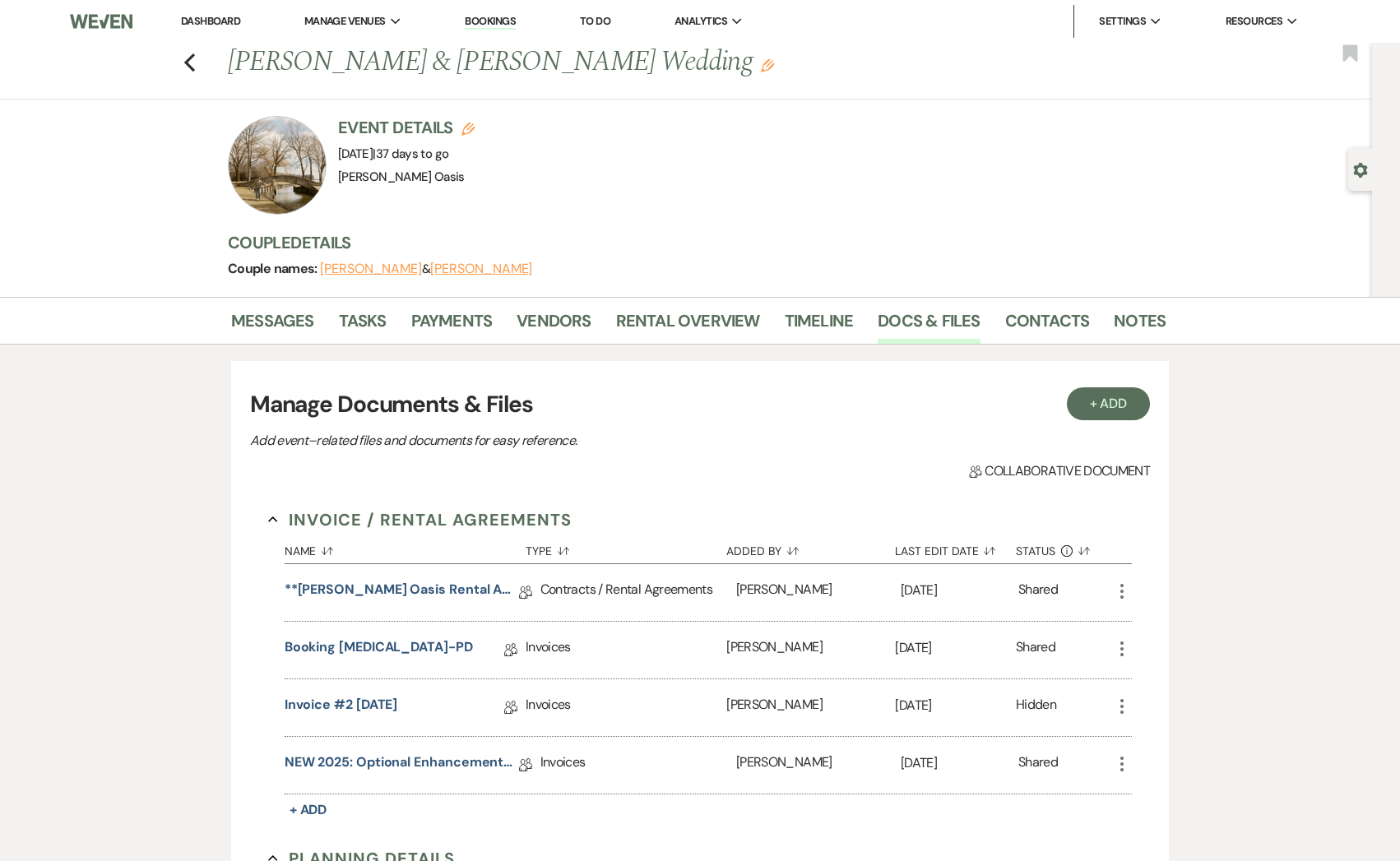
click at [209, 14] on li "Dashboard" at bounding box center [211, 21] width 76 height 33
click at [209, 18] on link "Dashboard" at bounding box center [210, 21] width 59 height 14
